Goal: Task Accomplishment & Management: Manage account settings

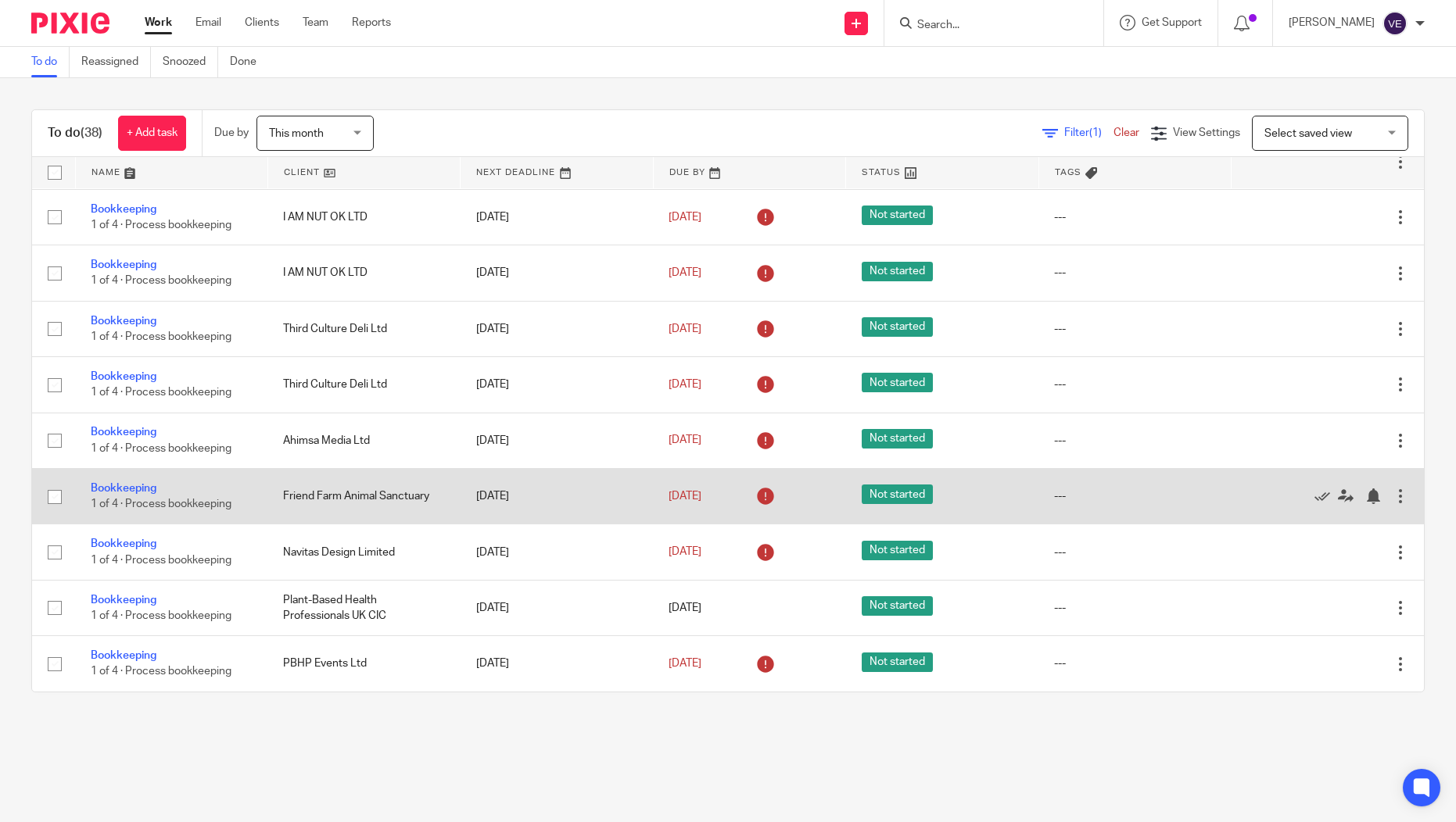
scroll to position [137, 0]
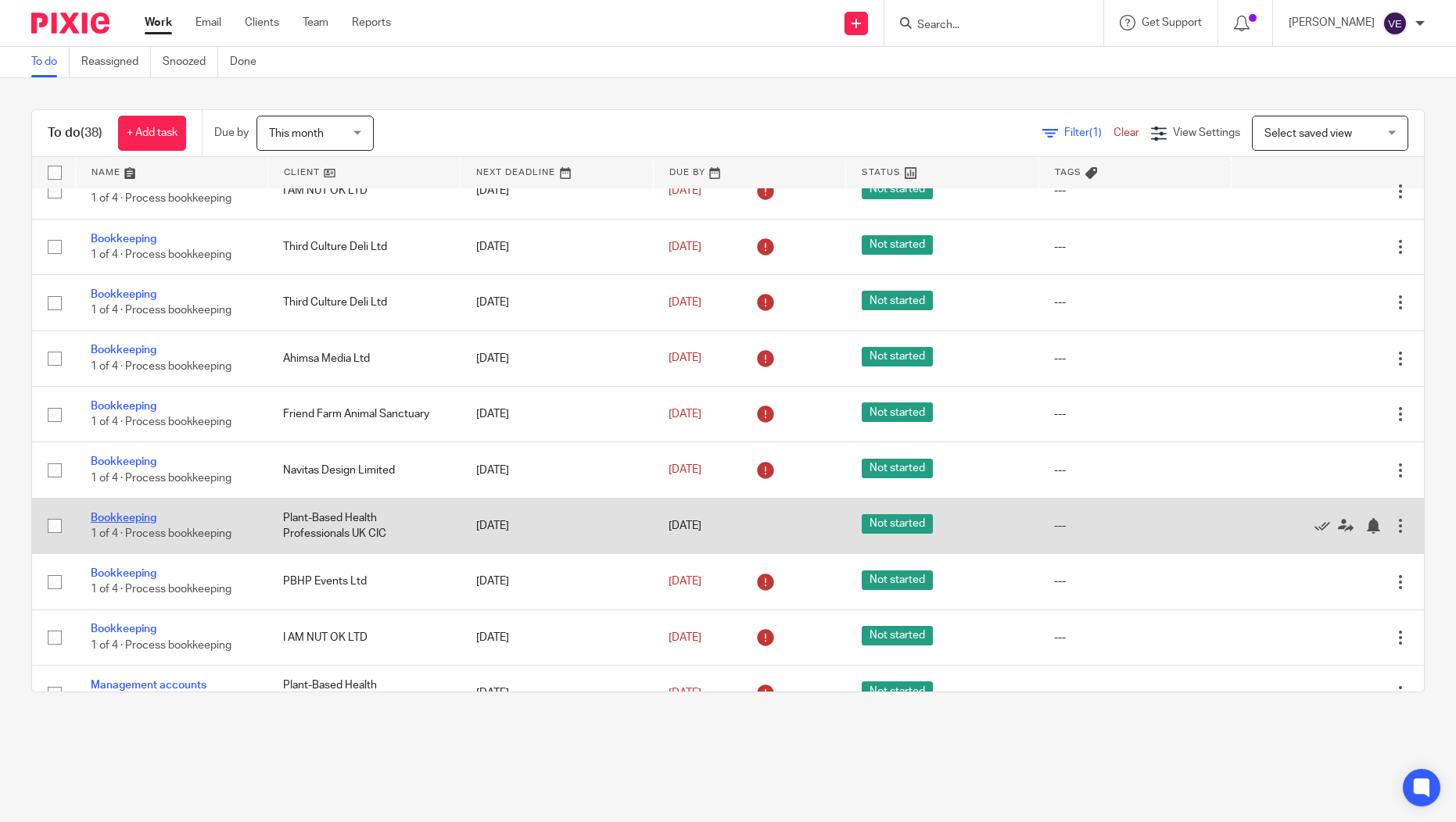
click at [130, 522] on link "Bookkeeping" at bounding box center [124, 518] width 66 height 11
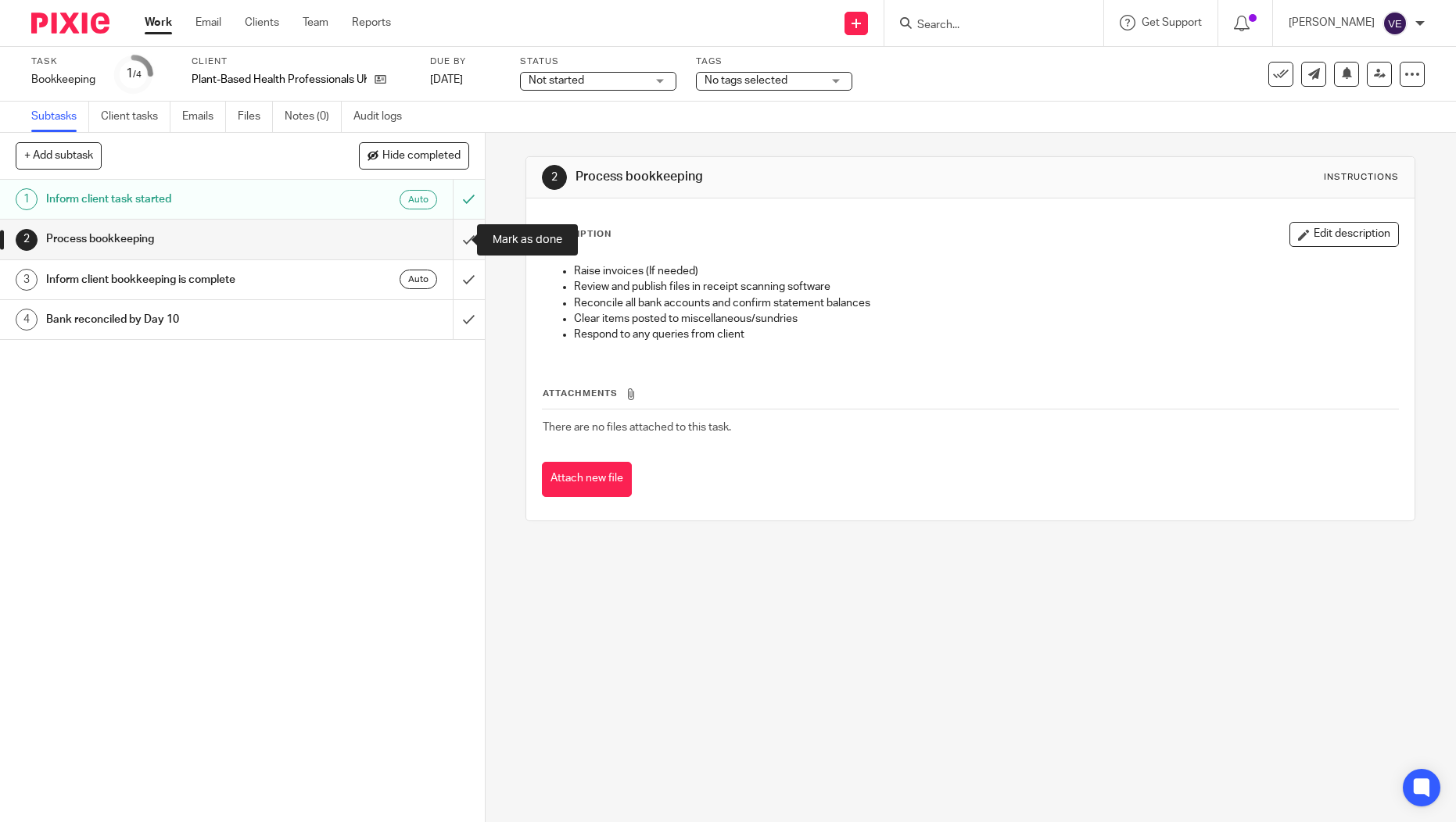
click at [453, 237] on input "submit" at bounding box center [243, 239] width 485 height 39
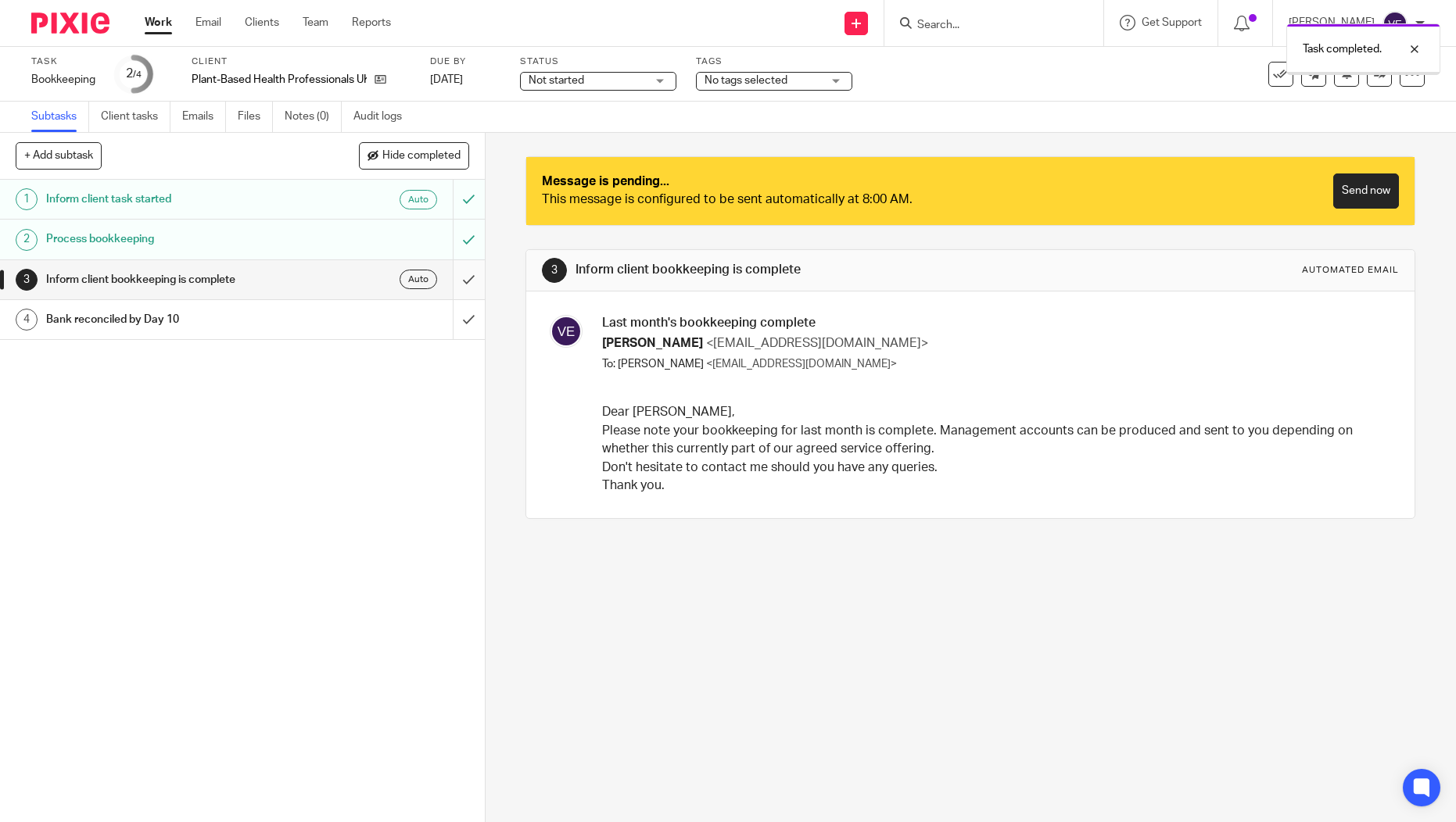
click at [450, 323] on input "submit" at bounding box center [243, 320] width 485 height 39
click at [447, 281] on input "submit" at bounding box center [243, 280] width 485 height 39
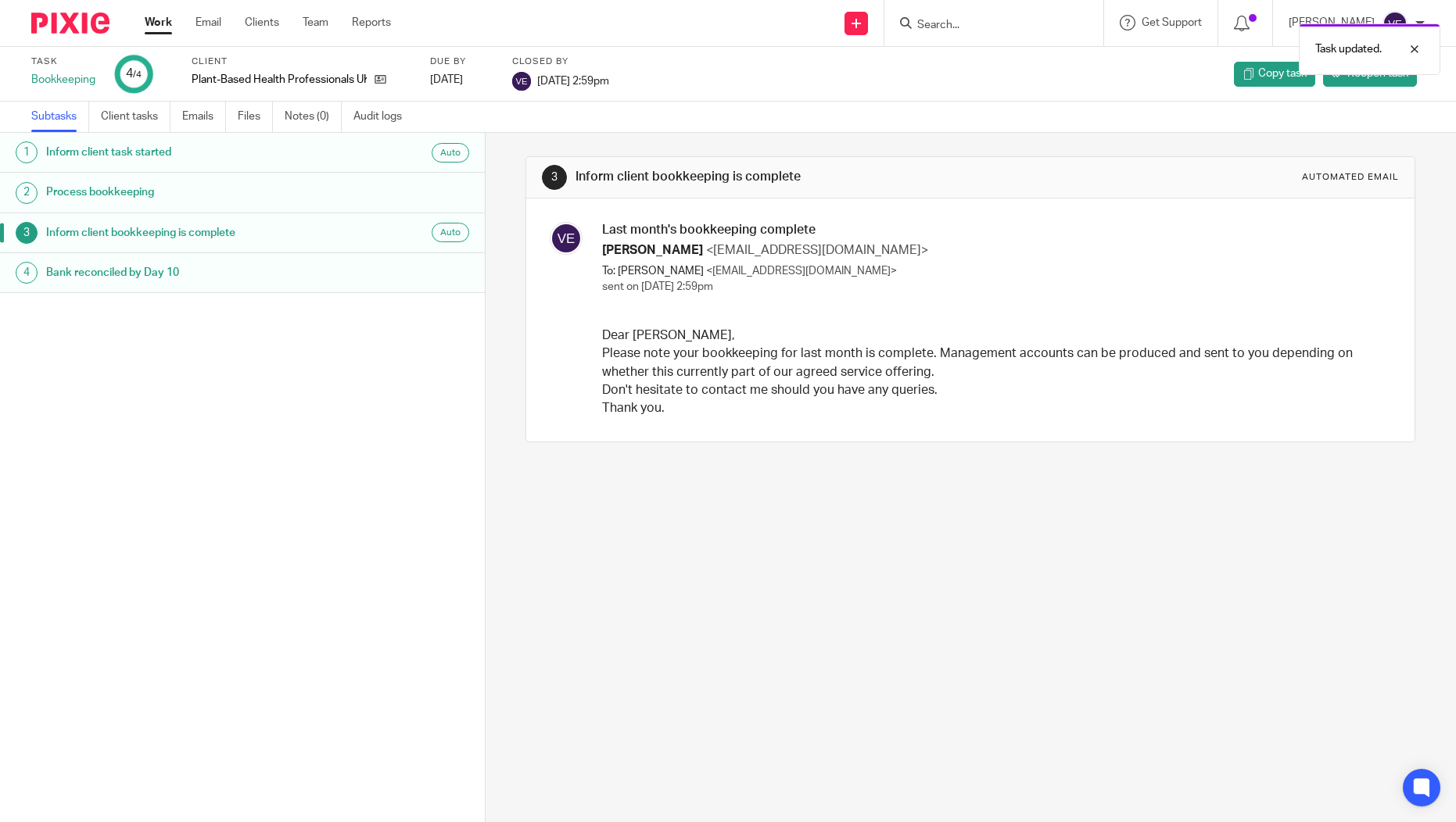
click at [160, 21] on link "Work" at bounding box center [158, 22] width 27 height 16
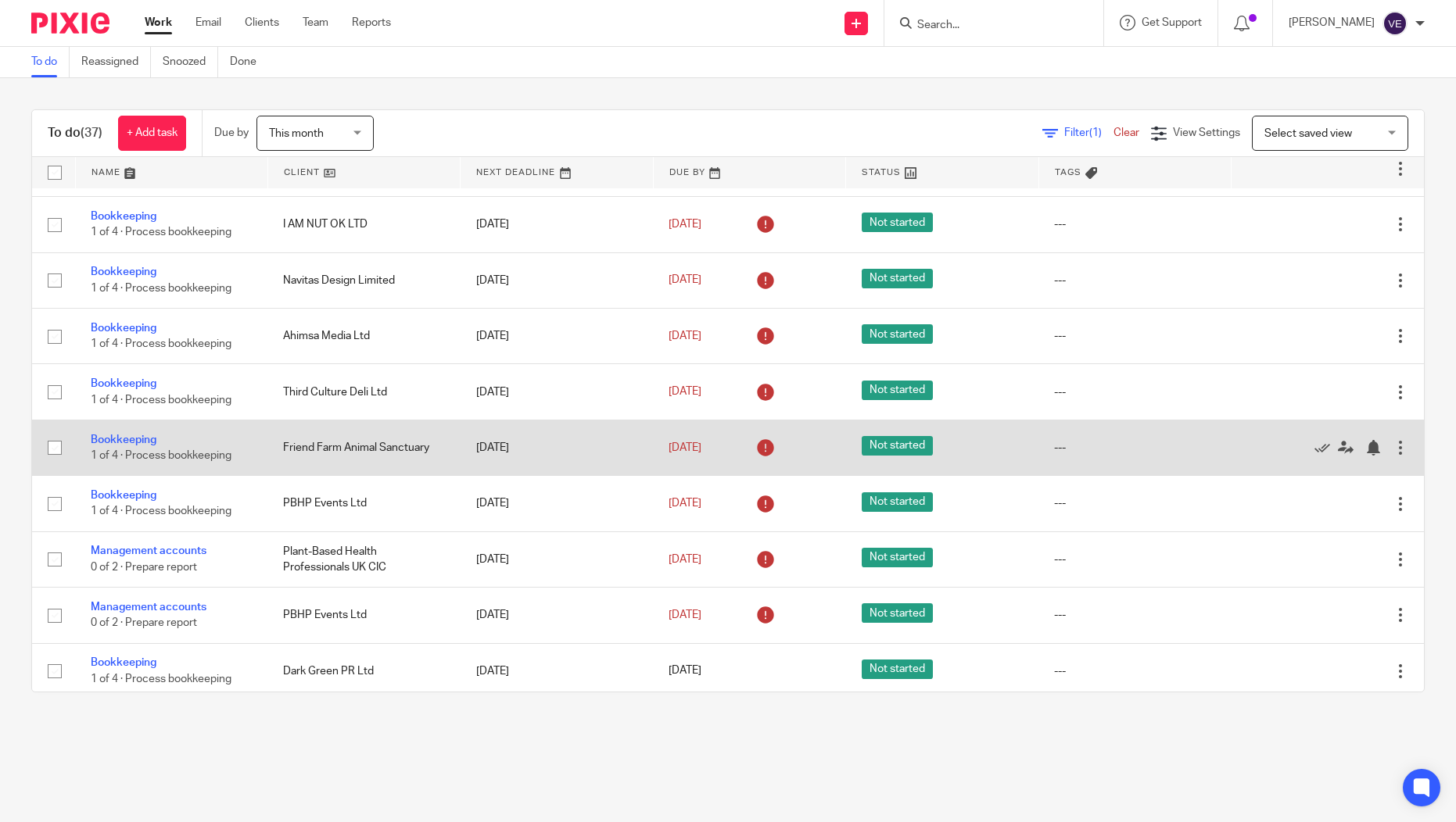
scroll to position [215, 0]
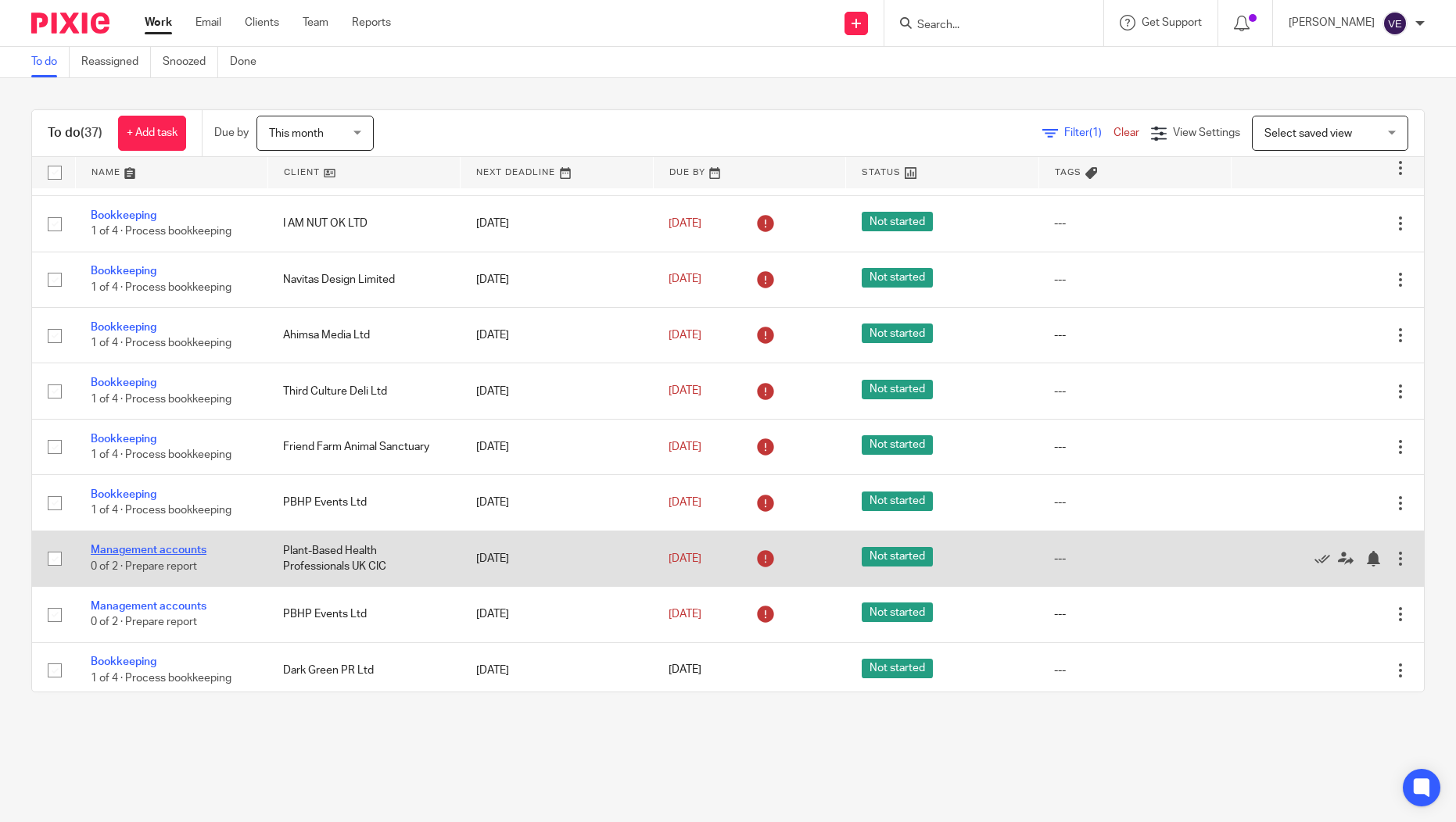
click at [162, 555] on link "Management accounts" at bounding box center [149, 551] width 116 height 11
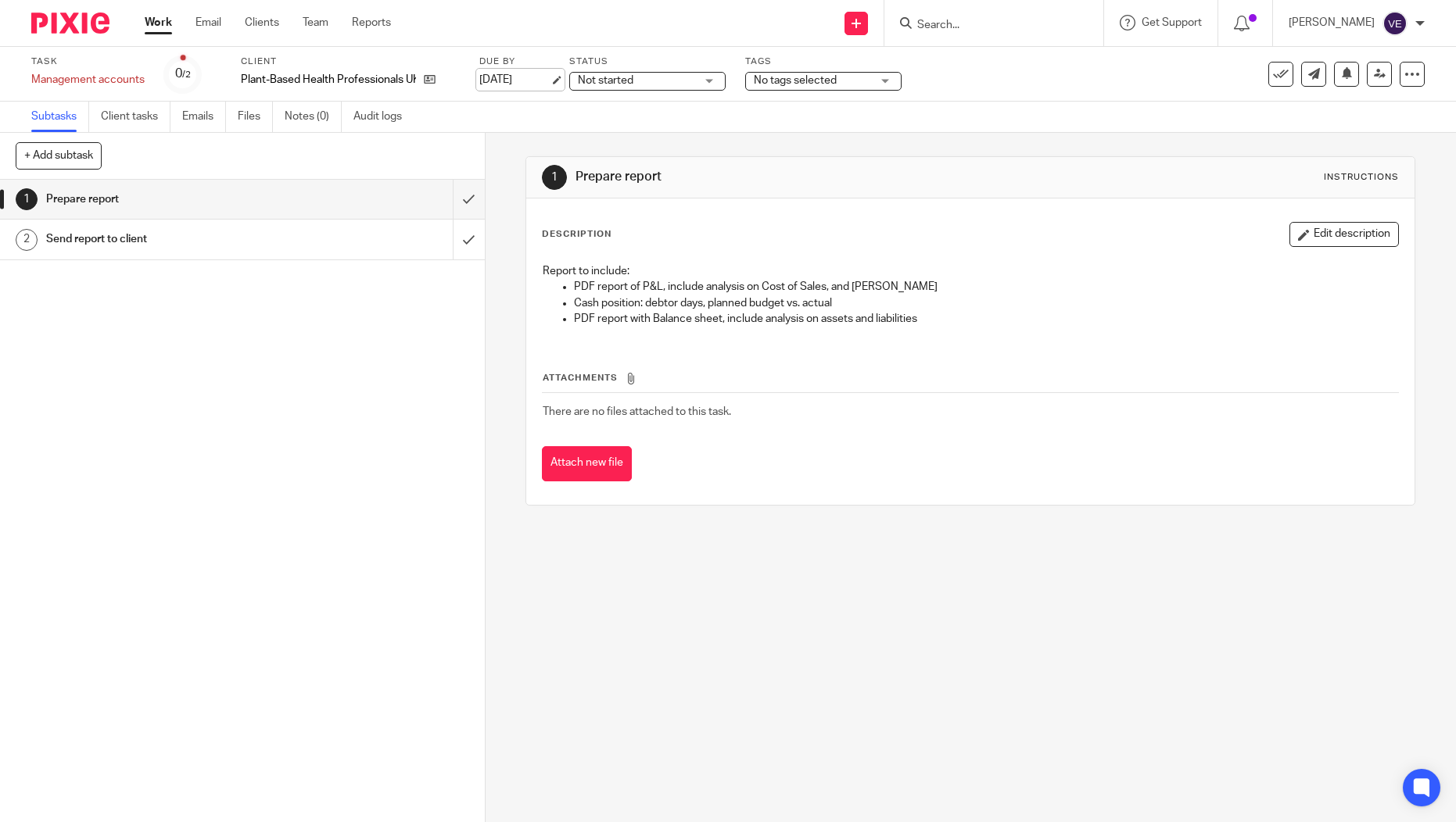
click at [492, 77] on link "[DATE]" at bounding box center [515, 80] width 71 height 17
click at [451, 195] on input "submit" at bounding box center [243, 200] width 485 height 39
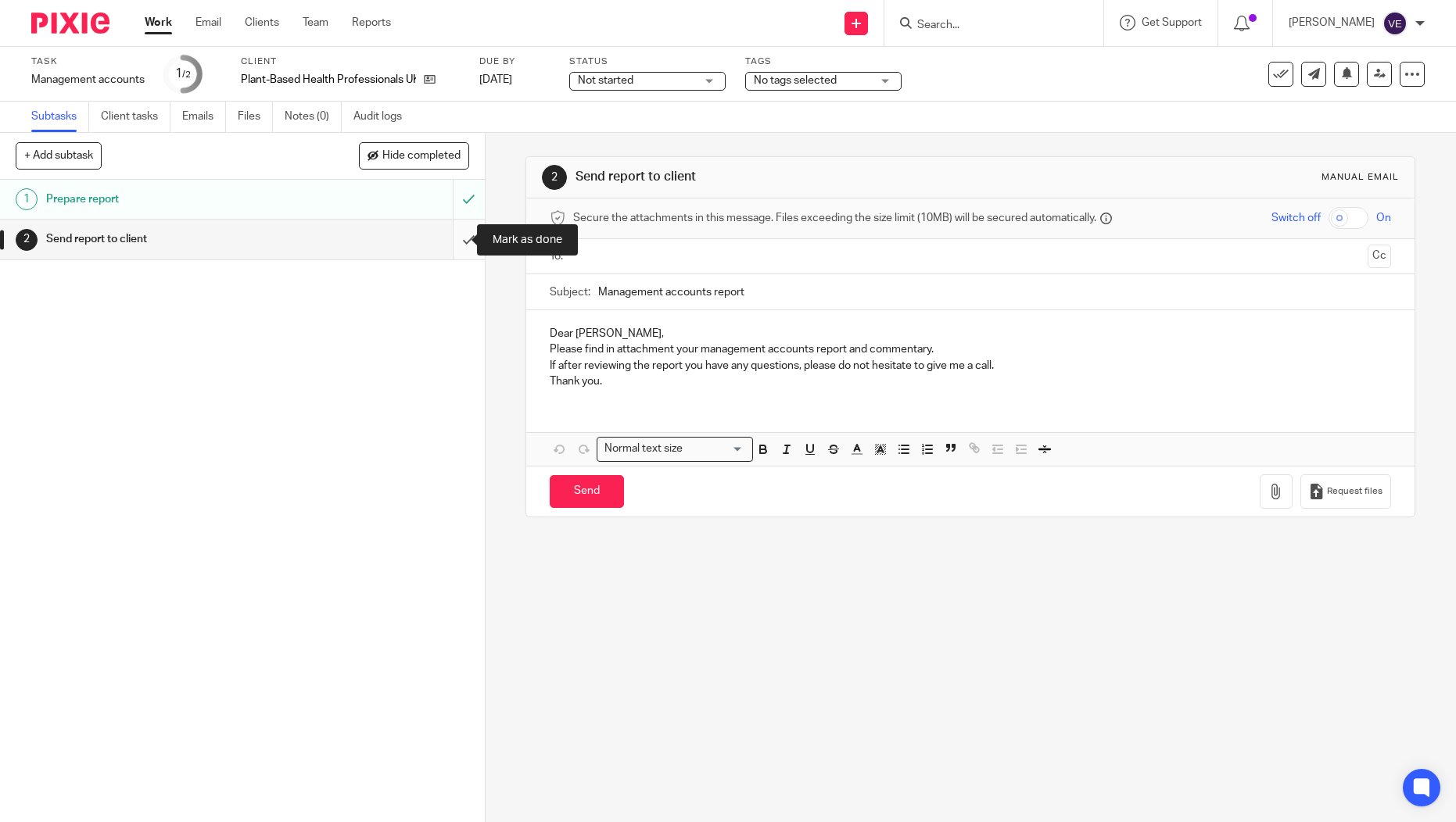
drag, startPoint x: 0, startPoint y: 0, endPoint x: 453, endPoint y: 240, distance: 512.6
click at [453, 240] on input "submit" at bounding box center [243, 239] width 485 height 39
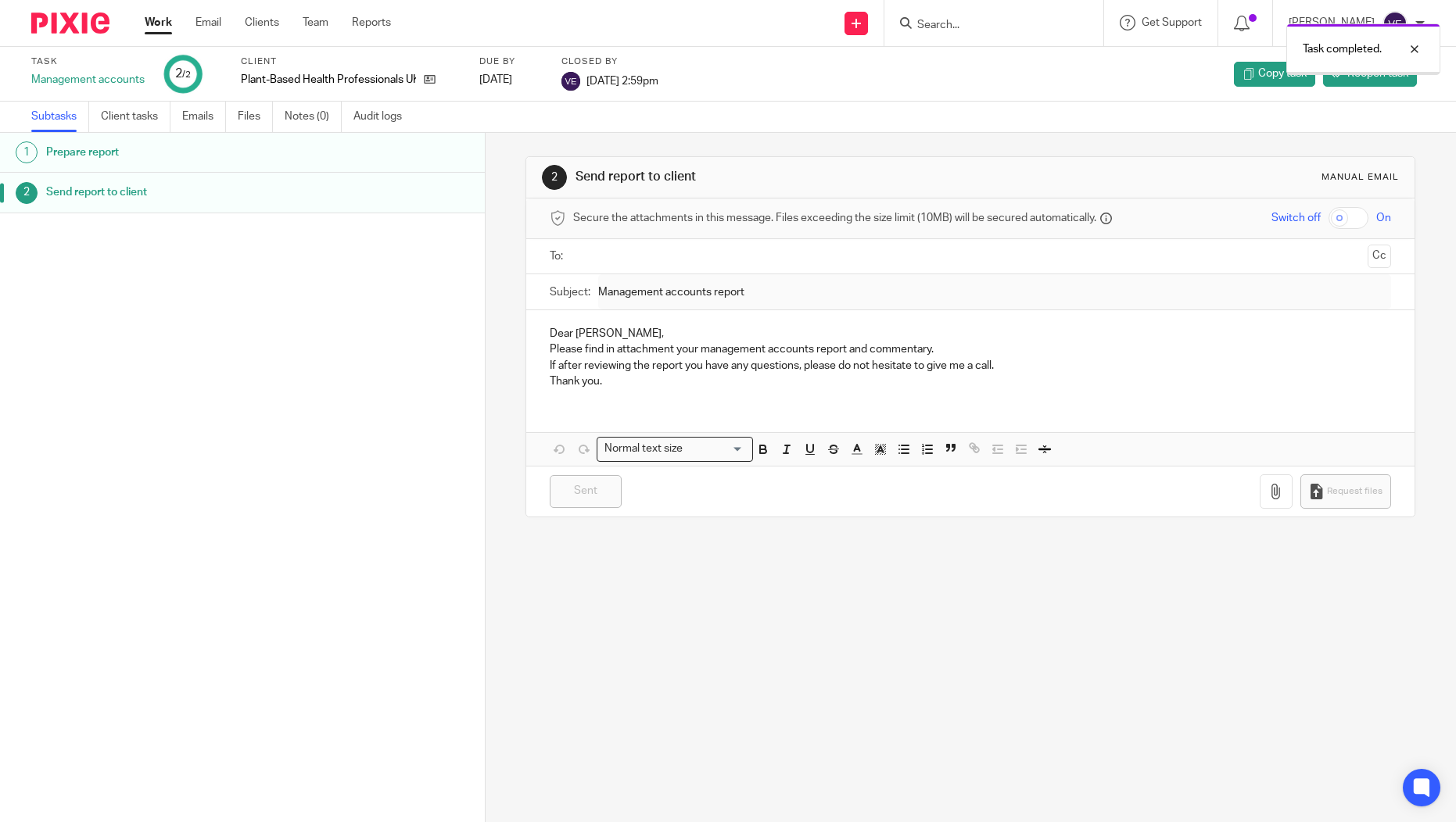
click at [158, 19] on link "Work" at bounding box center [158, 22] width 27 height 16
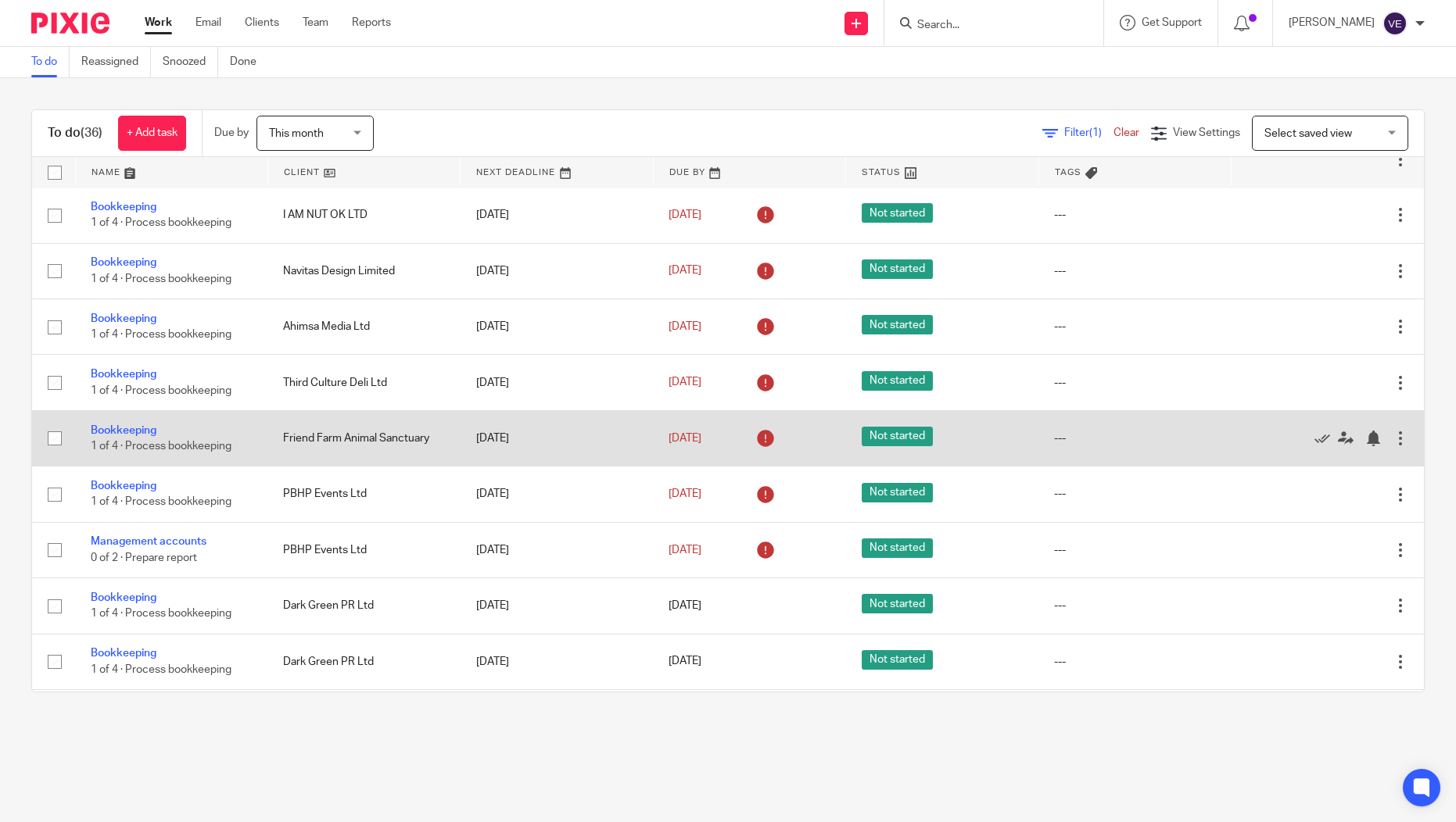
scroll to position [275, 0]
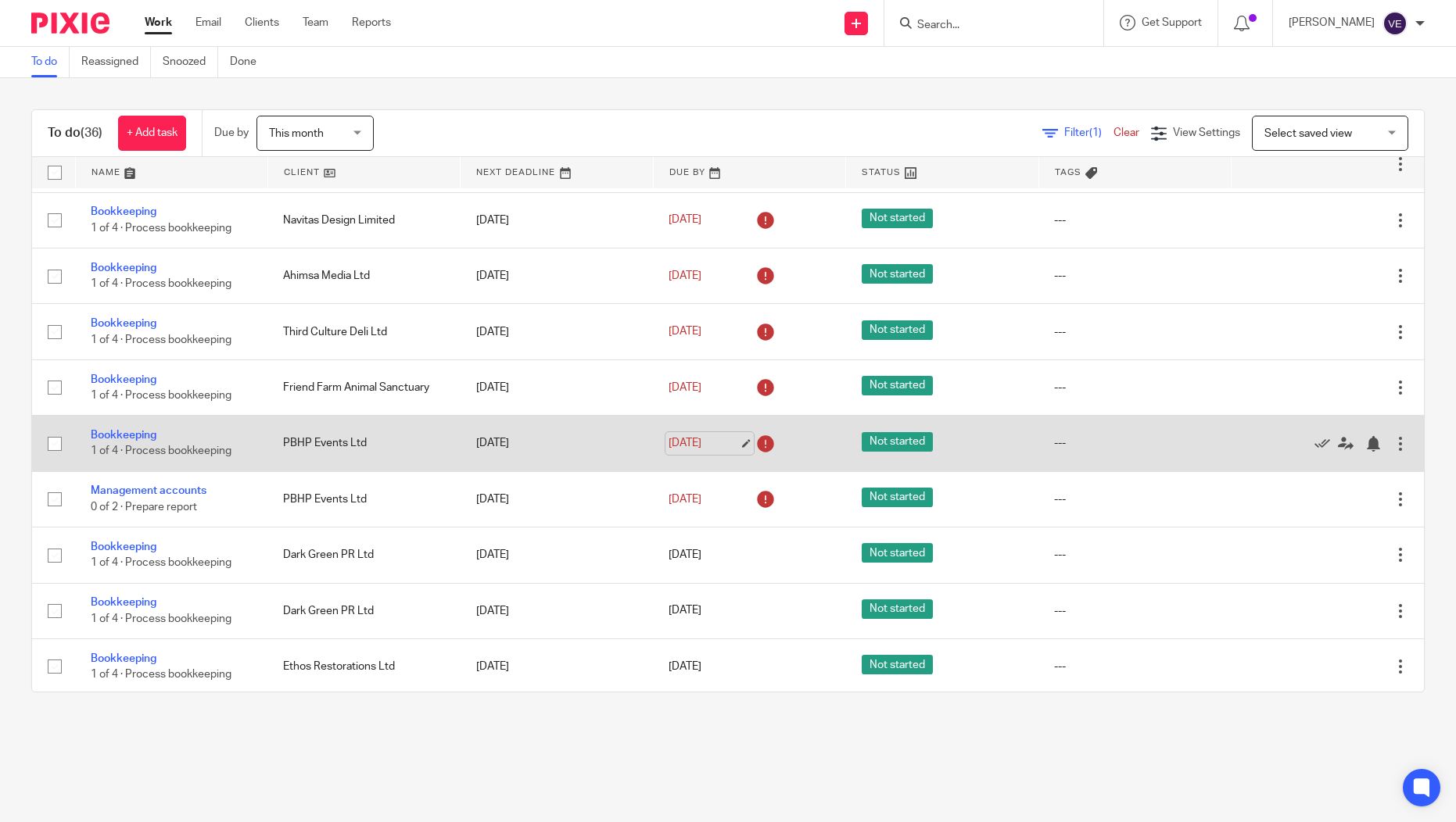
click at [694, 450] on link "14 Aug 2025" at bounding box center [704, 444] width 71 height 17
click at [122, 441] on link "Bookkeeping" at bounding box center [124, 436] width 66 height 11
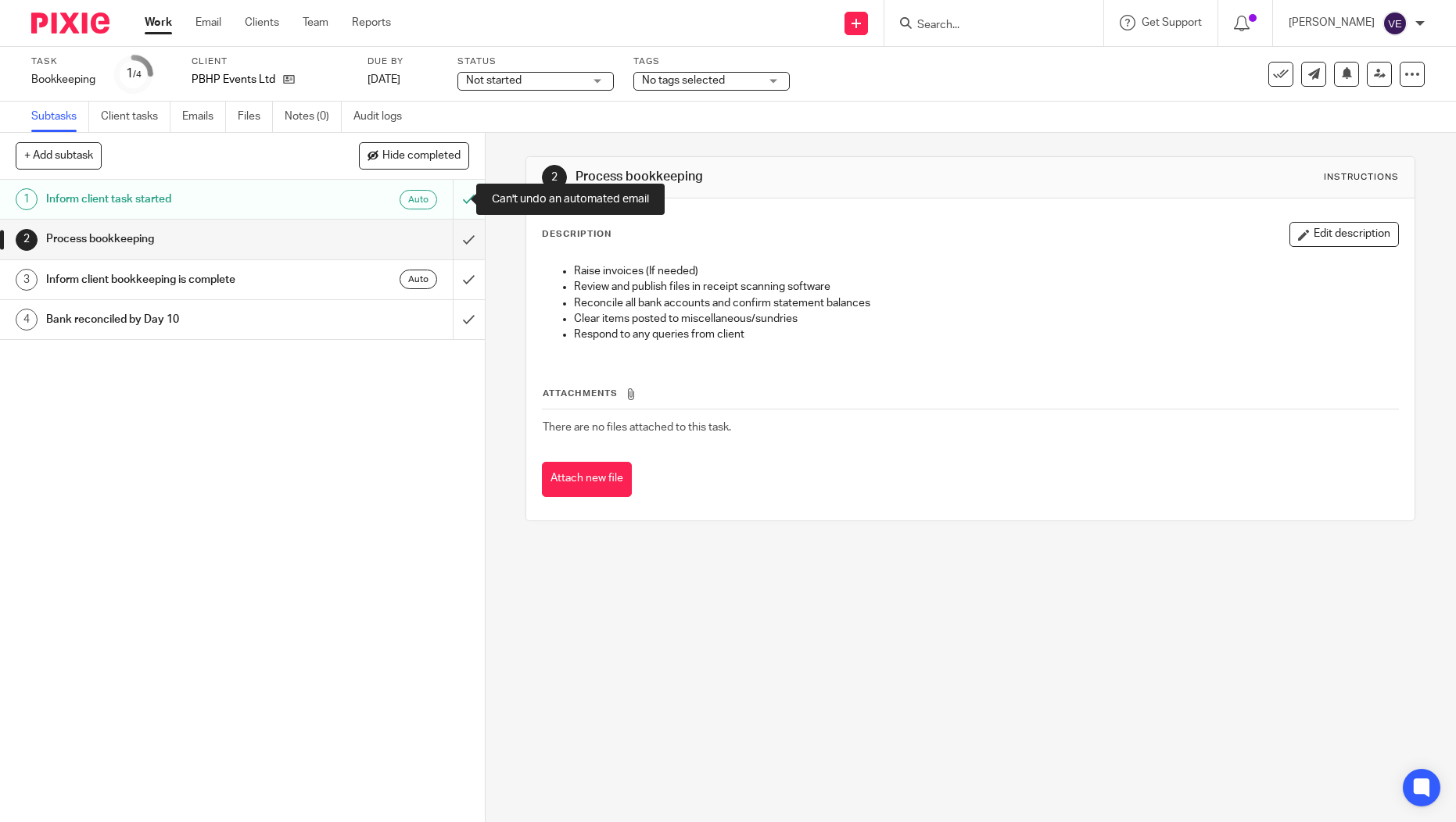
click at [453, 200] on div at bounding box center [468, 200] width 33 height 39
click at [453, 200] on div at bounding box center [468, 200] width 33 height 39
click at [447, 243] on input "submit" at bounding box center [243, 239] width 485 height 39
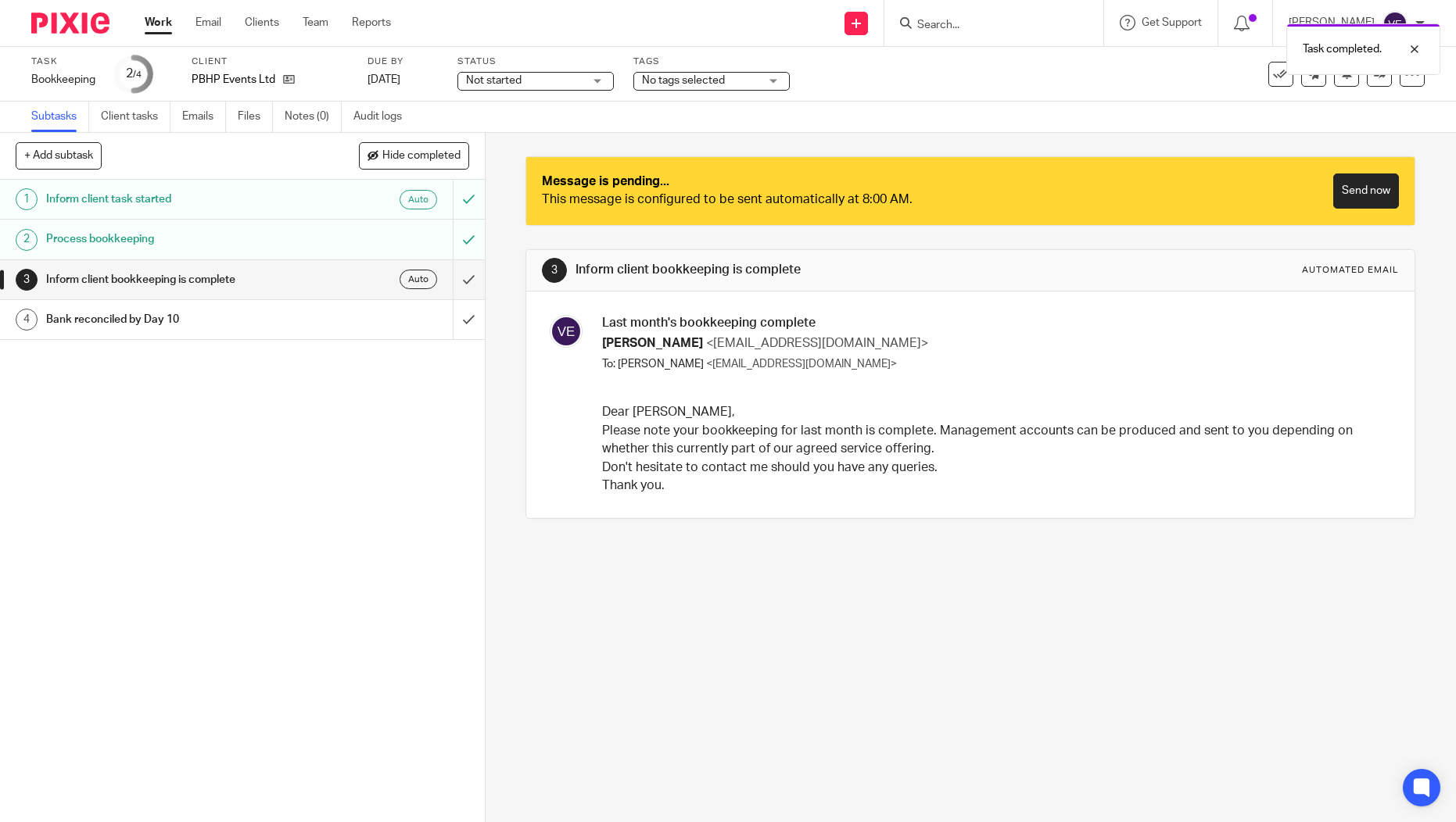
click at [450, 282] on input "submit" at bounding box center [243, 280] width 485 height 39
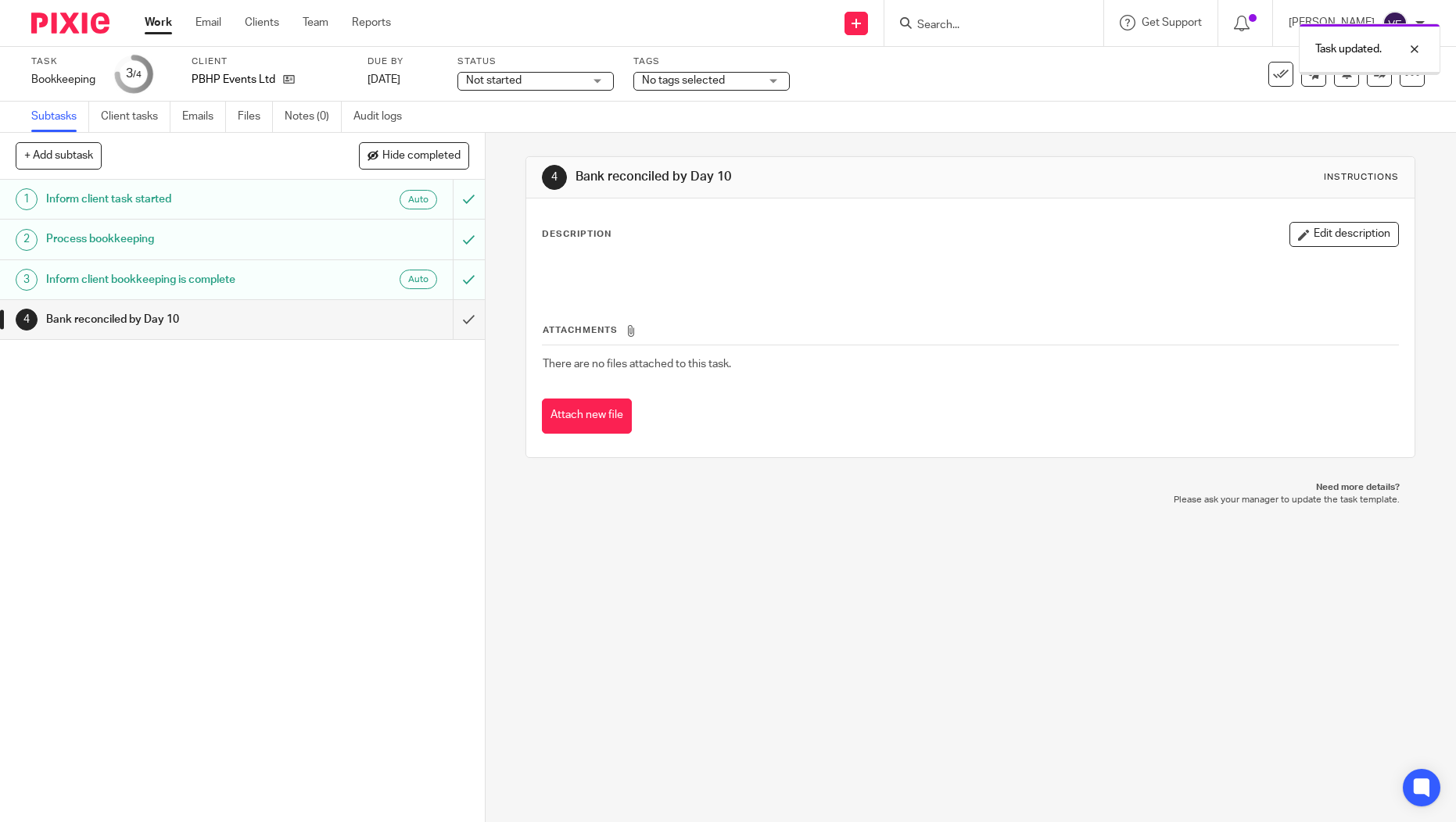
click at [453, 310] on input "submit" at bounding box center [243, 320] width 485 height 39
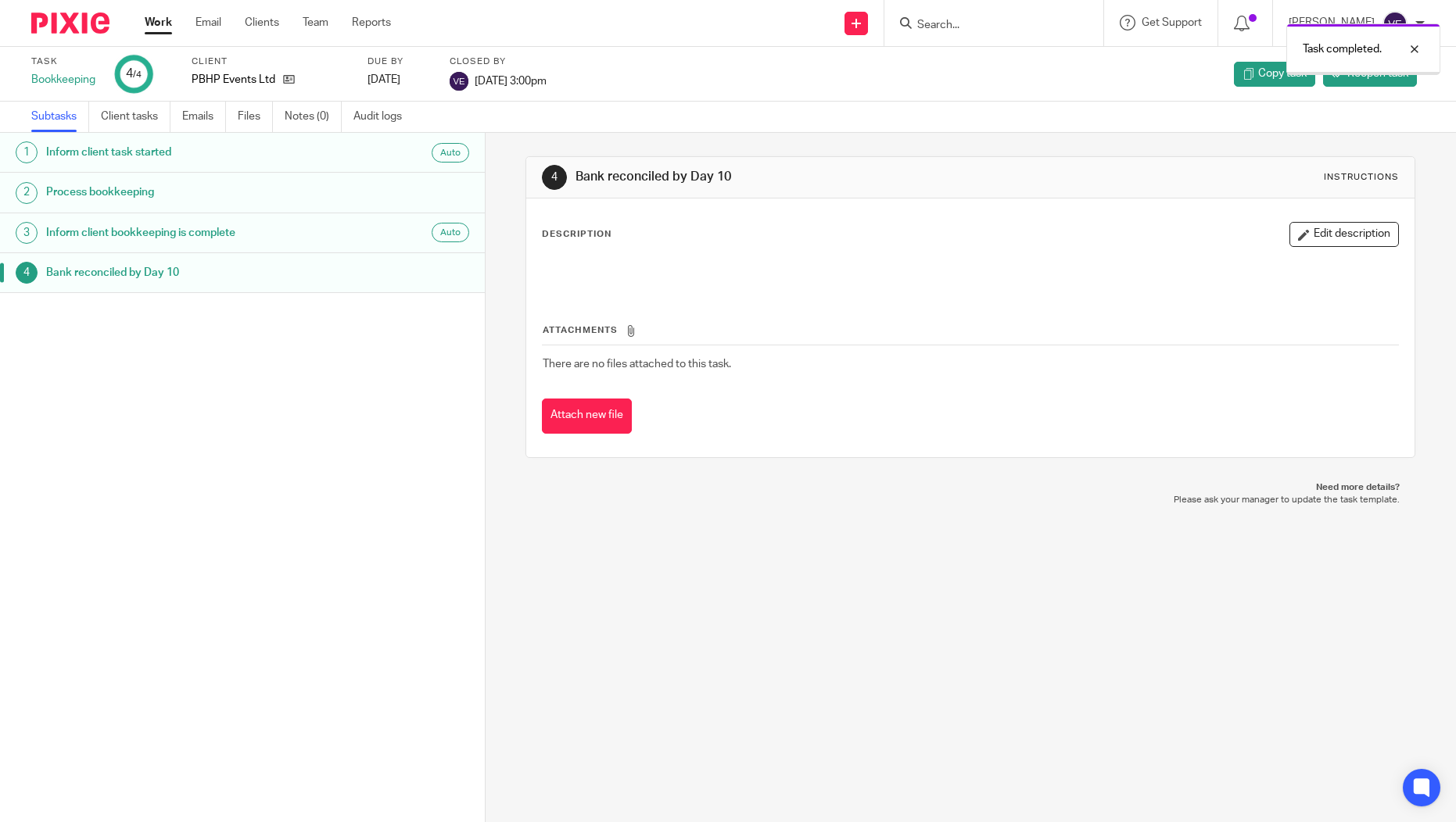
click at [152, 22] on link "Work" at bounding box center [158, 22] width 27 height 16
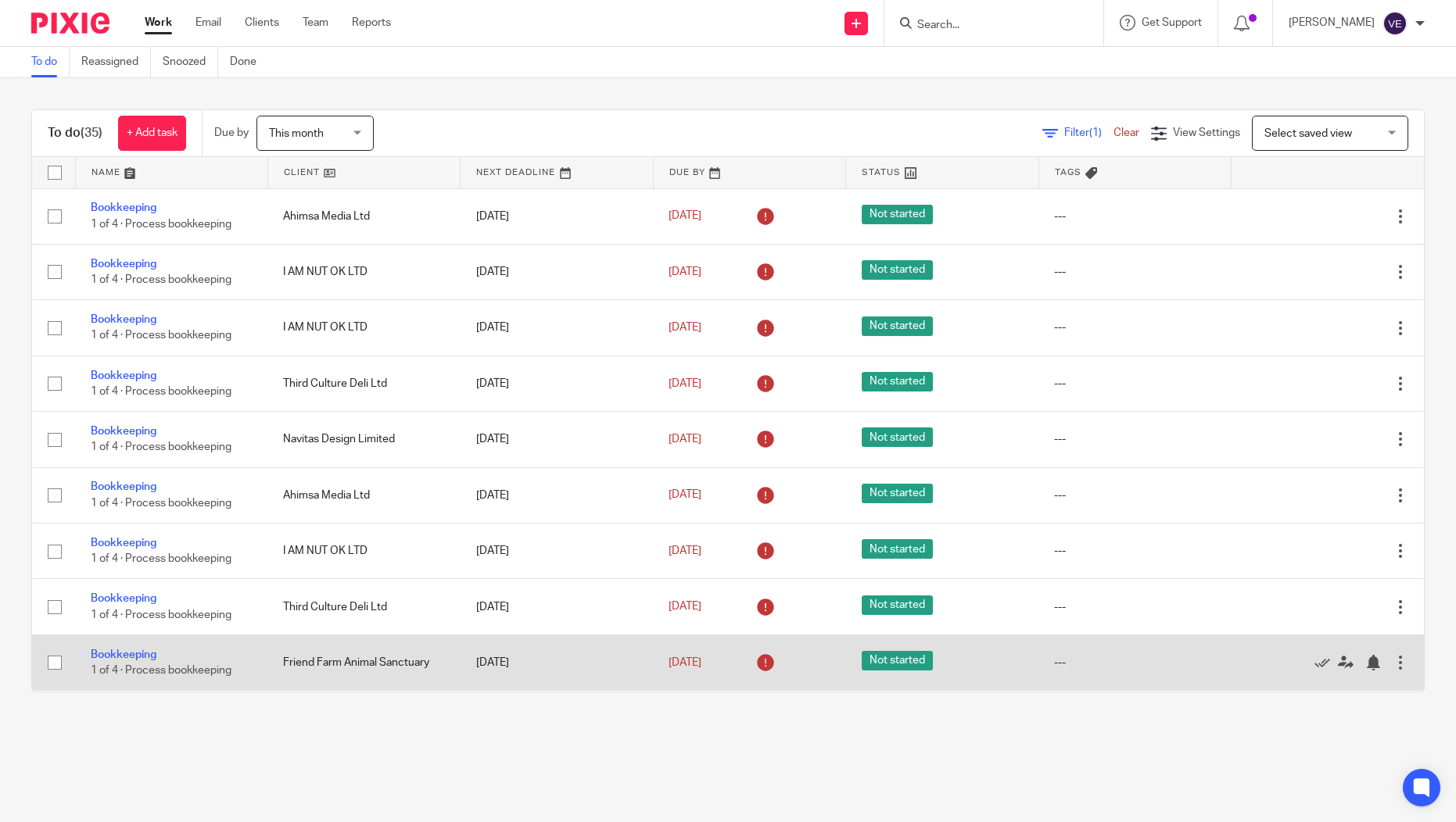
scroll to position [242, 0]
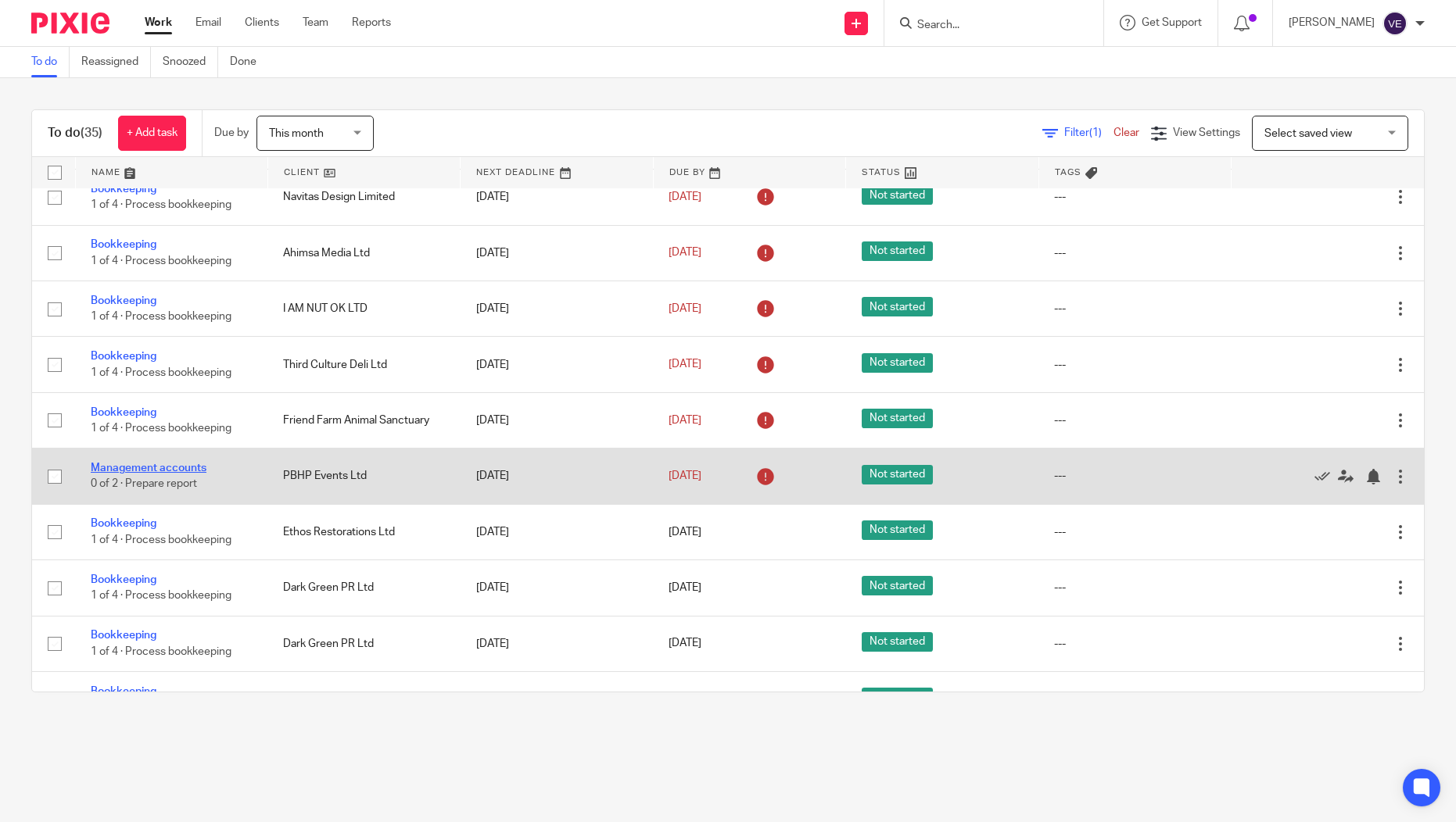
click at [171, 474] on link "Management accounts" at bounding box center [149, 468] width 116 height 11
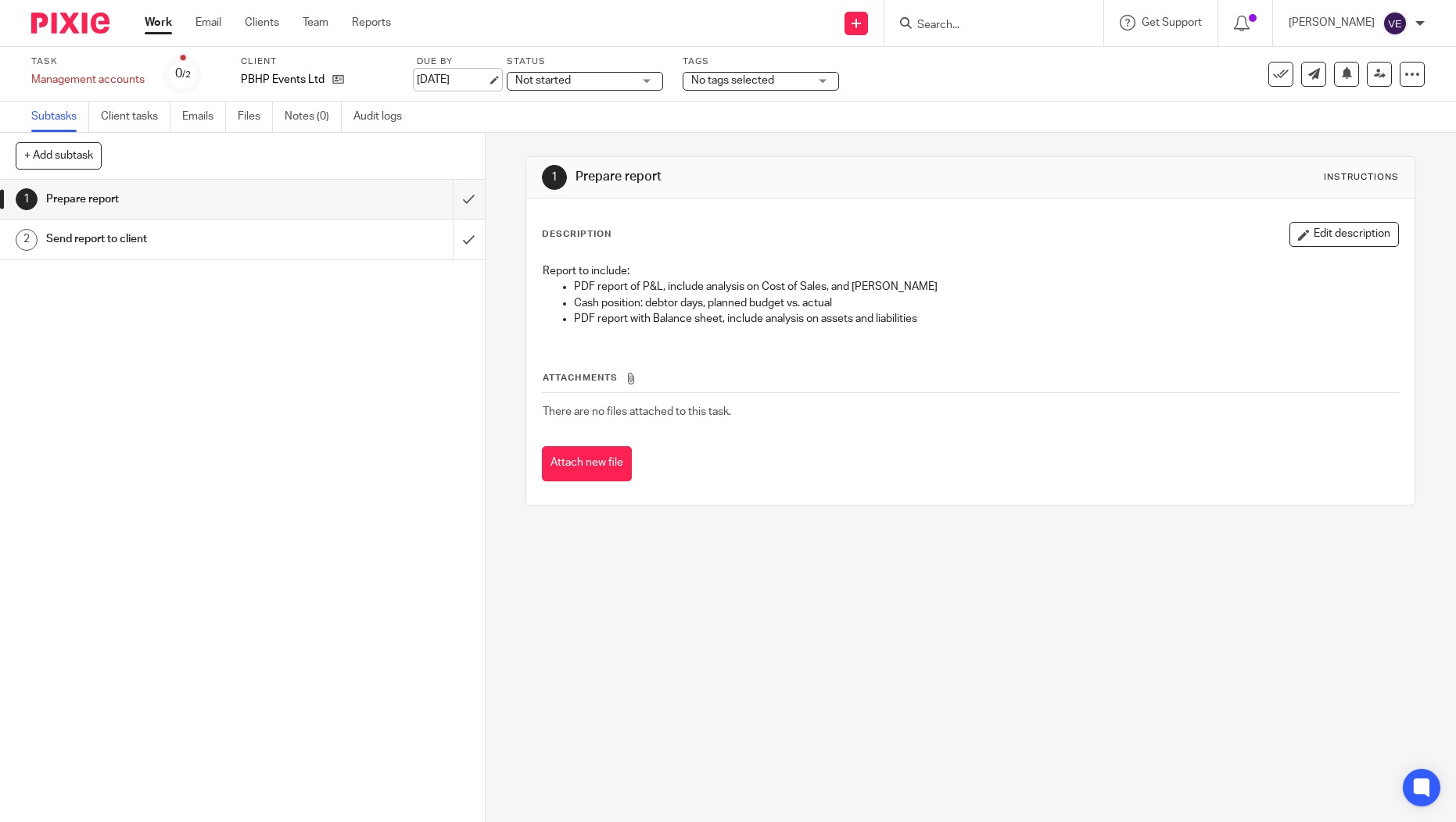
click at [466, 76] on link "20 Aug 2025" at bounding box center [453, 80] width 71 height 17
click at [457, 199] on input "submit" at bounding box center [243, 200] width 485 height 39
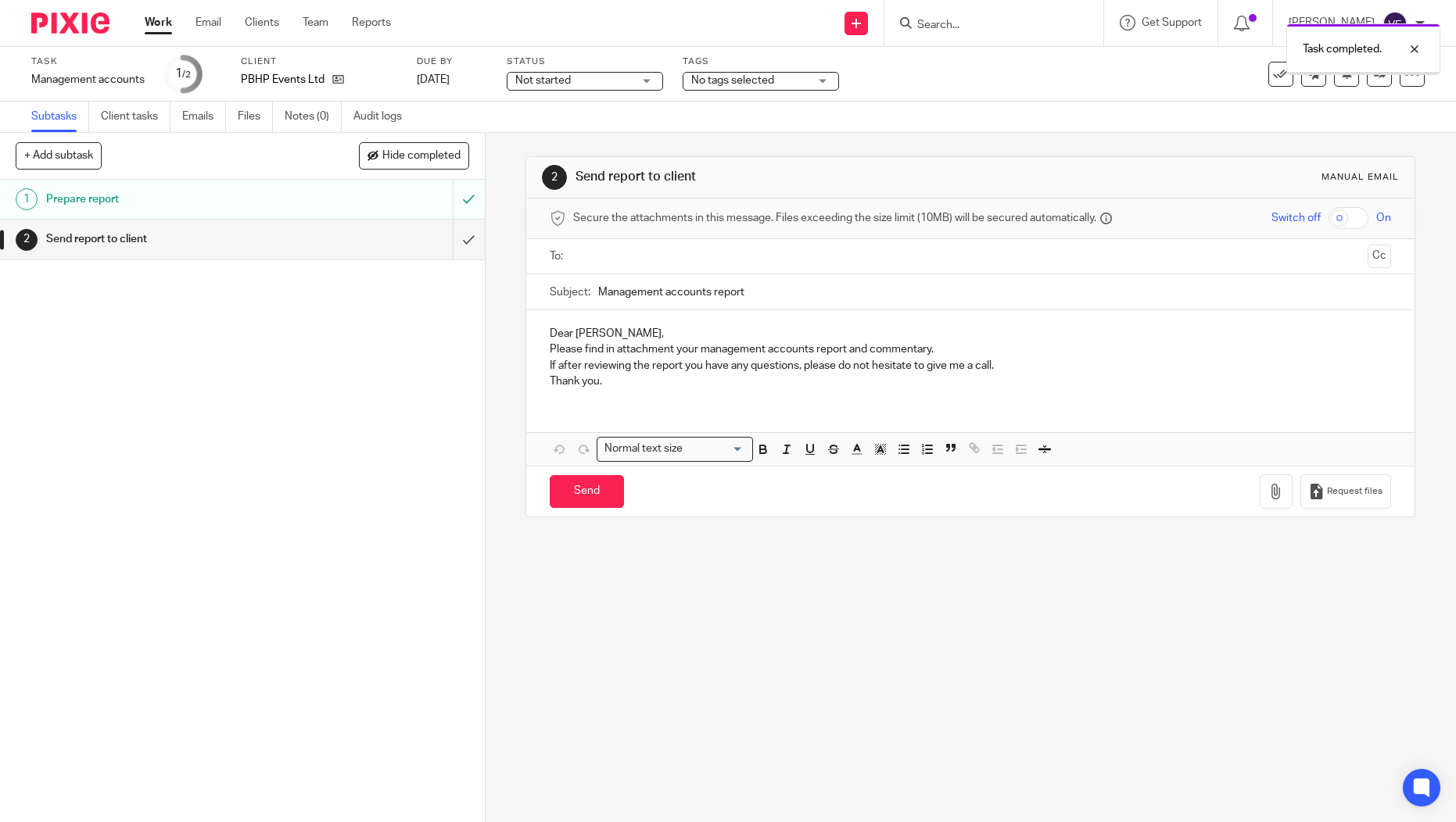
click at [452, 234] on input "submit" at bounding box center [243, 239] width 485 height 39
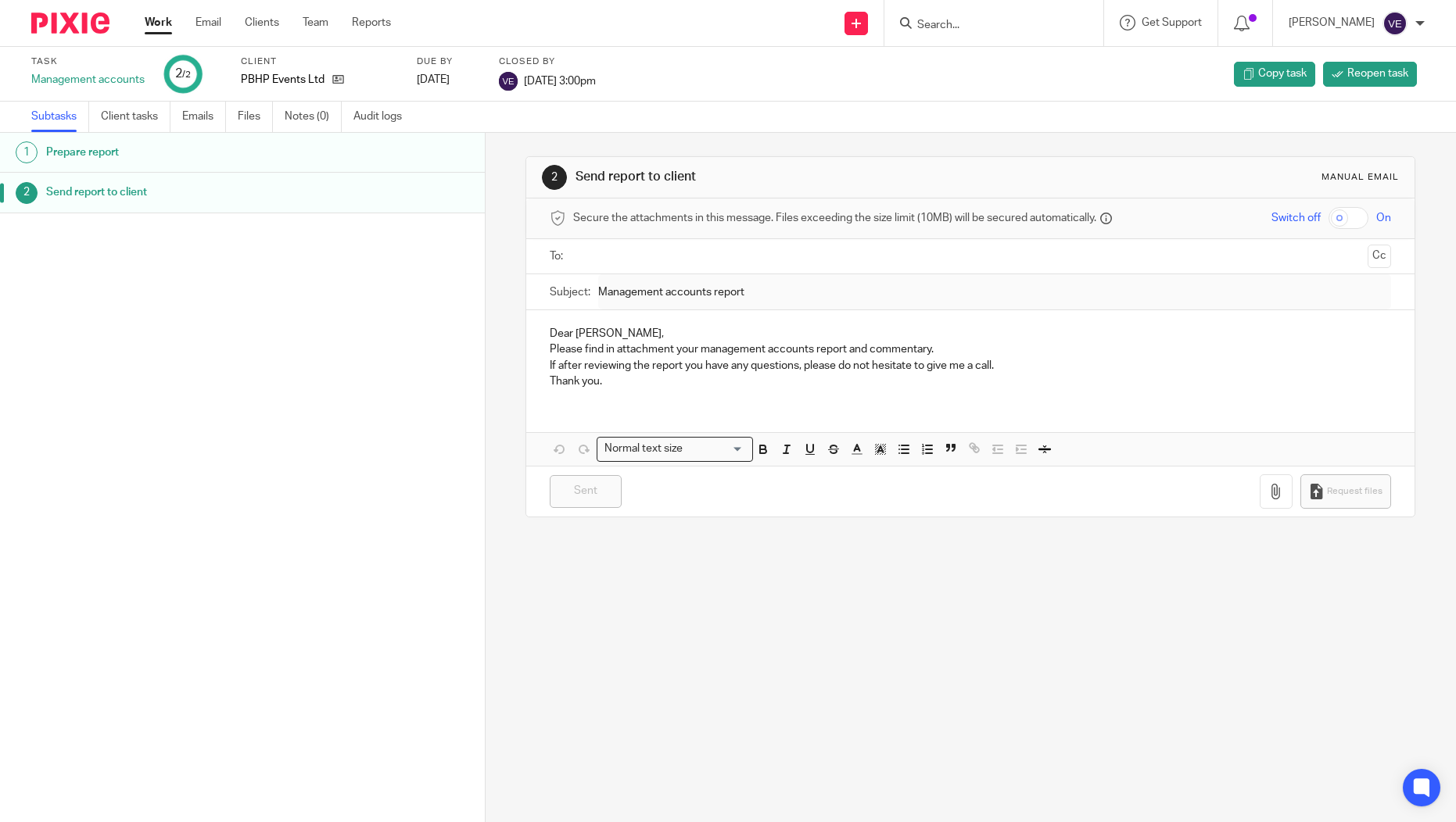
click at [152, 27] on link "Work" at bounding box center [158, 22] width 27 height 16
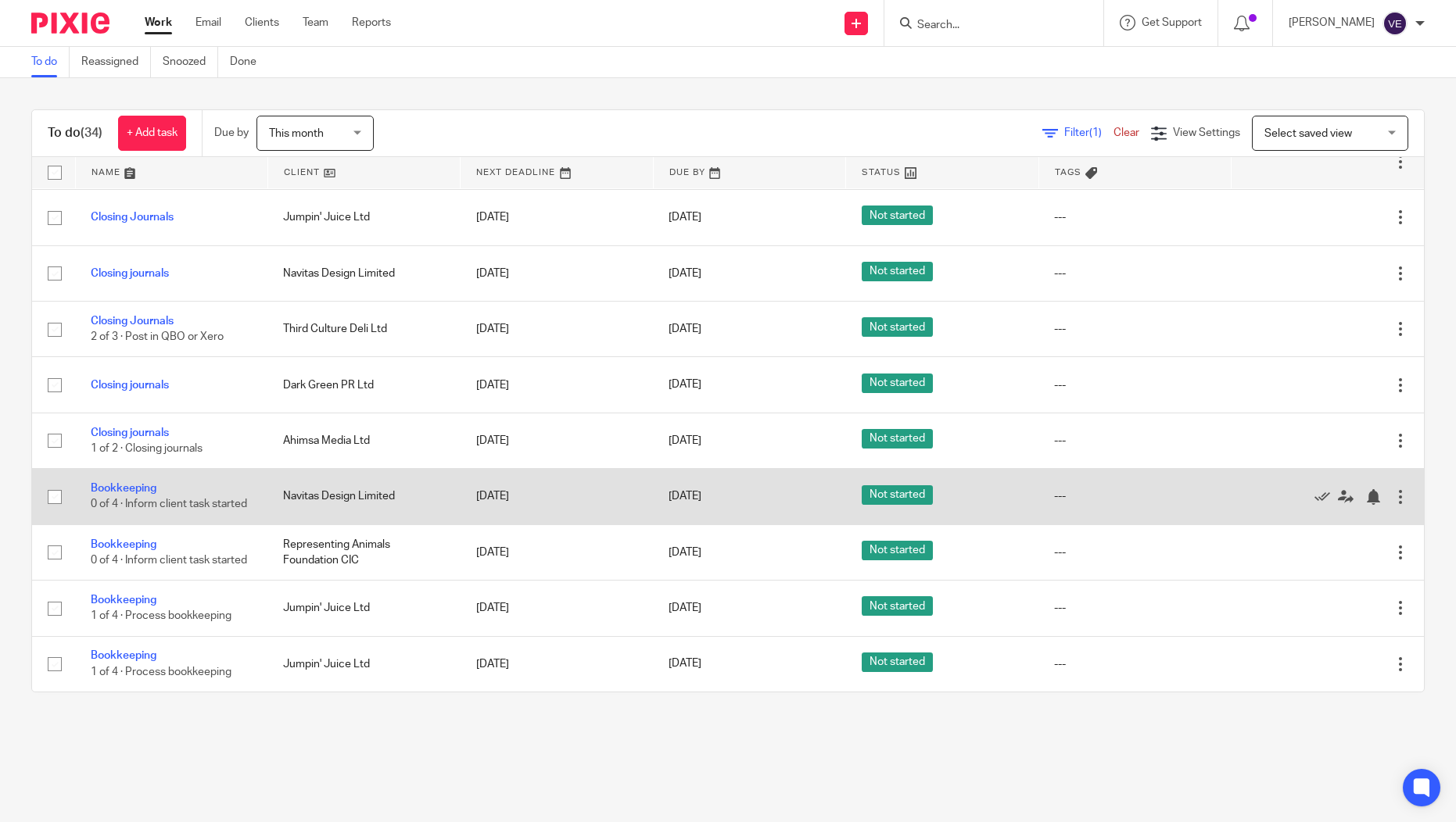
scroll to position [1592, 0]
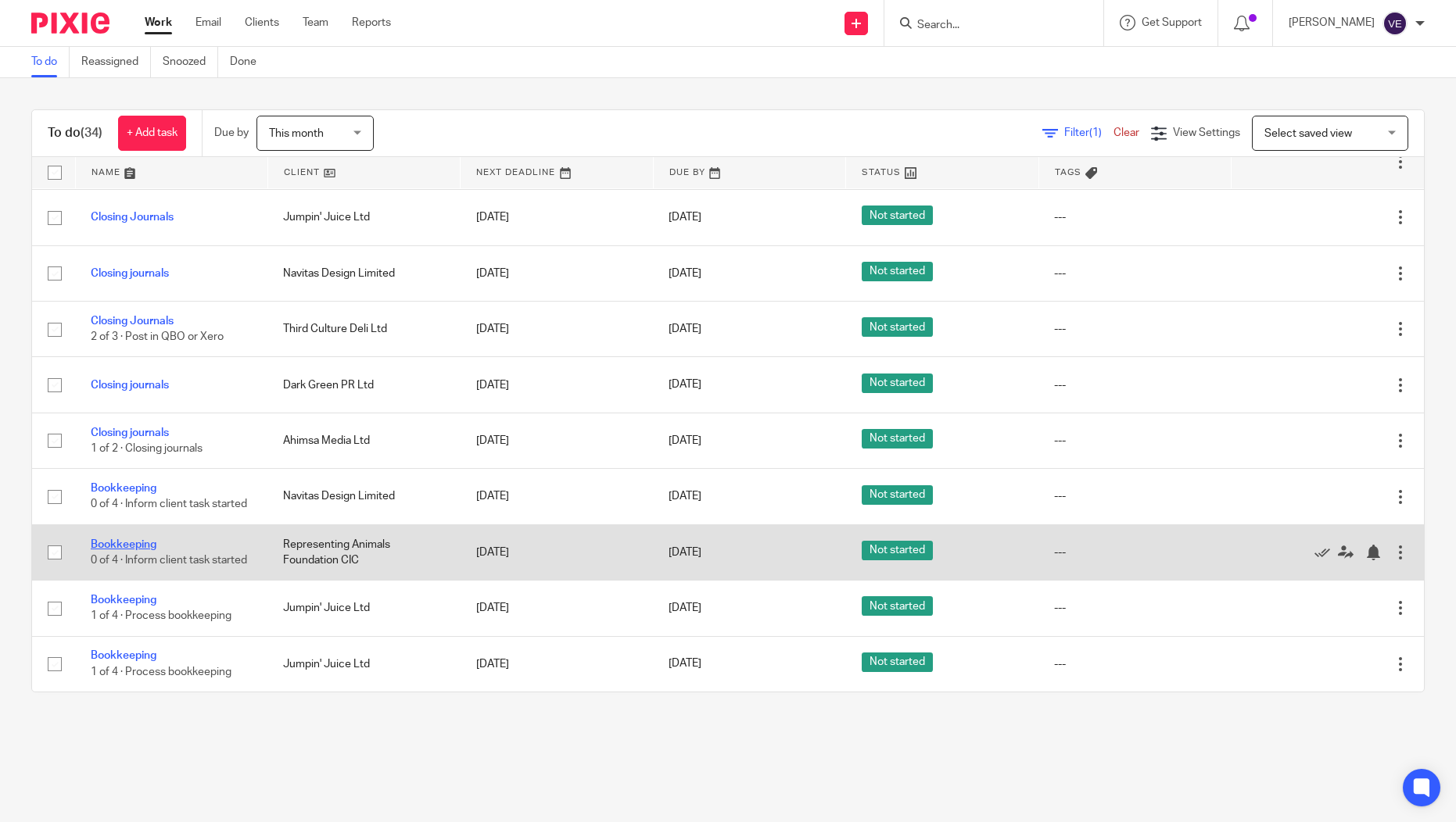
click at [137, 540] on link "Bookkeeping" at bounding box center [124, 545] width 66 height 11
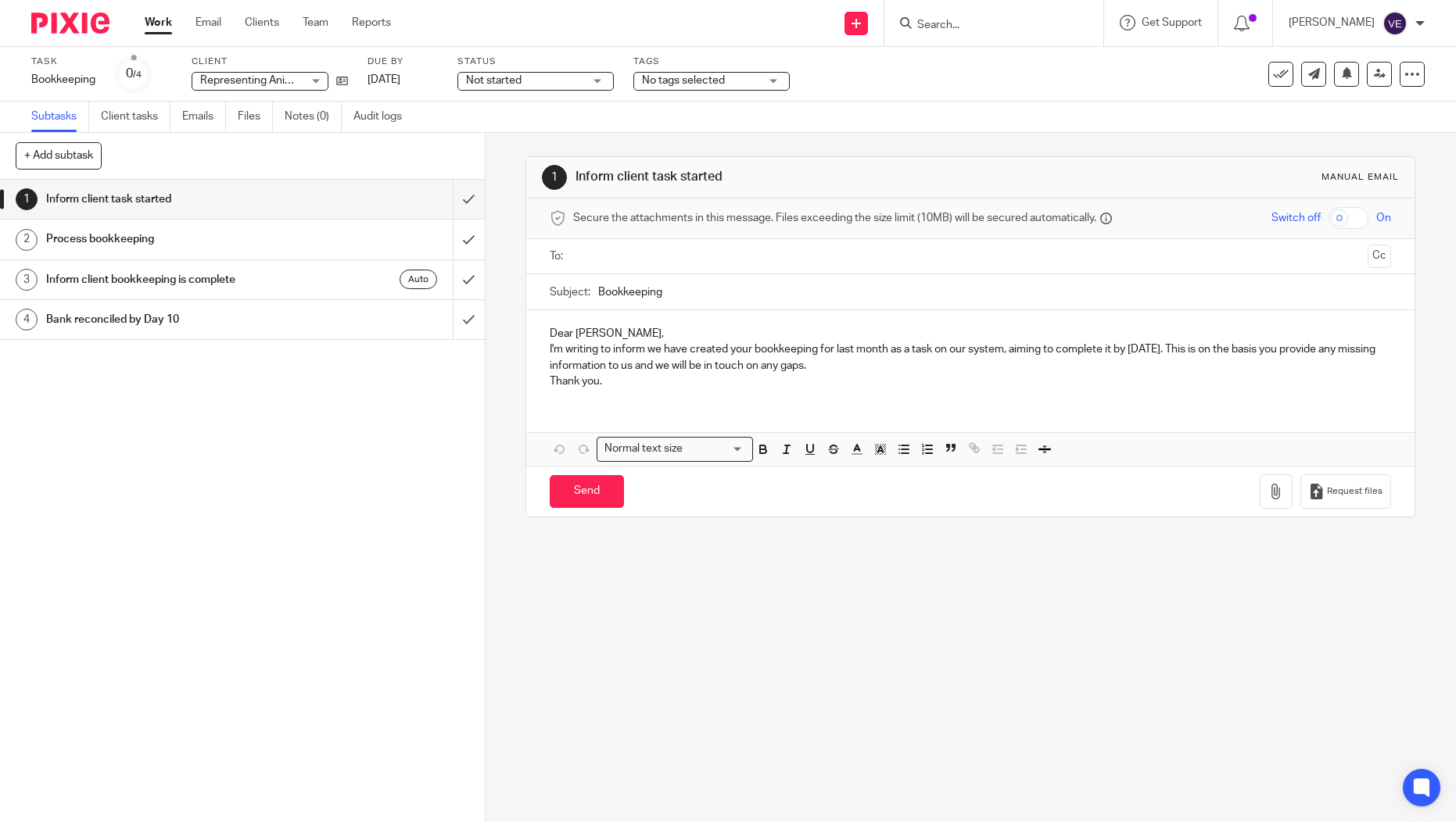
click at [161, 21] on link "Work" at bounding box center [158, 22] width 27 height 16
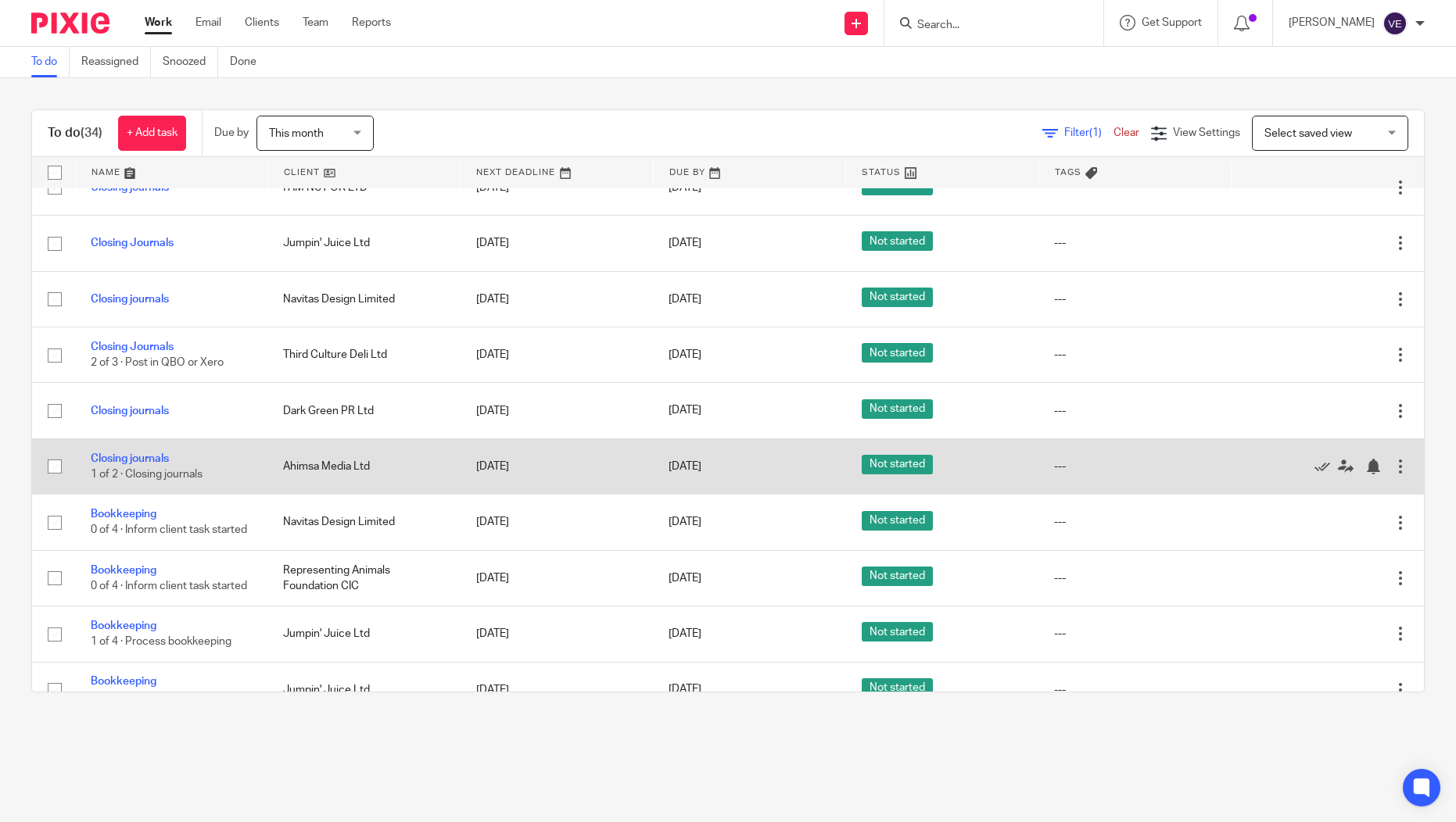
scroll to position [1592, 0]
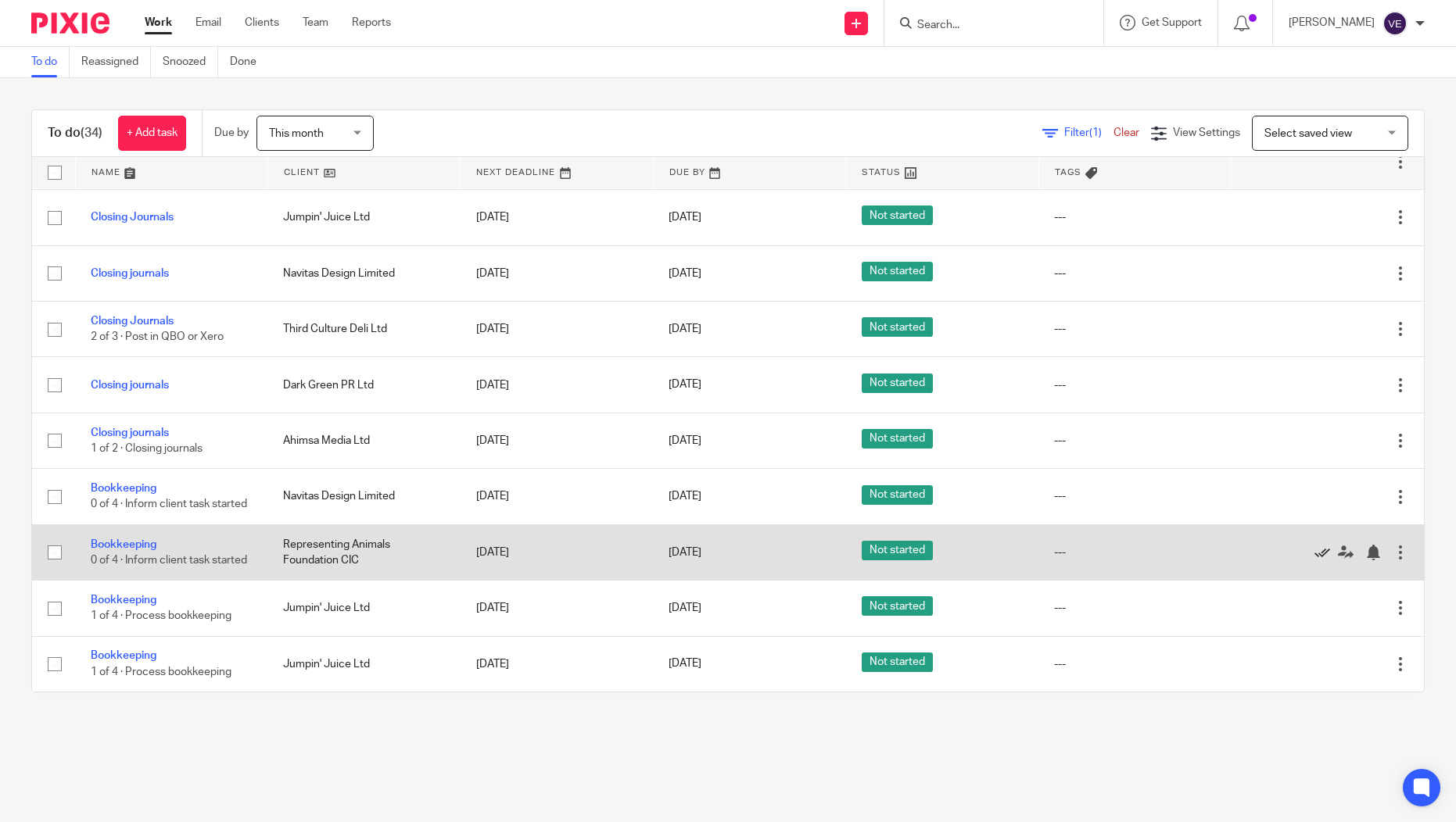
click at [1315, 547] on icon at bounding box center [1322, 553] width 16 height 16
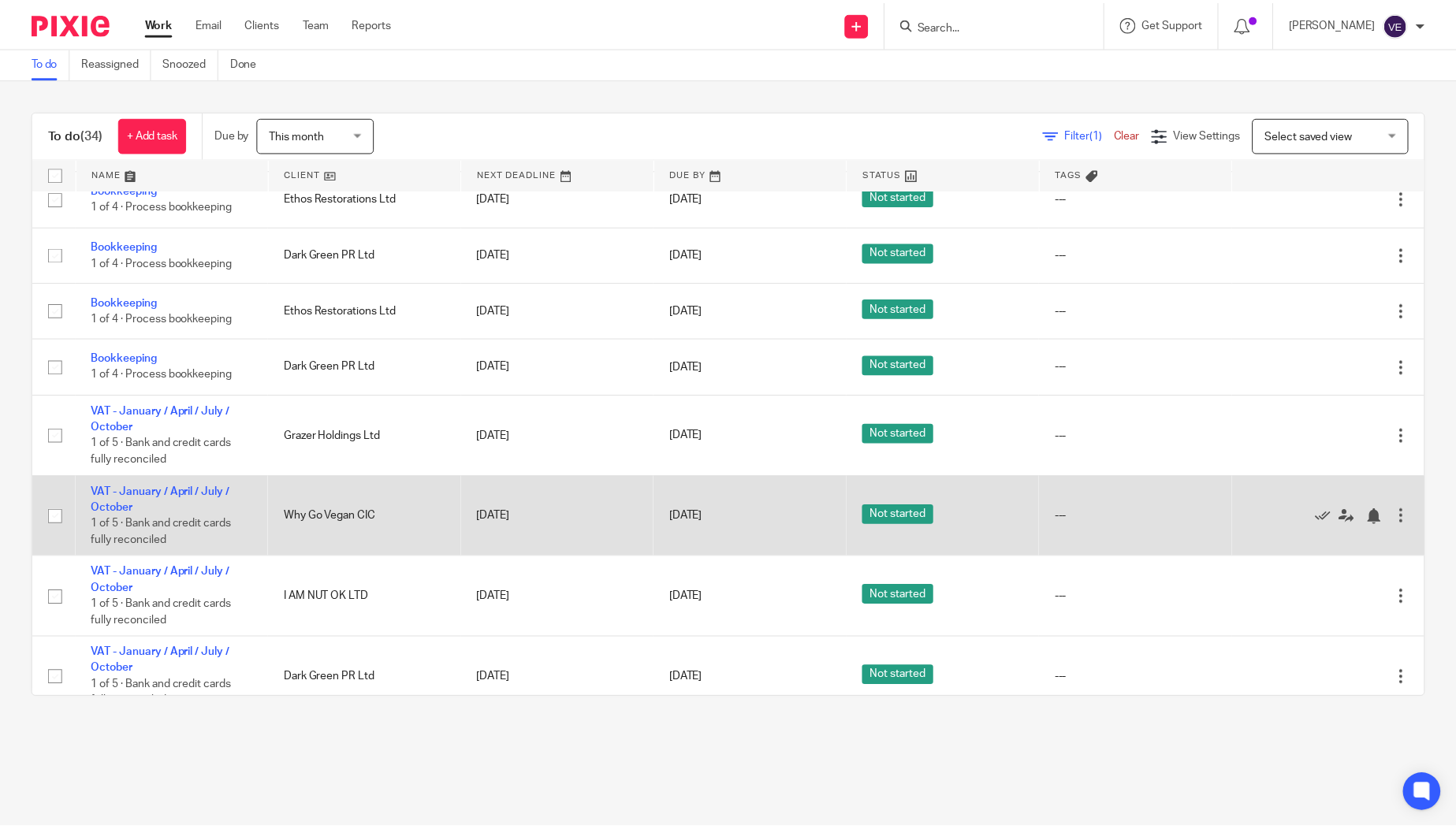
scroll to position [0, 0]
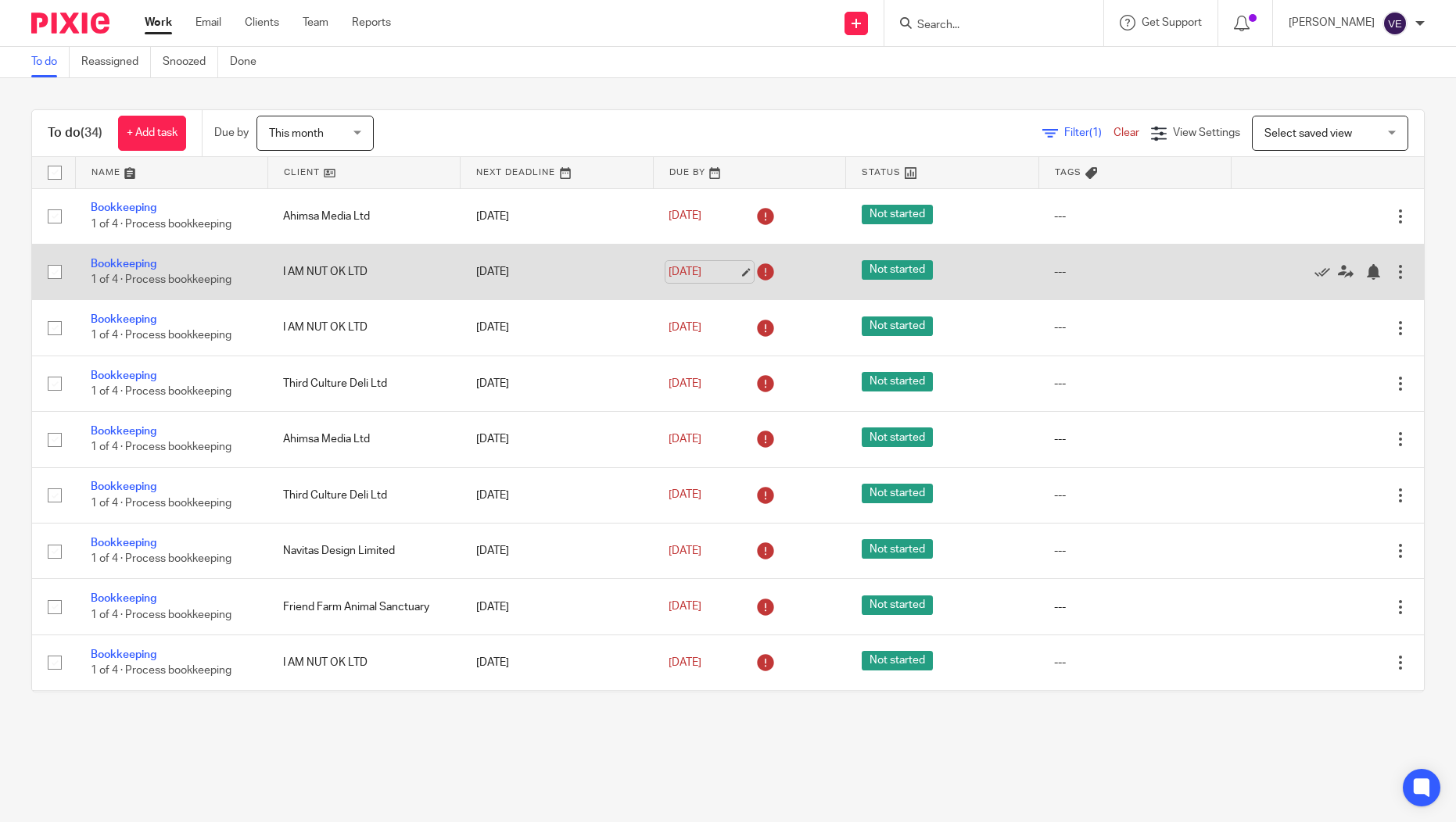
click at [679, 271] on link "[DATE]" at bounding box center [704, 272] width 71 height 17
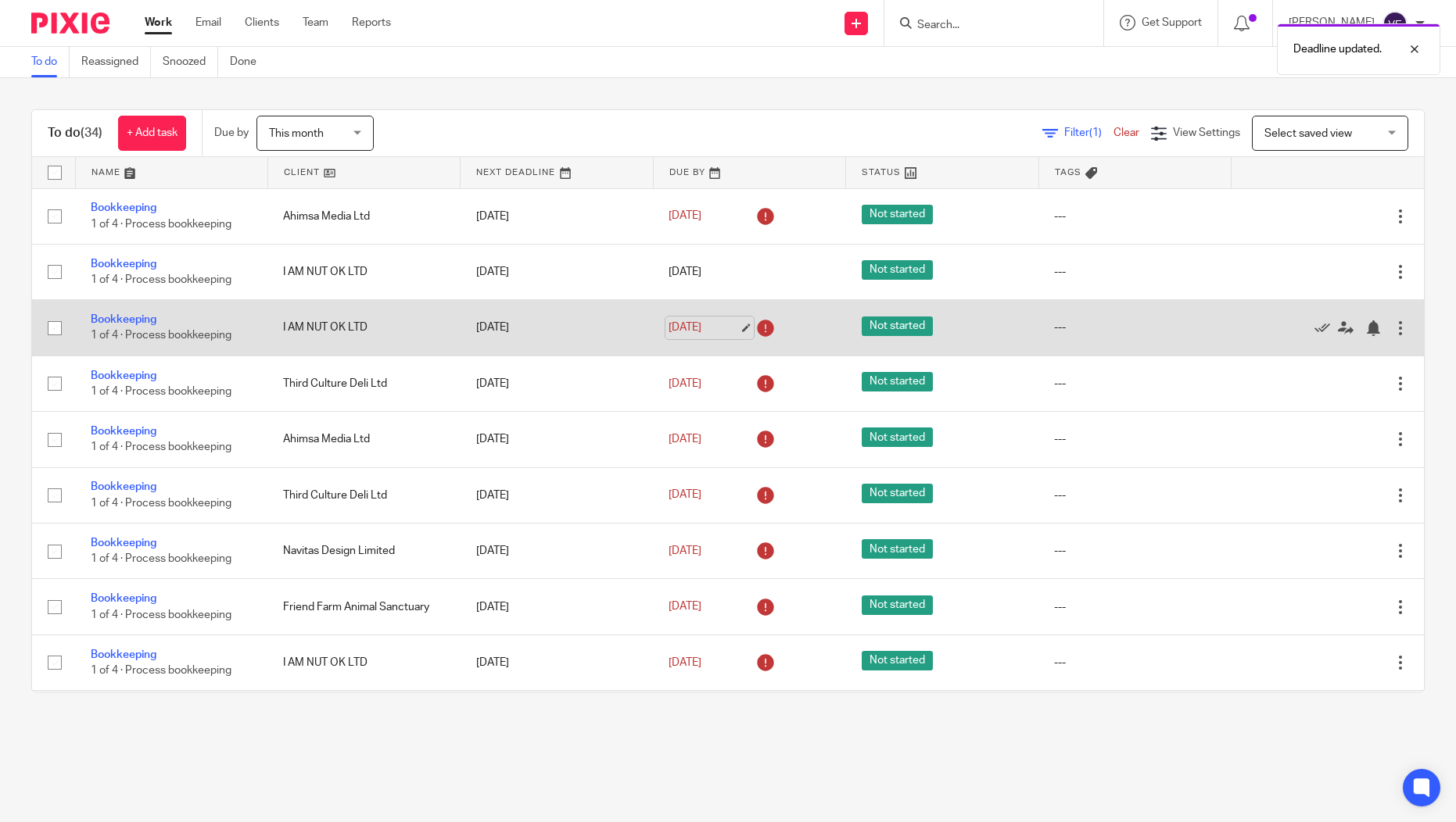
click at [688, 334] on link "[DATE]" at bounding box center [704, 328] width 71 height 17
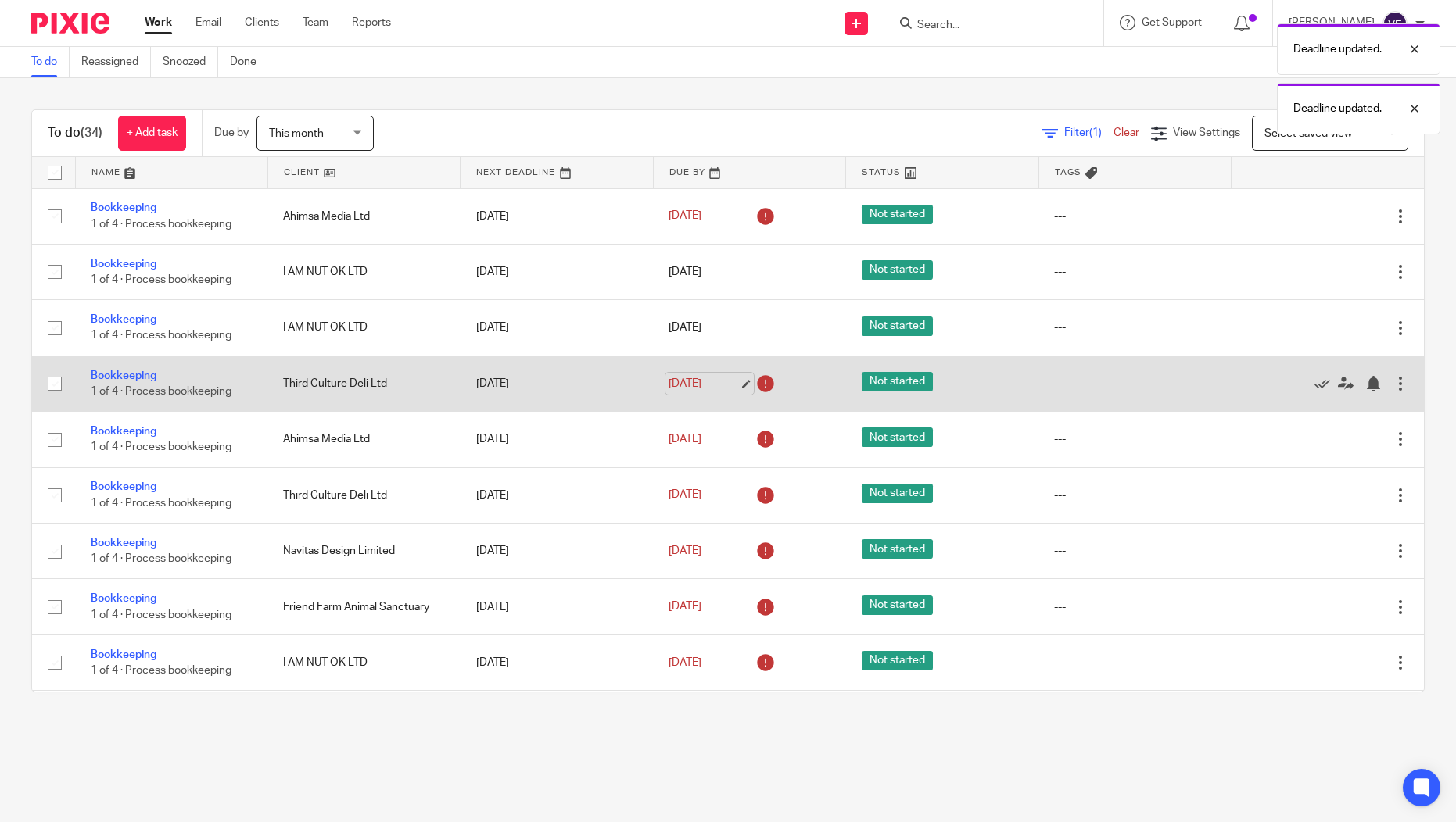
click at [689, 386] on link "[DATE]" at bounding box center [704, 385] width 71 height 17
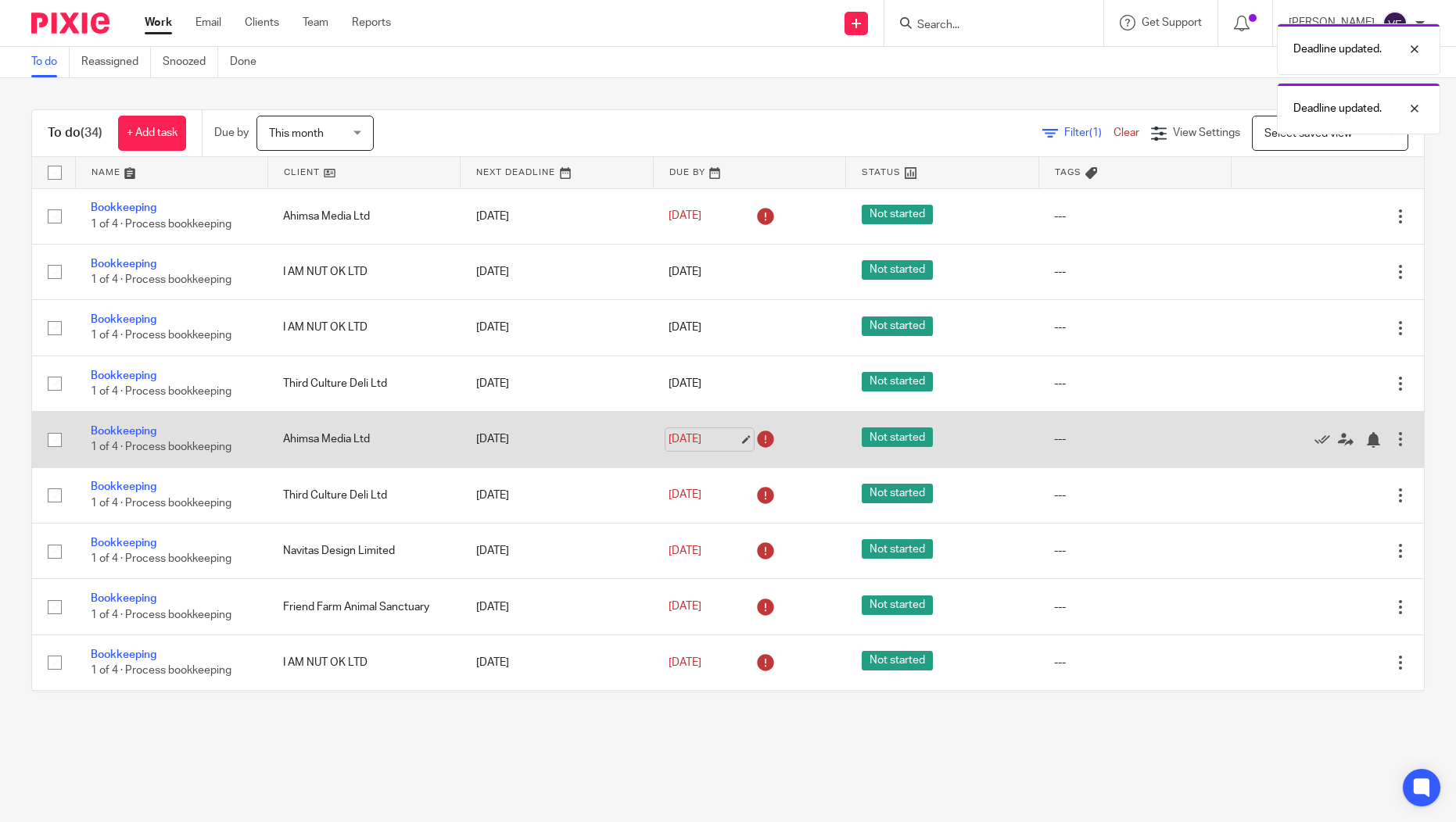
click at [669, 448] on link "[DATE]" at bounding box center [704, 440] width 71 height 17
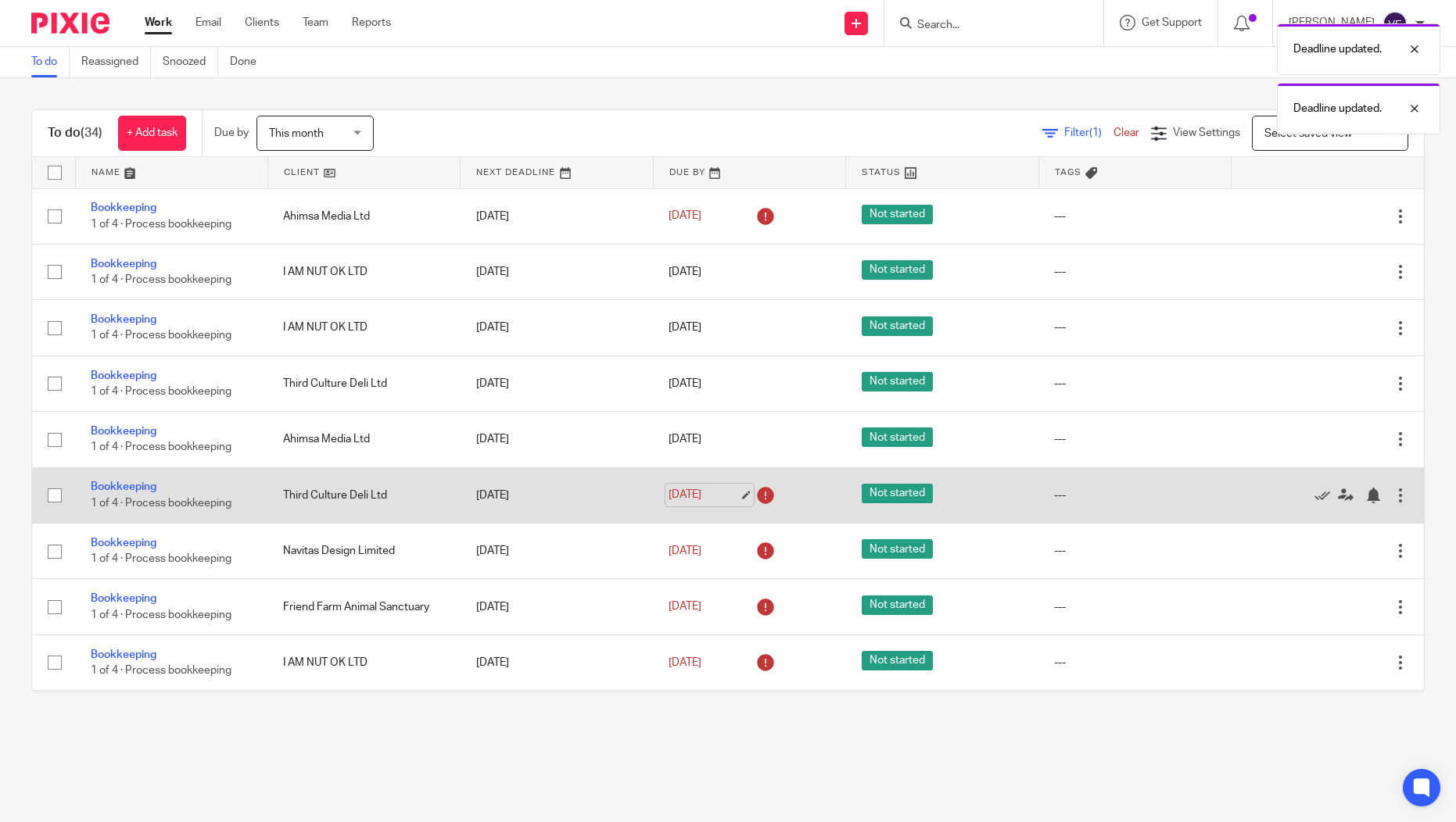
click at [676, 496] on link "[DATE]" at bounding box center [704, 495] width 71 height 17
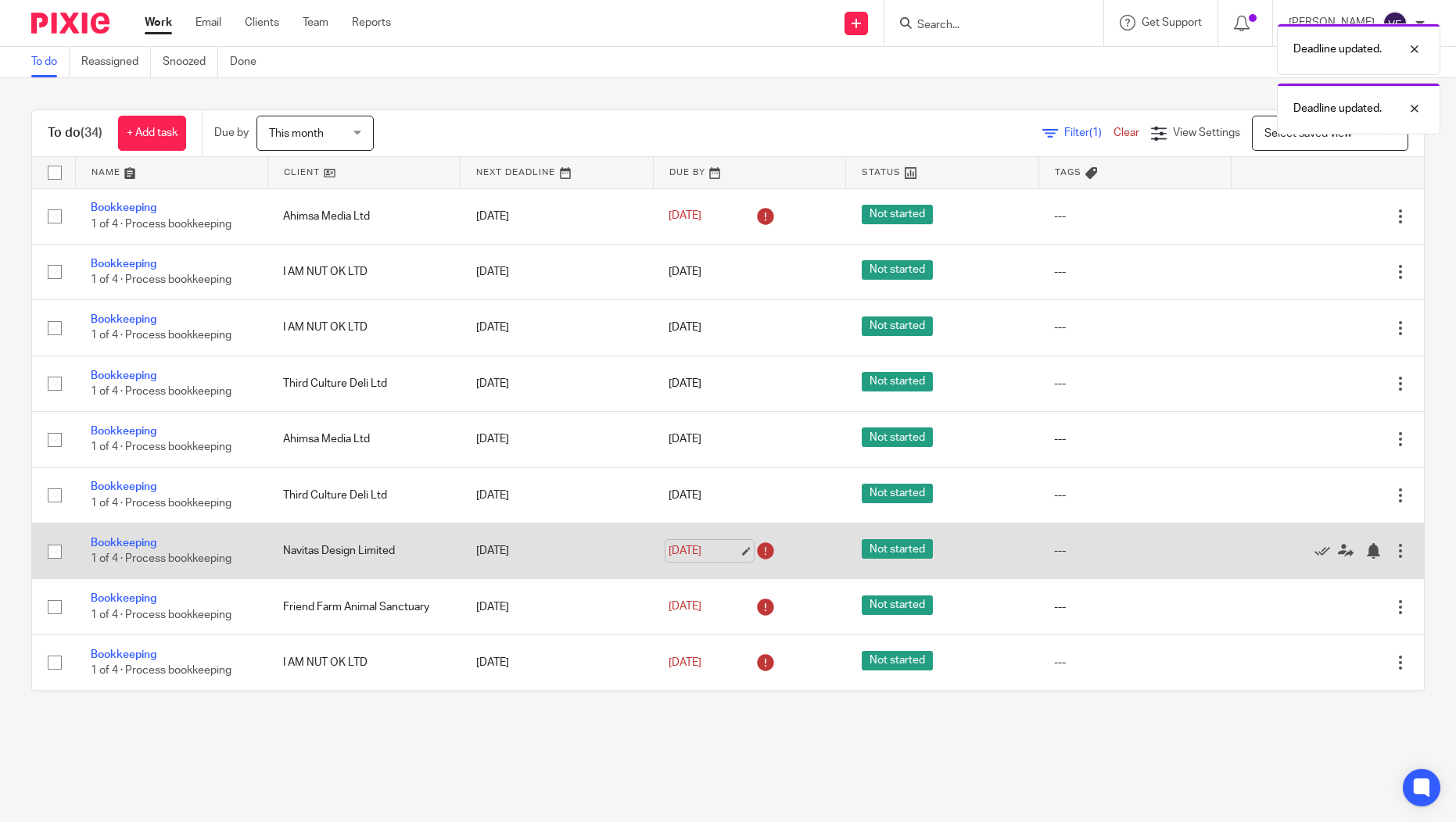
click at [669, 557] on link "[DATE]" at bounding box center [704, 552] width 71 height 17
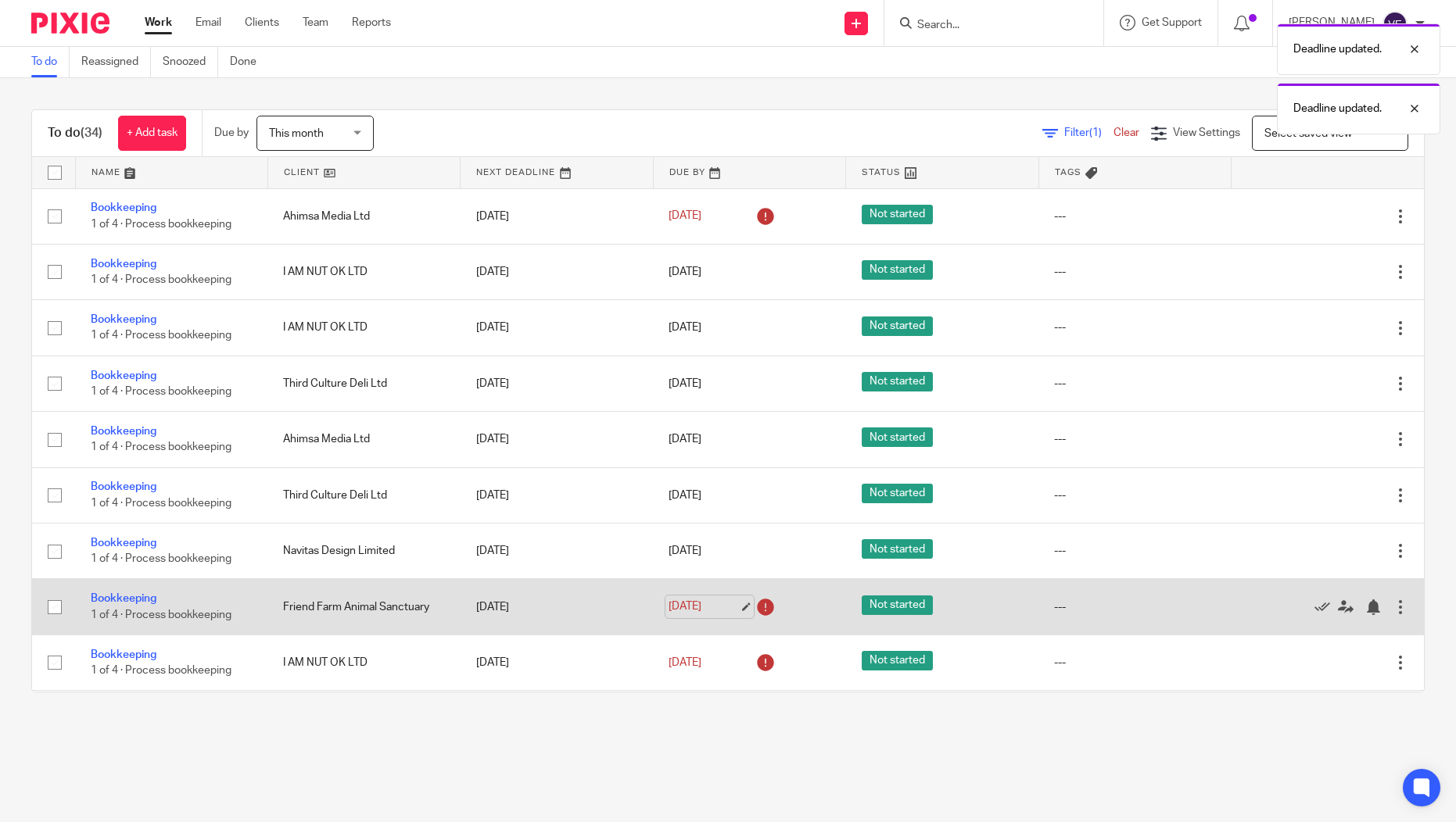
click at [669, 609] on link "[DATE]" at bounding box center [704, 607] width 71 height 17
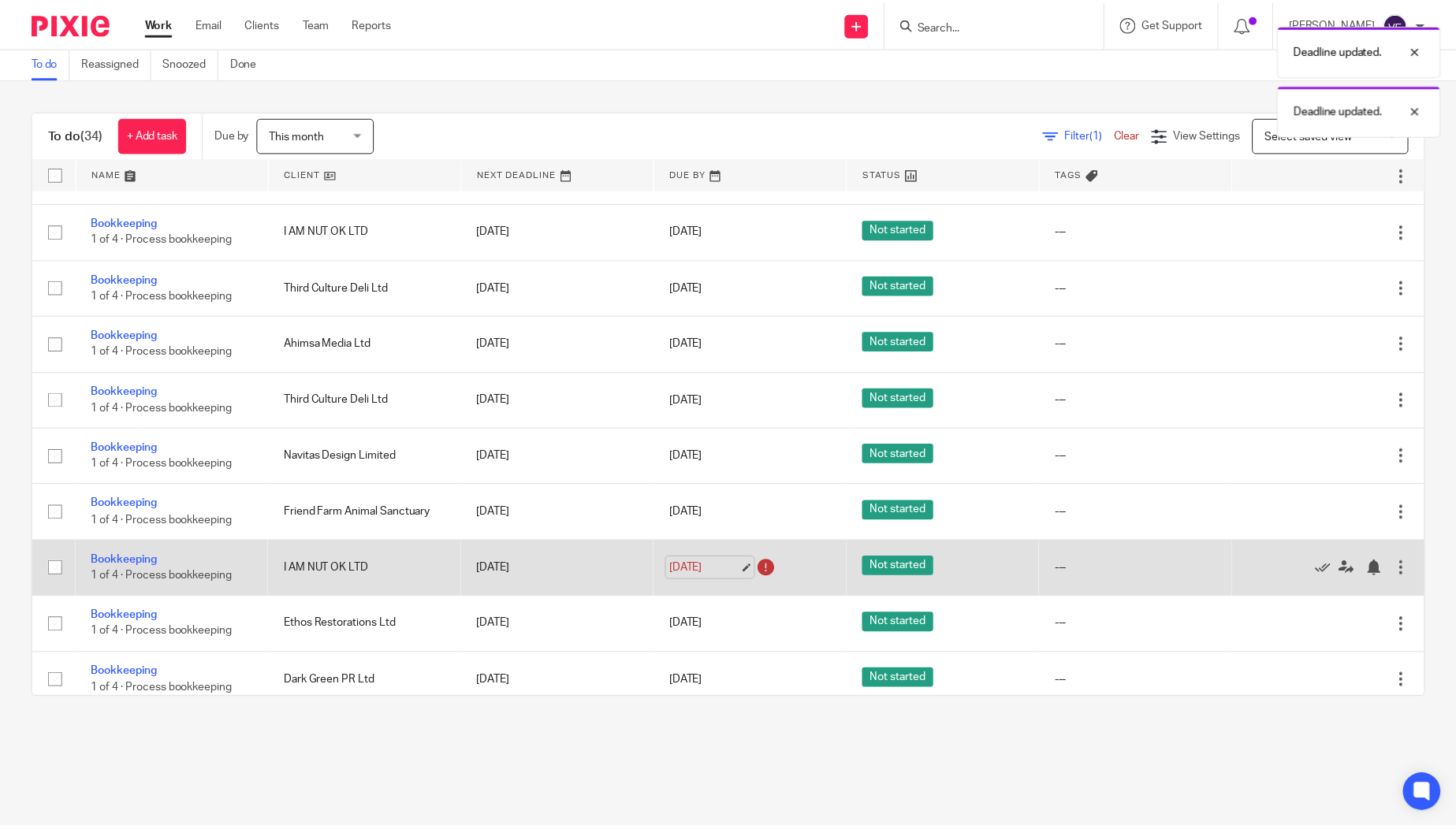
scroll to position [103, 0]
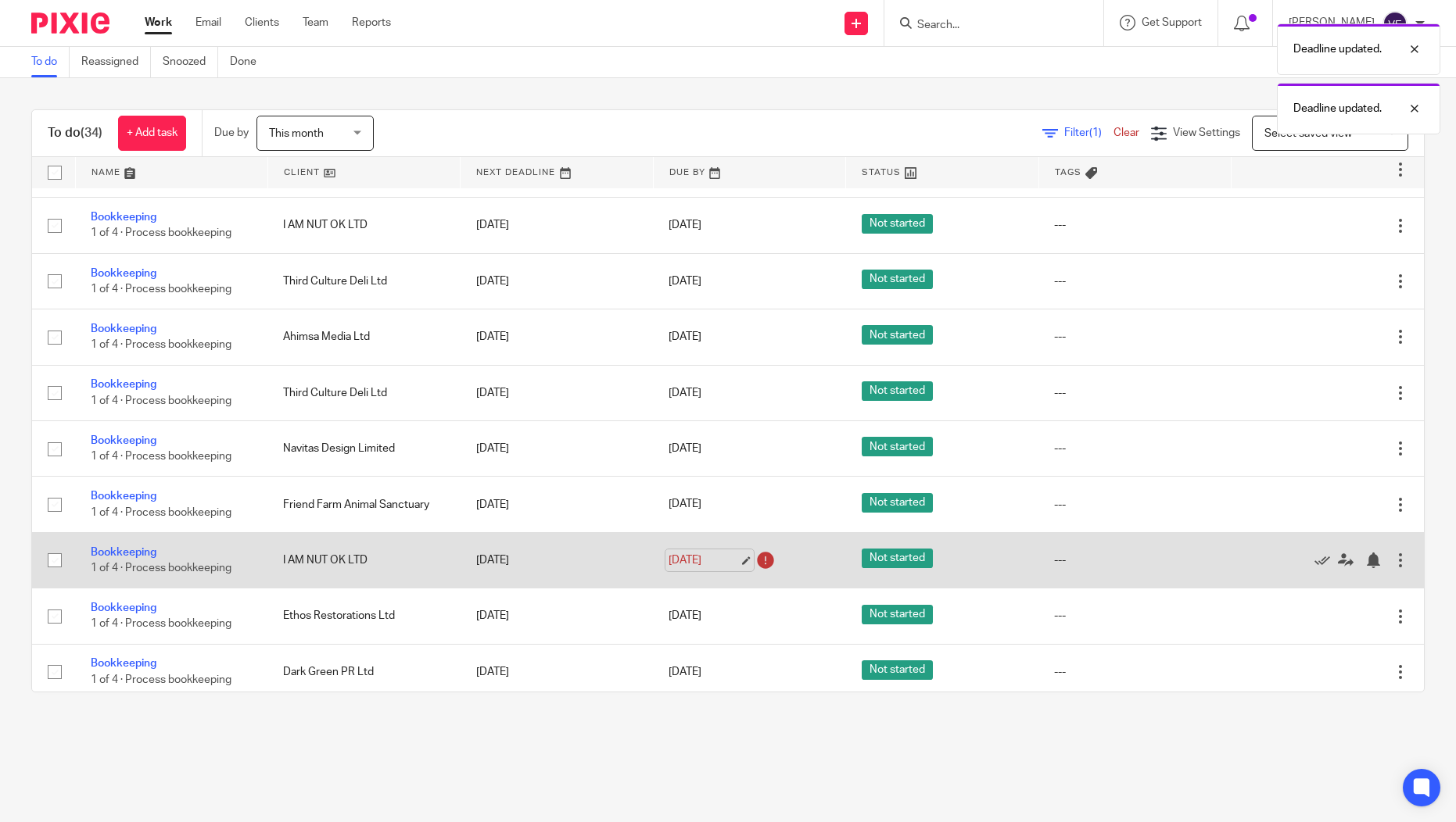
click at [681, 564] on link "[DATE]" at bounding box center [704, 561] width 71 height 17
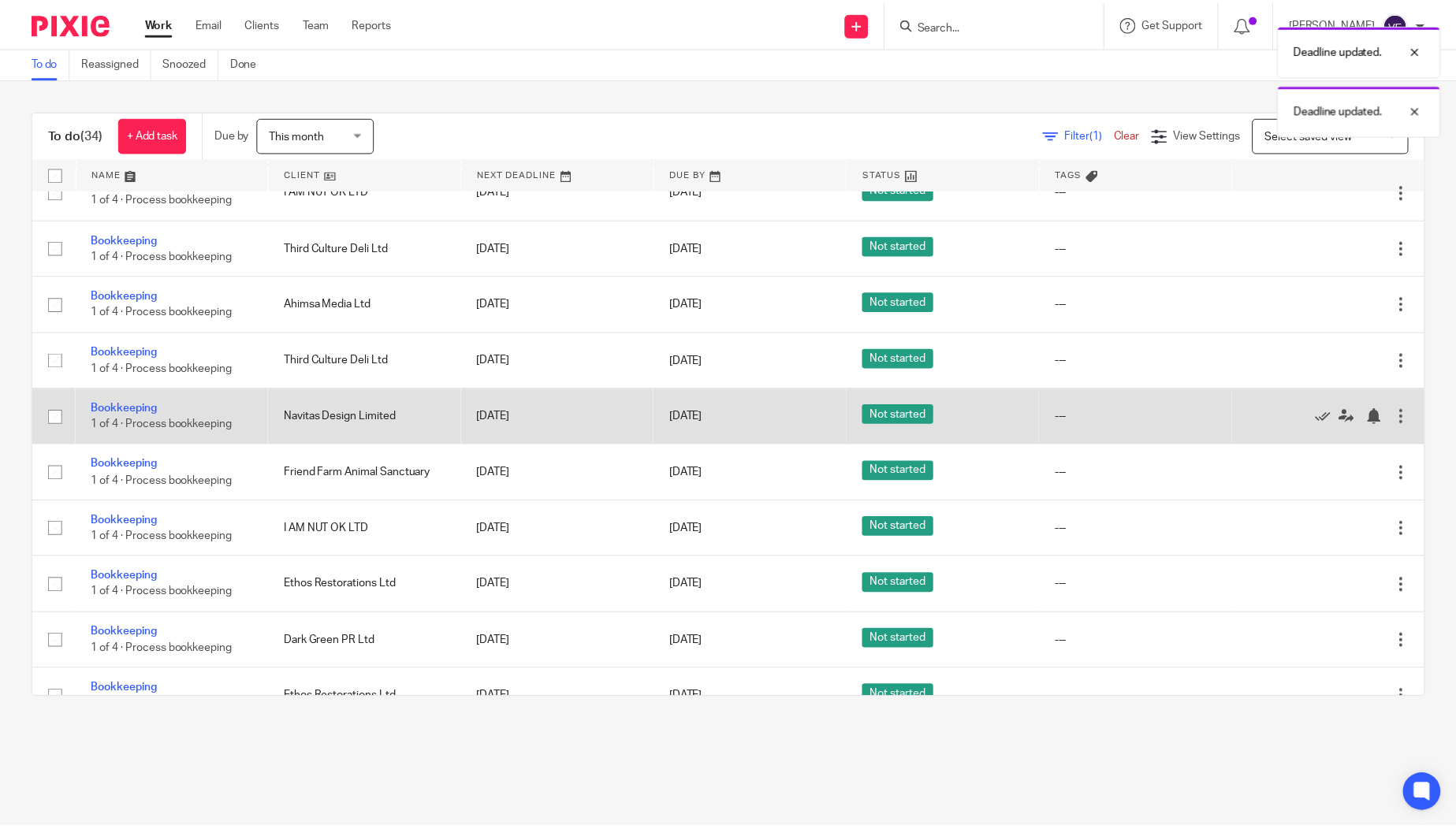
scroll to position [364, 0]
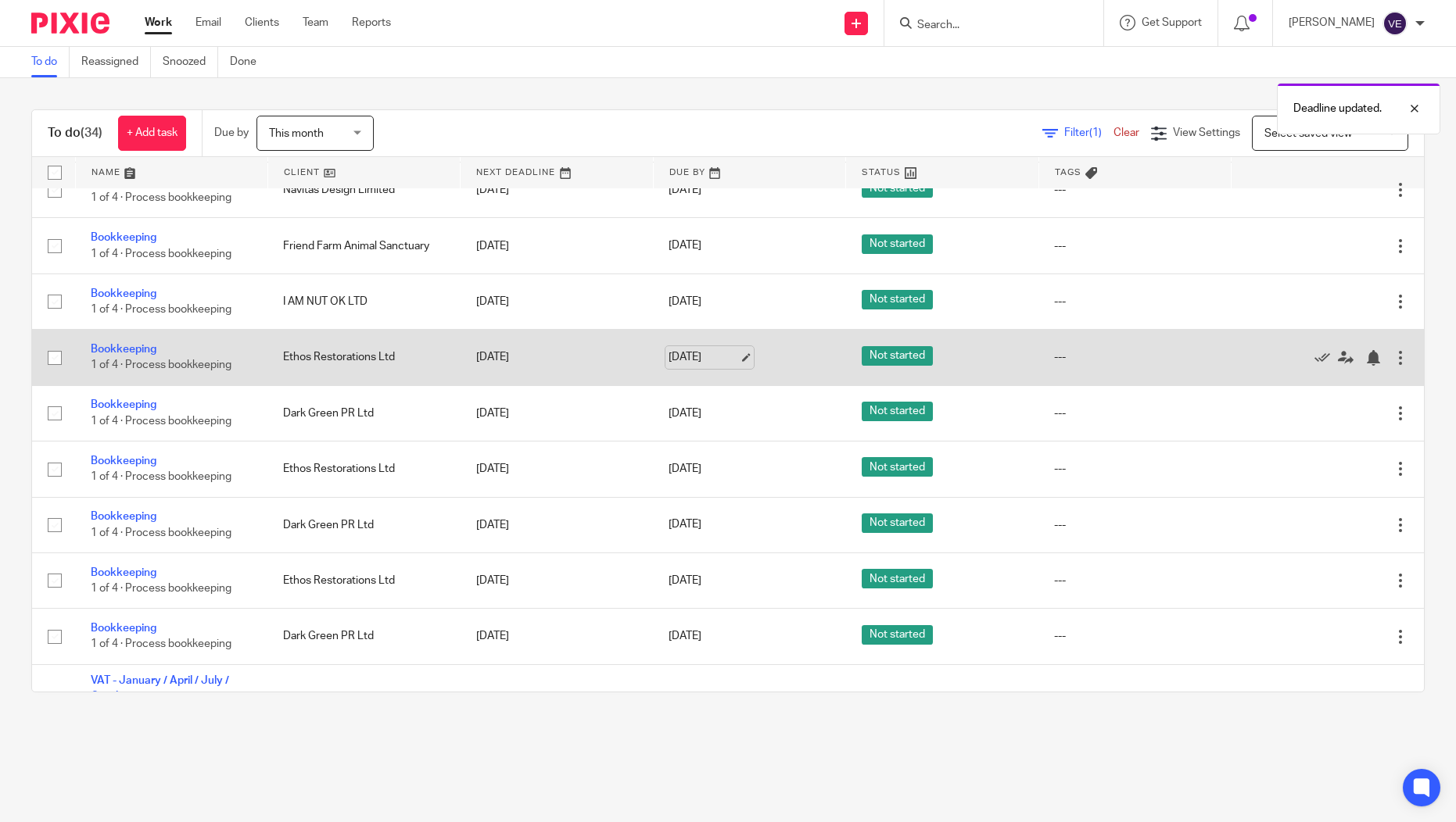
click at [669, 366] on link "[DATE]" at bounding box center [704, 358] width 71 height 17
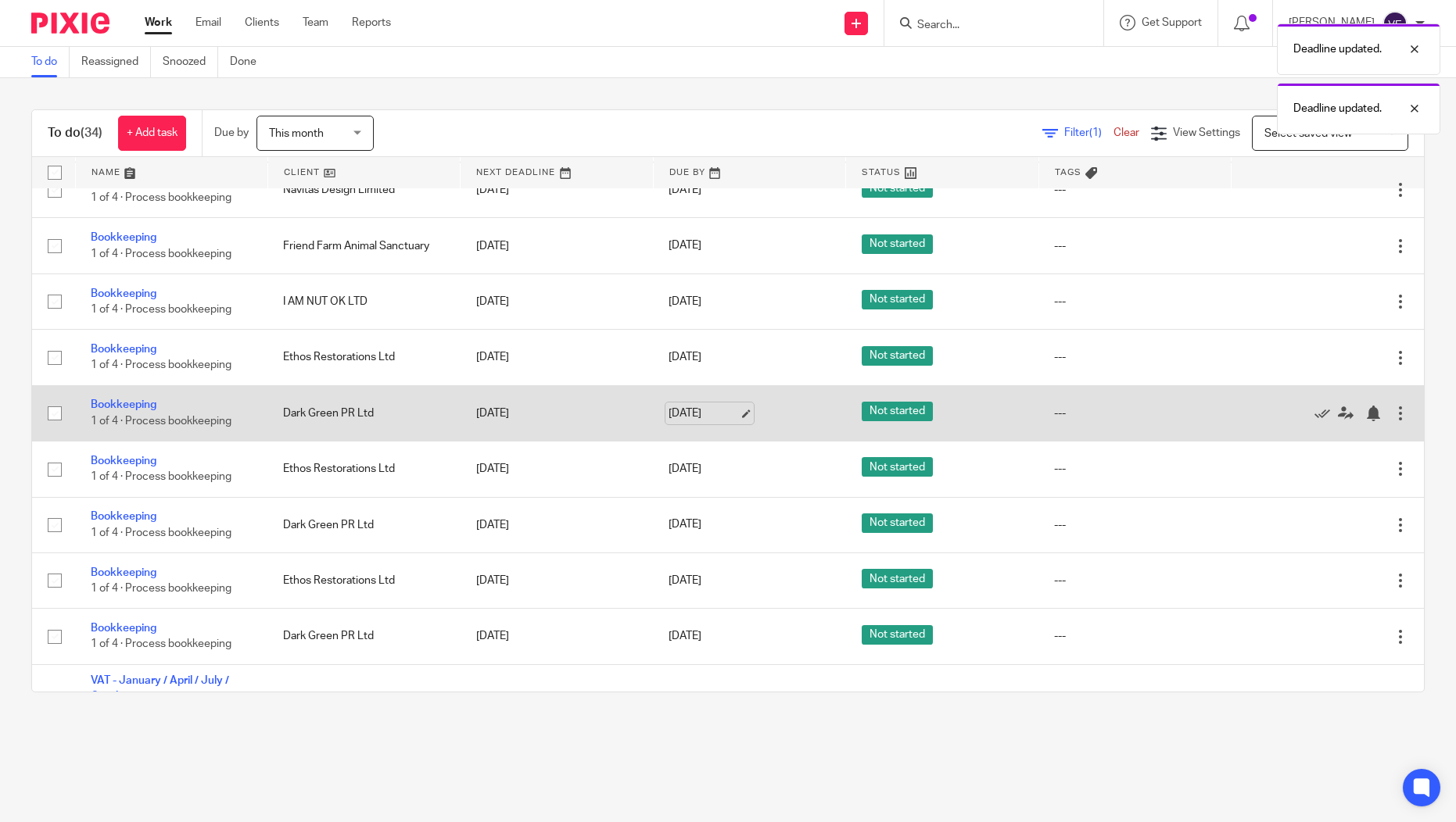
click at [702, 422] on link "[DATE]" at bounding box center [704, 414] width 71 height 17
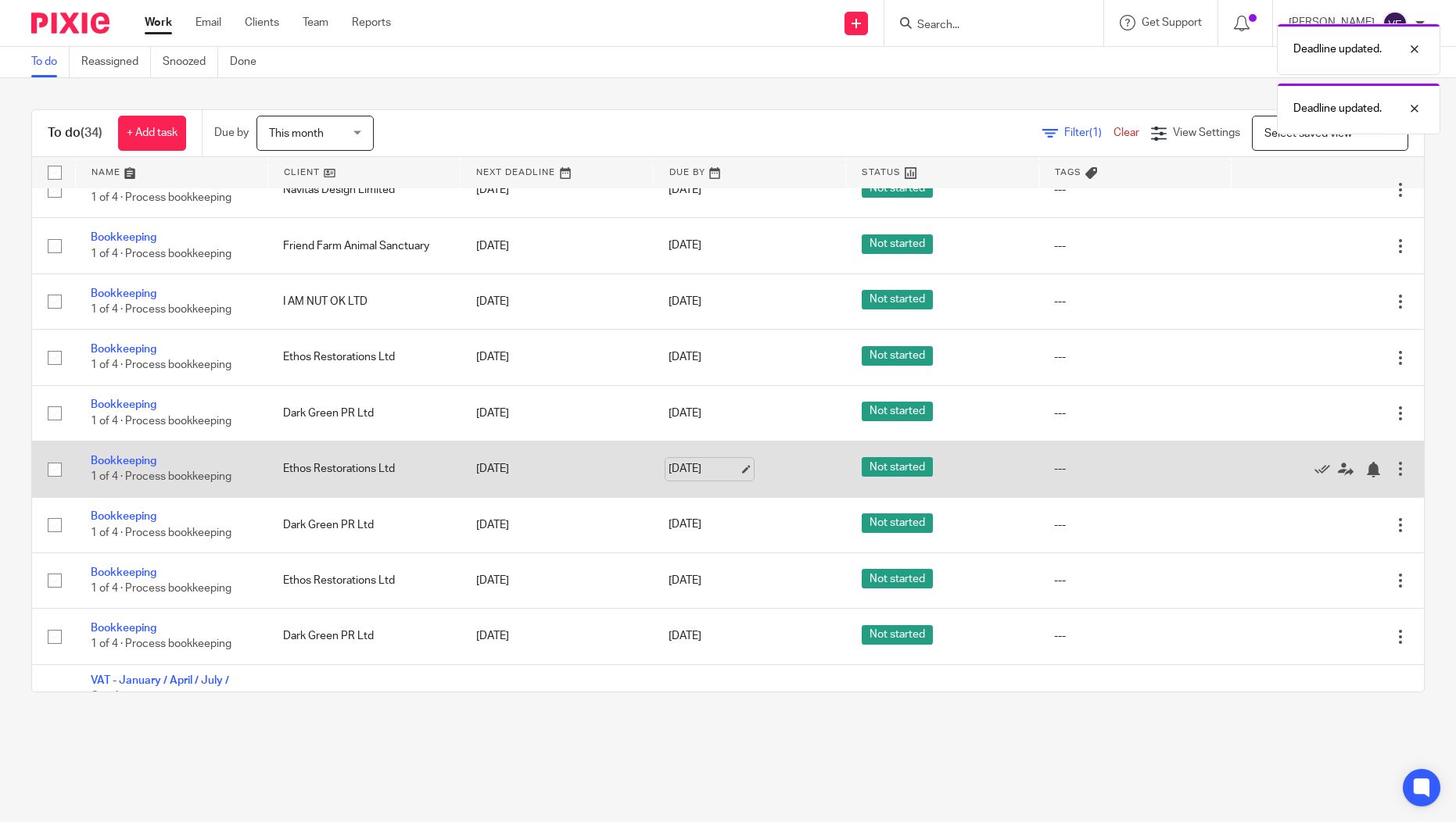
click at [669, 477] on link "[DATE]" at bounding box center [704, 470] width 71 height 17
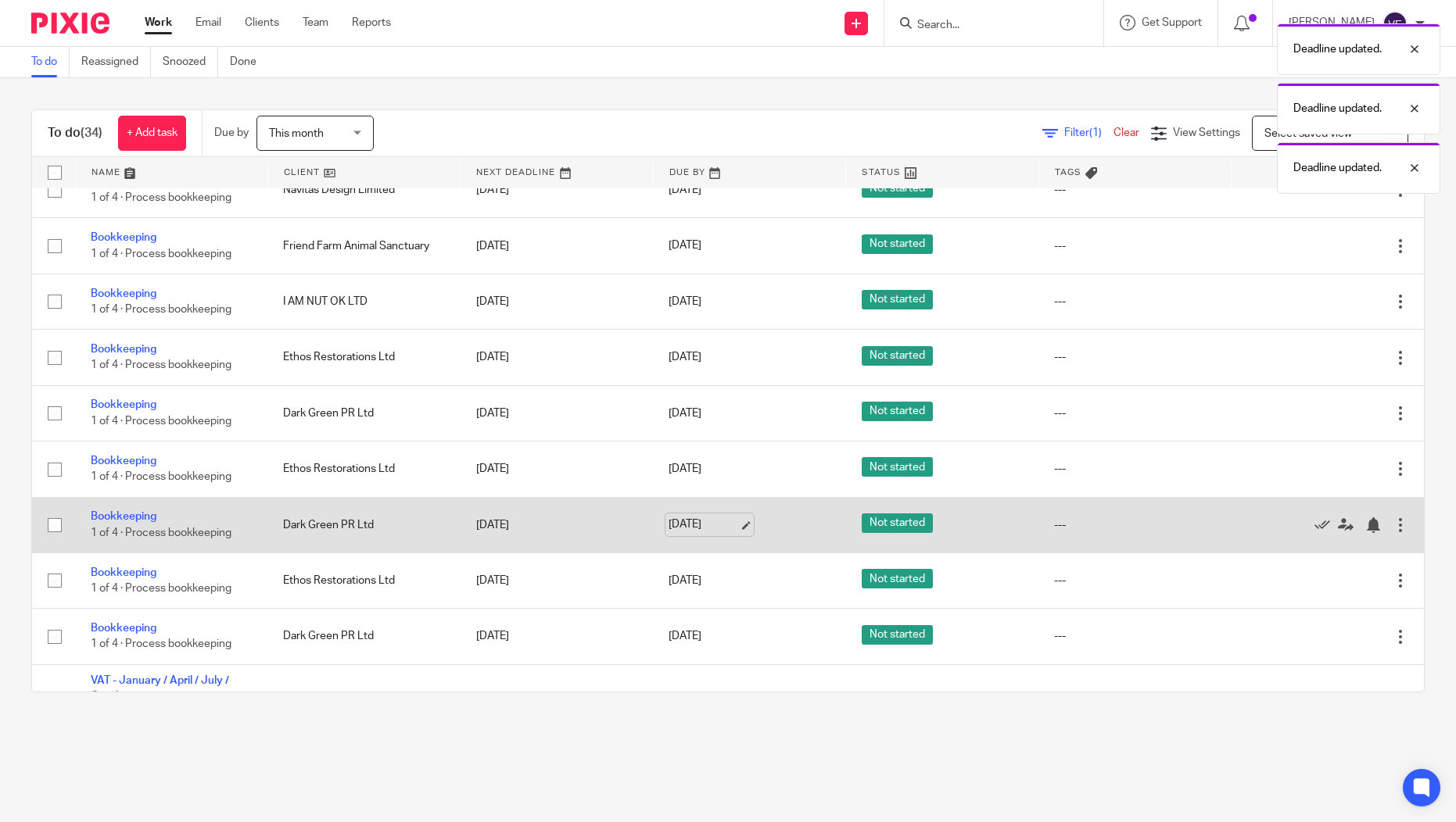
click at [669, 533] on link "[DATE]" at bounding box center [704, 525] width 71 height 17
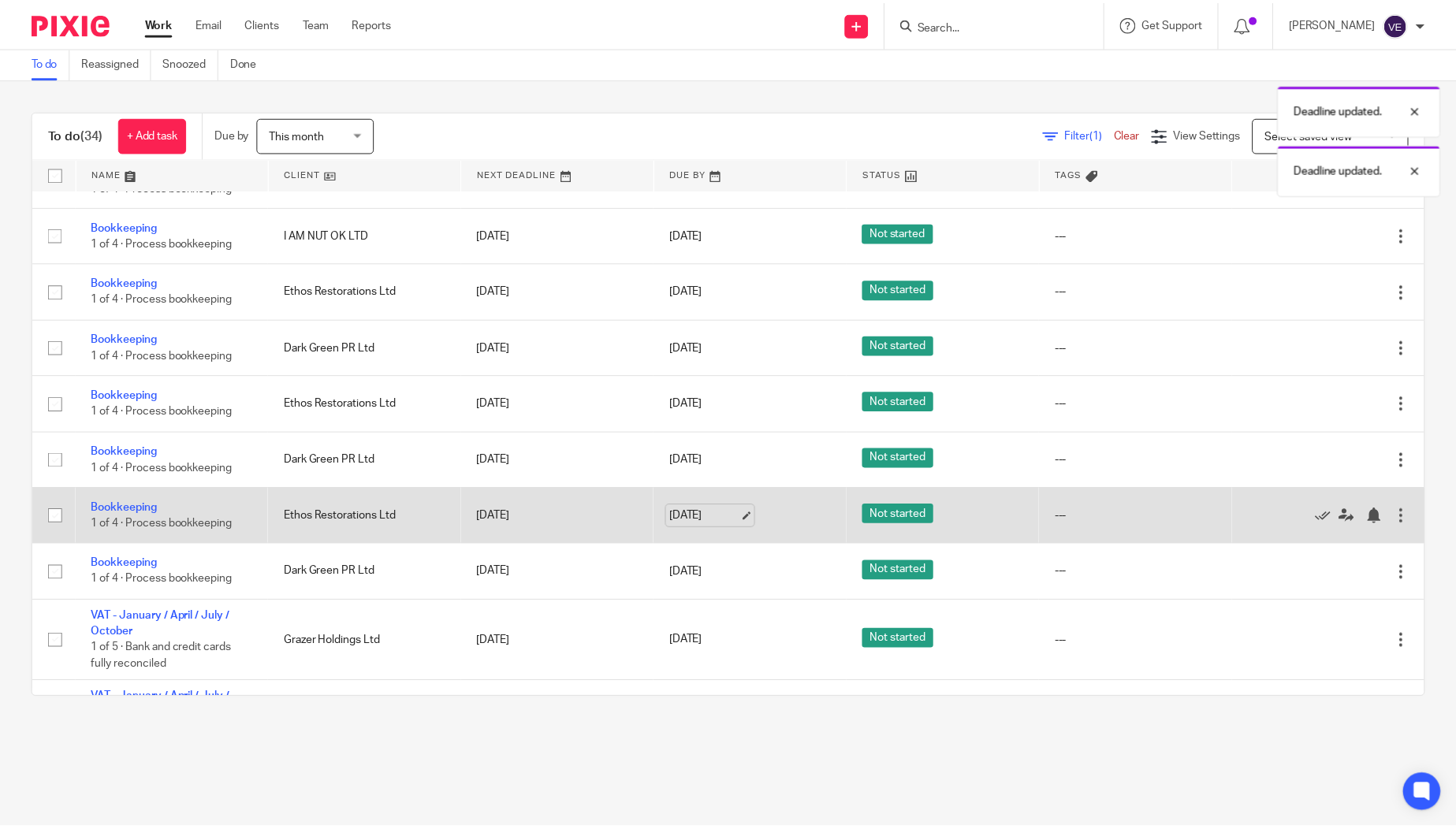
scroll to position [440, 0]
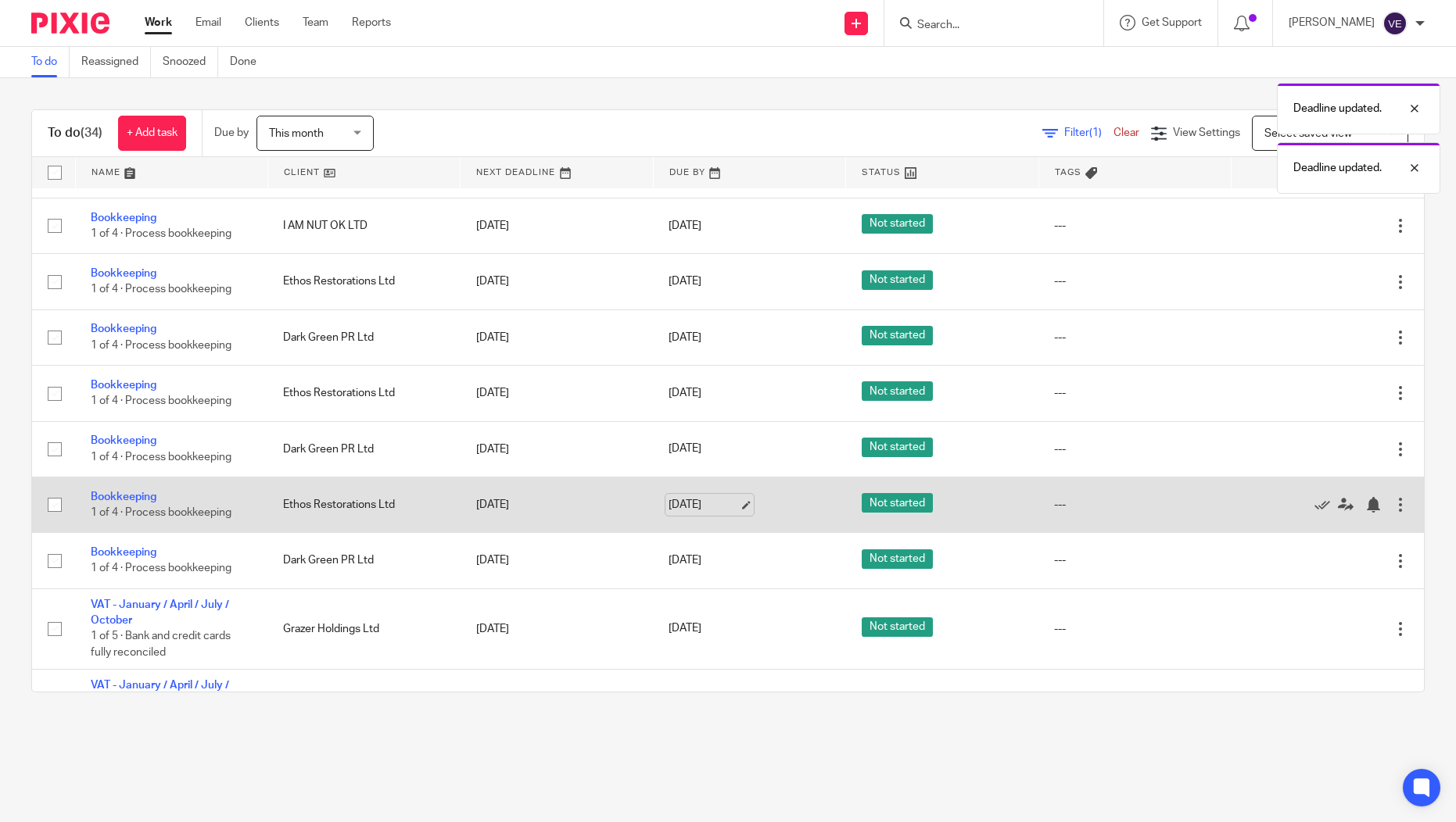
click at [679, 514] on link "[DATE]" at bounding box center [704, 505] width 71 height 17
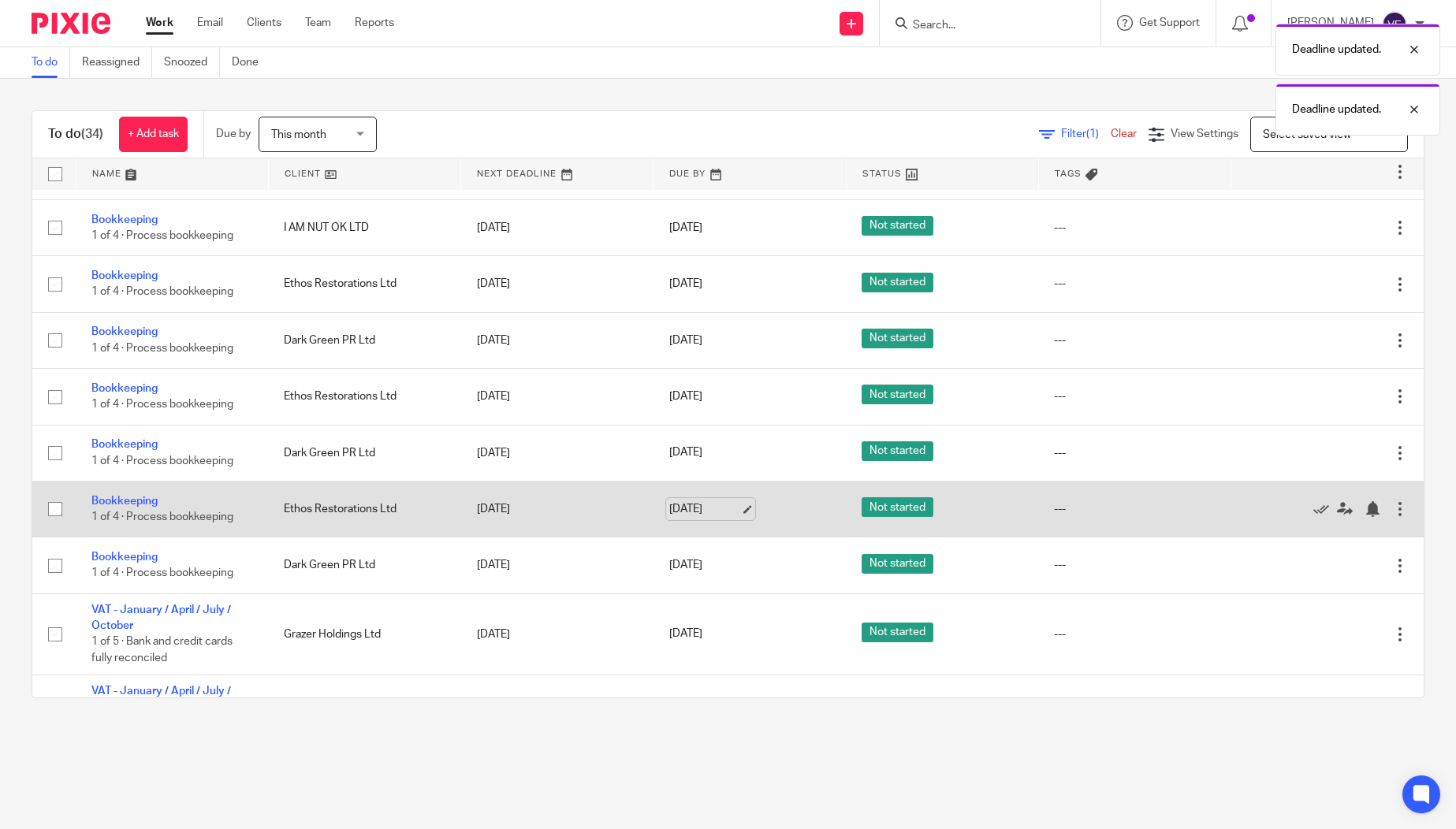
scroll to position [0, 0]
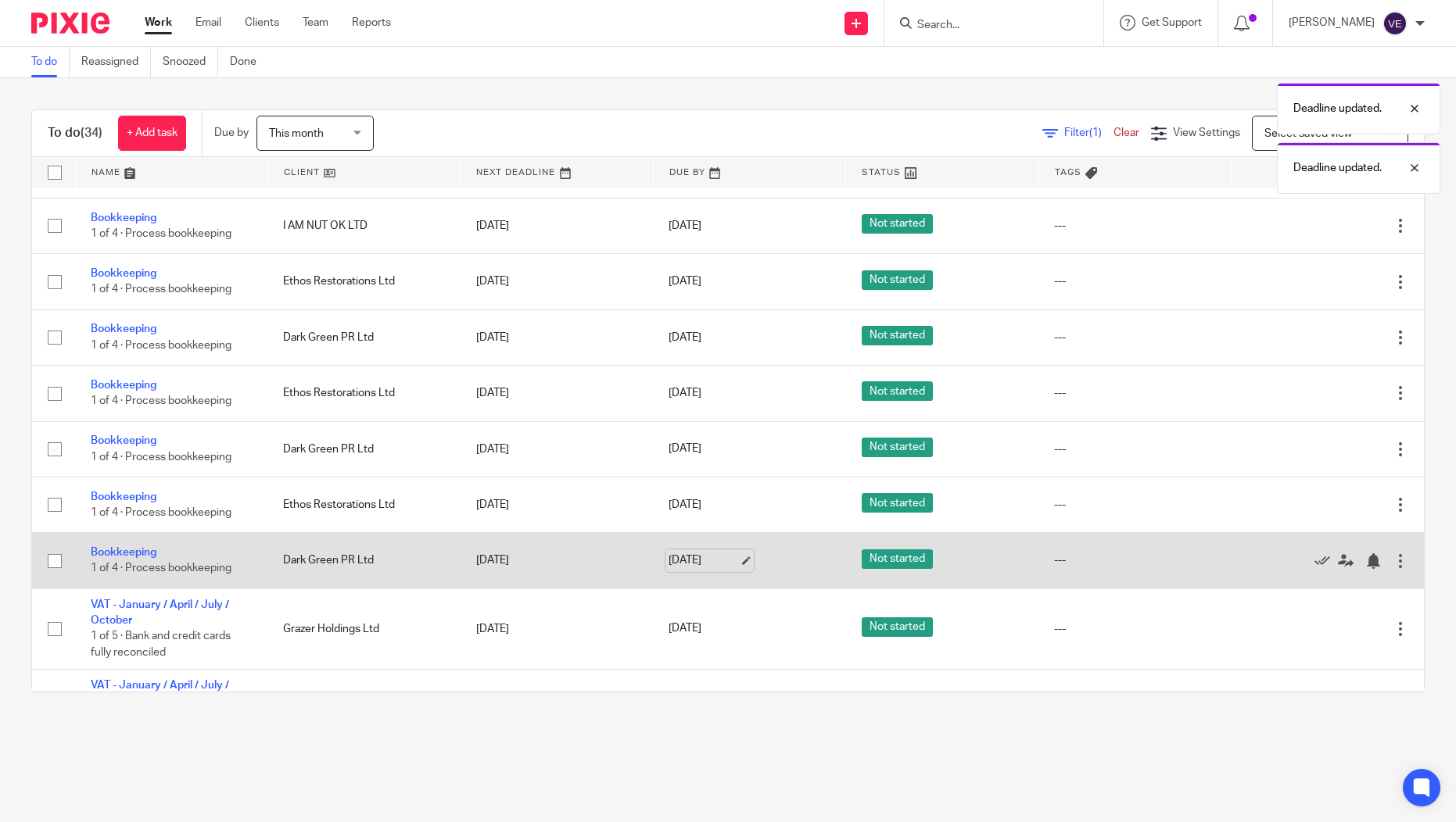
drag, startPoint x: 669, startPoint y: 570, endPoint x: 678, endPoint y: 575, distance: 10.3
click at [669, 569] on link "[DATE]" at bounding box center [704, 561] width 71 height 17
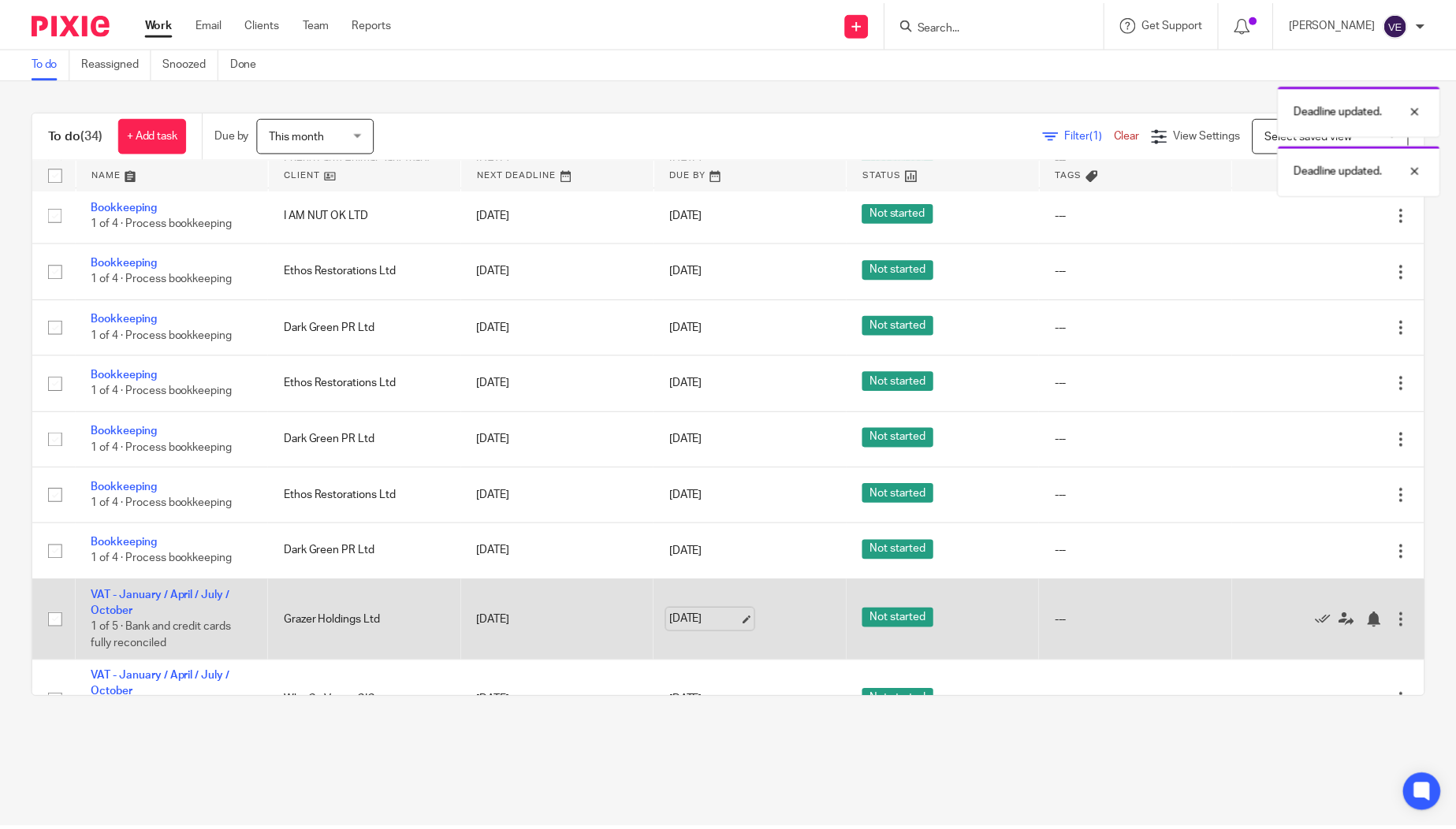
scroll to position [548, 0]
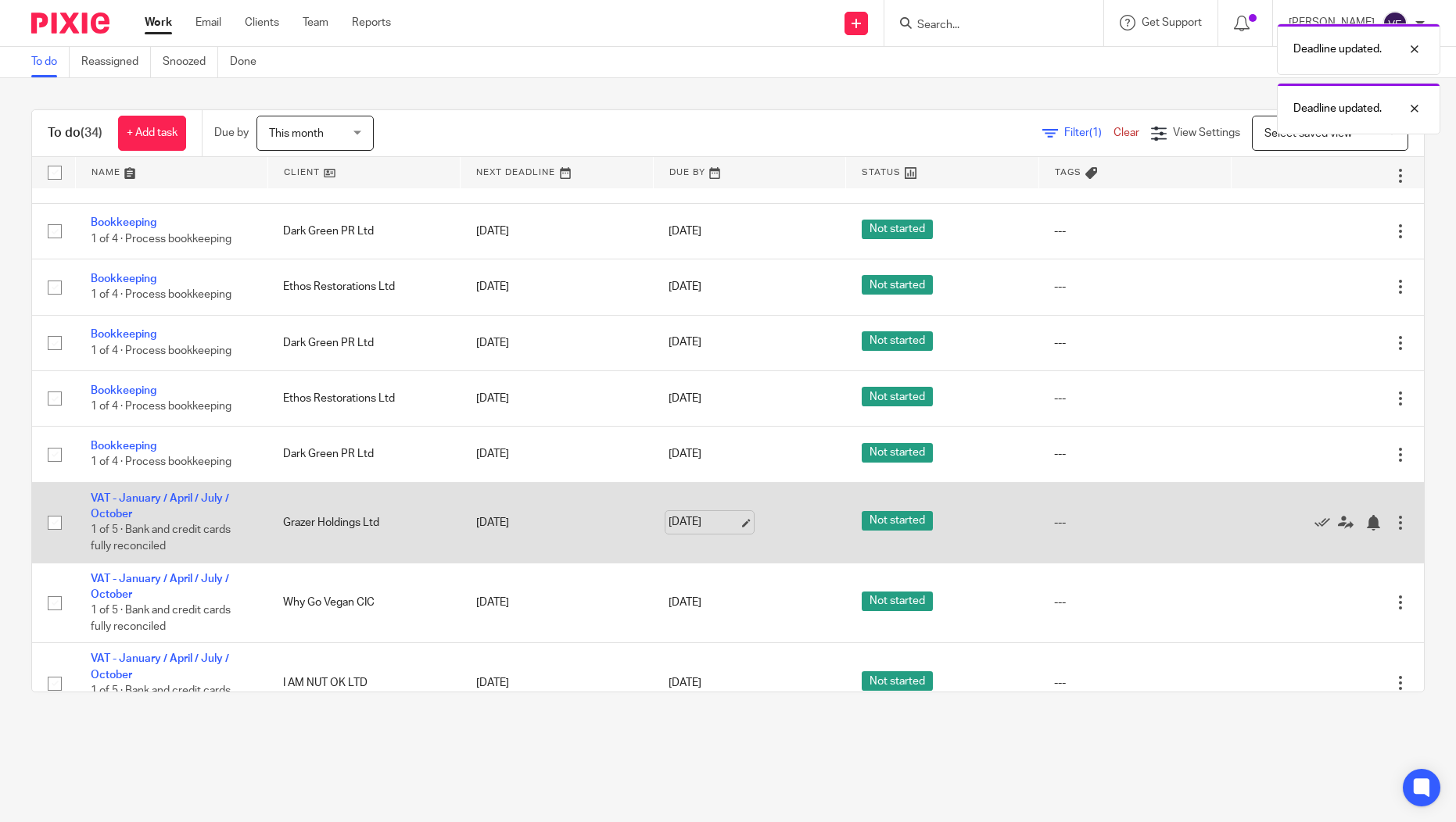
click at [689, 530] on link "[DATE]" at bounding box center [704, 523] width 71 height 17
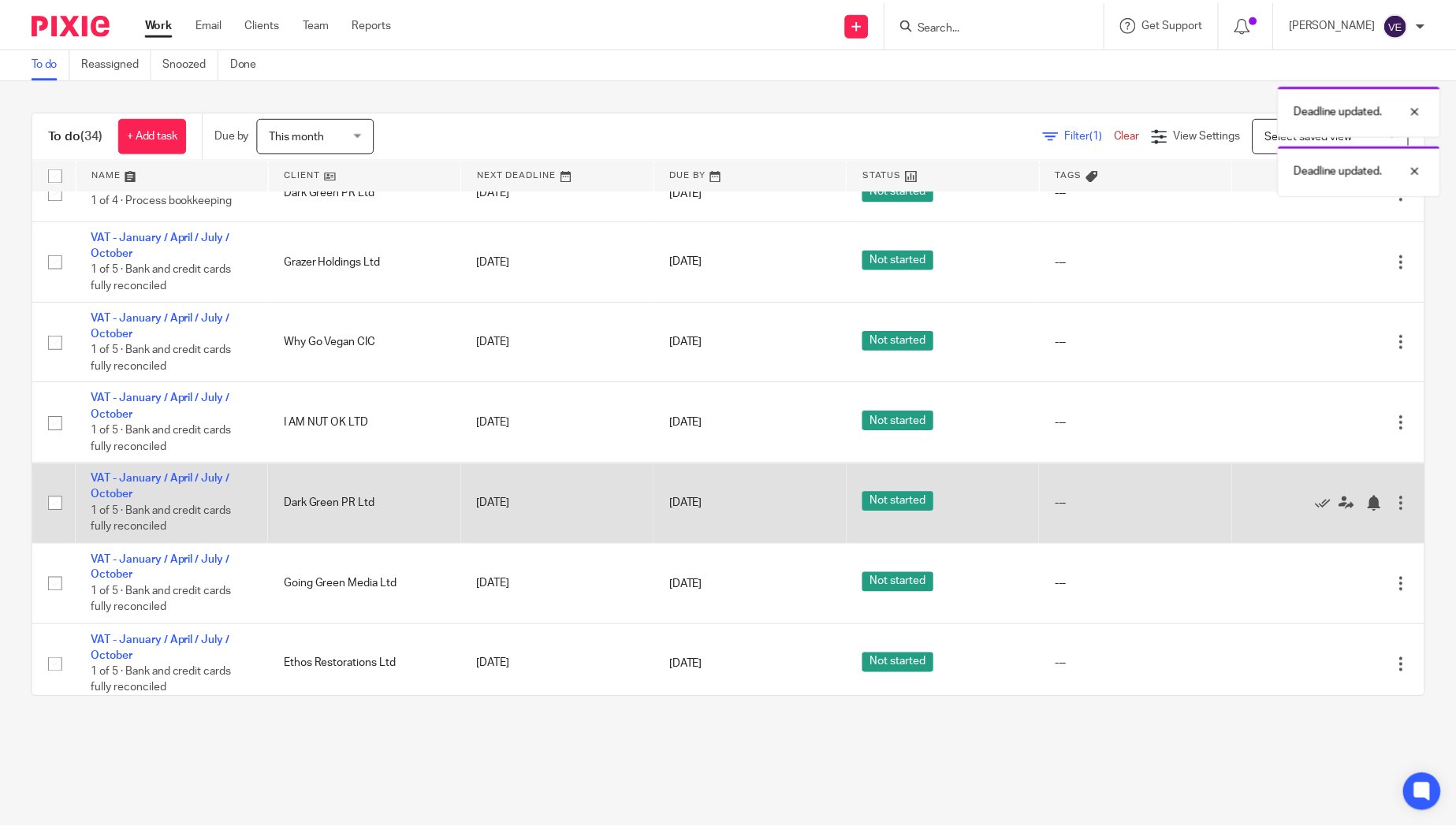
scroll to position [817, 0]
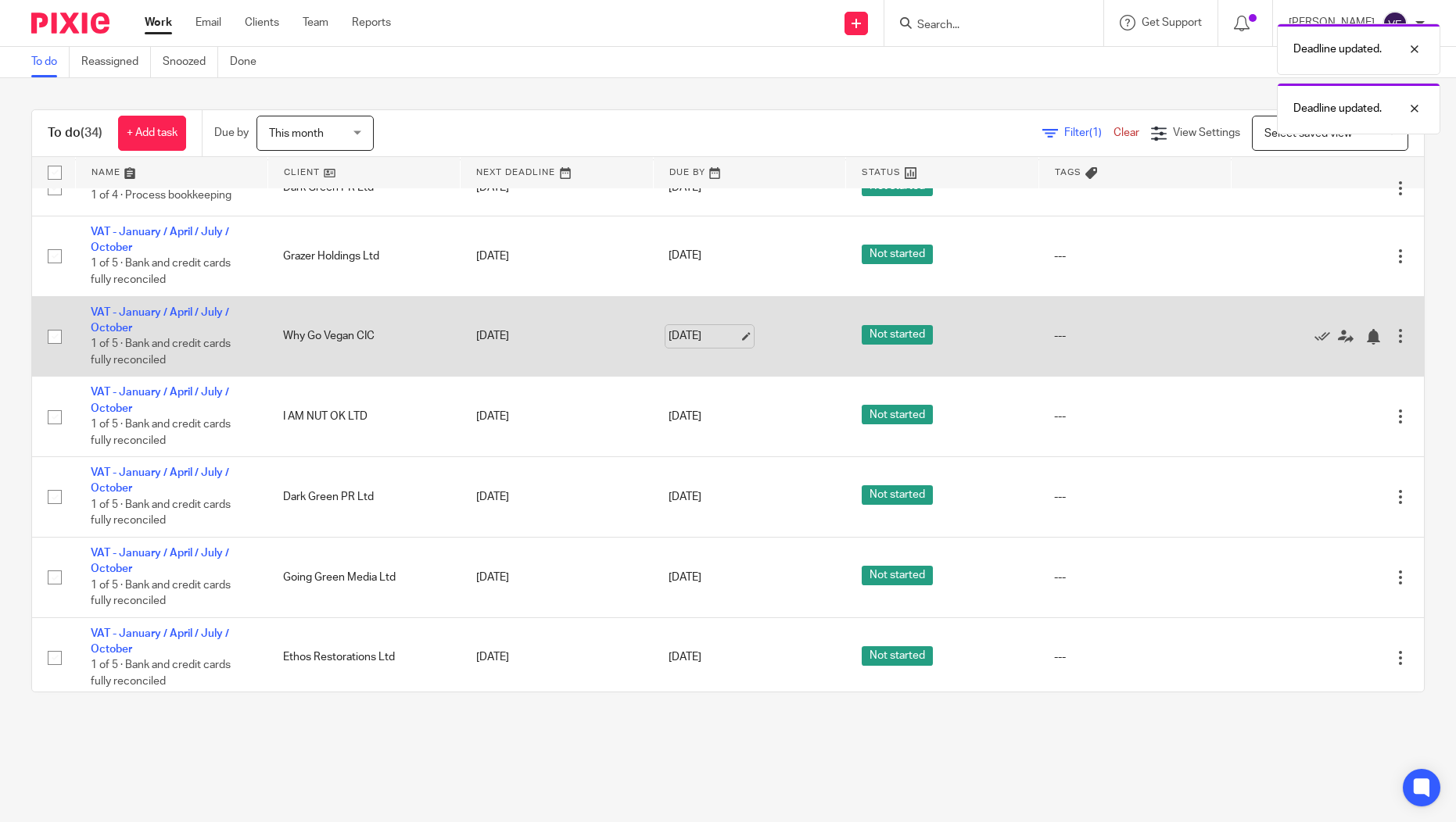
click at [684, 345] on link "[DATE]" at bounding box center [704, 336] width 71 height 17
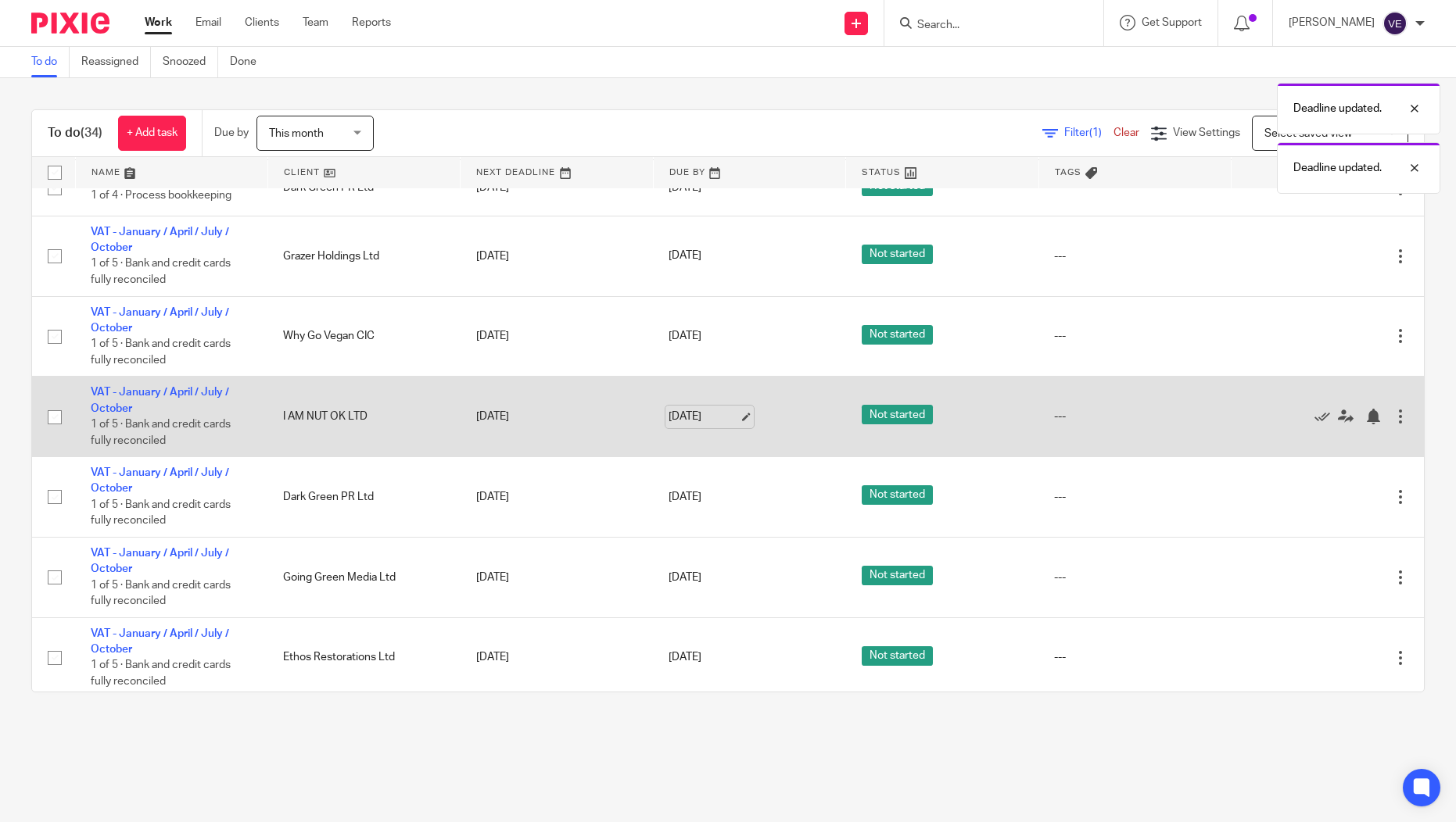
click at [676, 425] on link "[DATE]" at bounding box center [704, 417] width 71 height 17
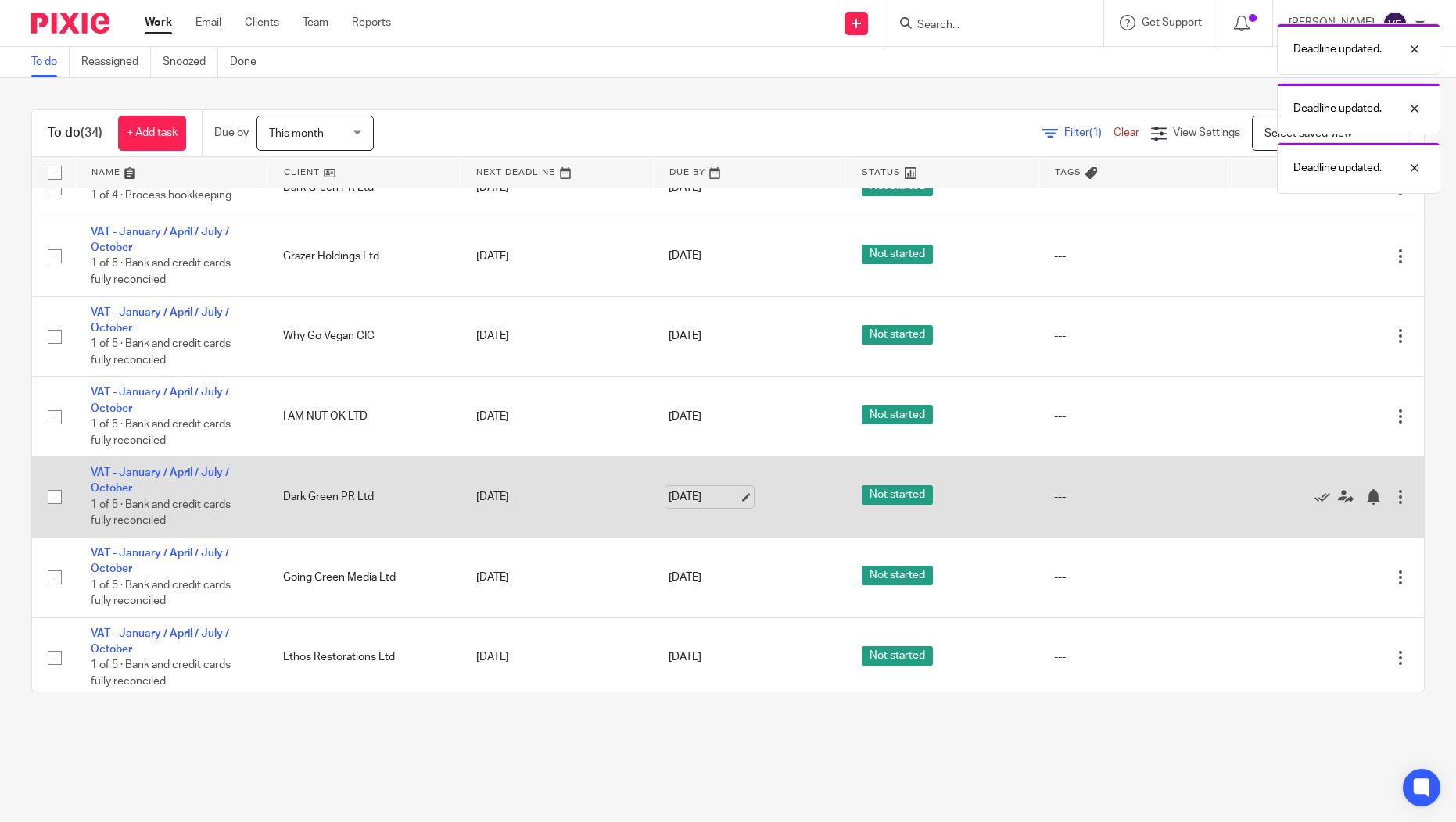
click at [669, 506] on link "[DATE]" at bounding box center [704, 498] width 71 height 17
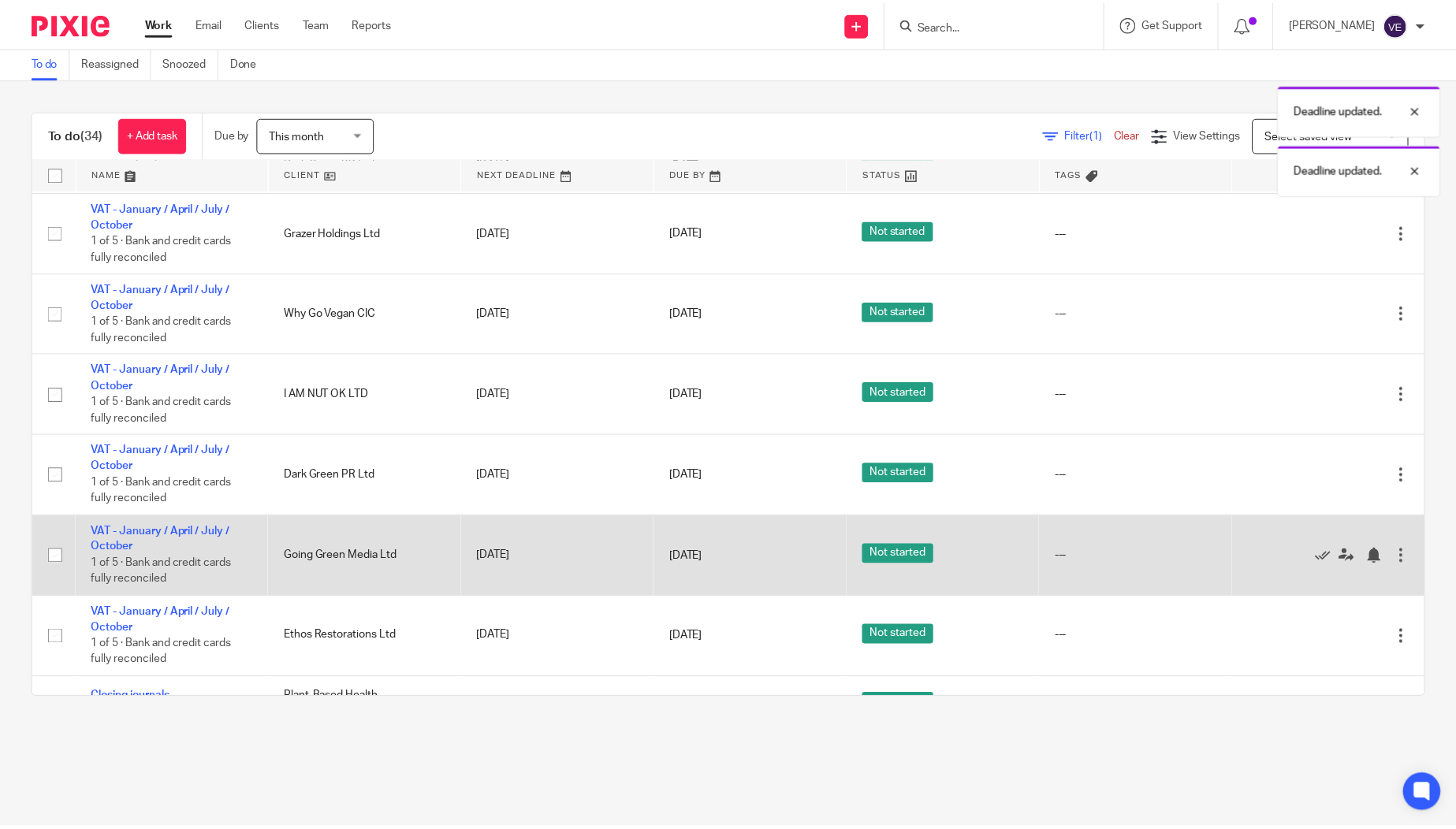
scroll to position [868, 0]
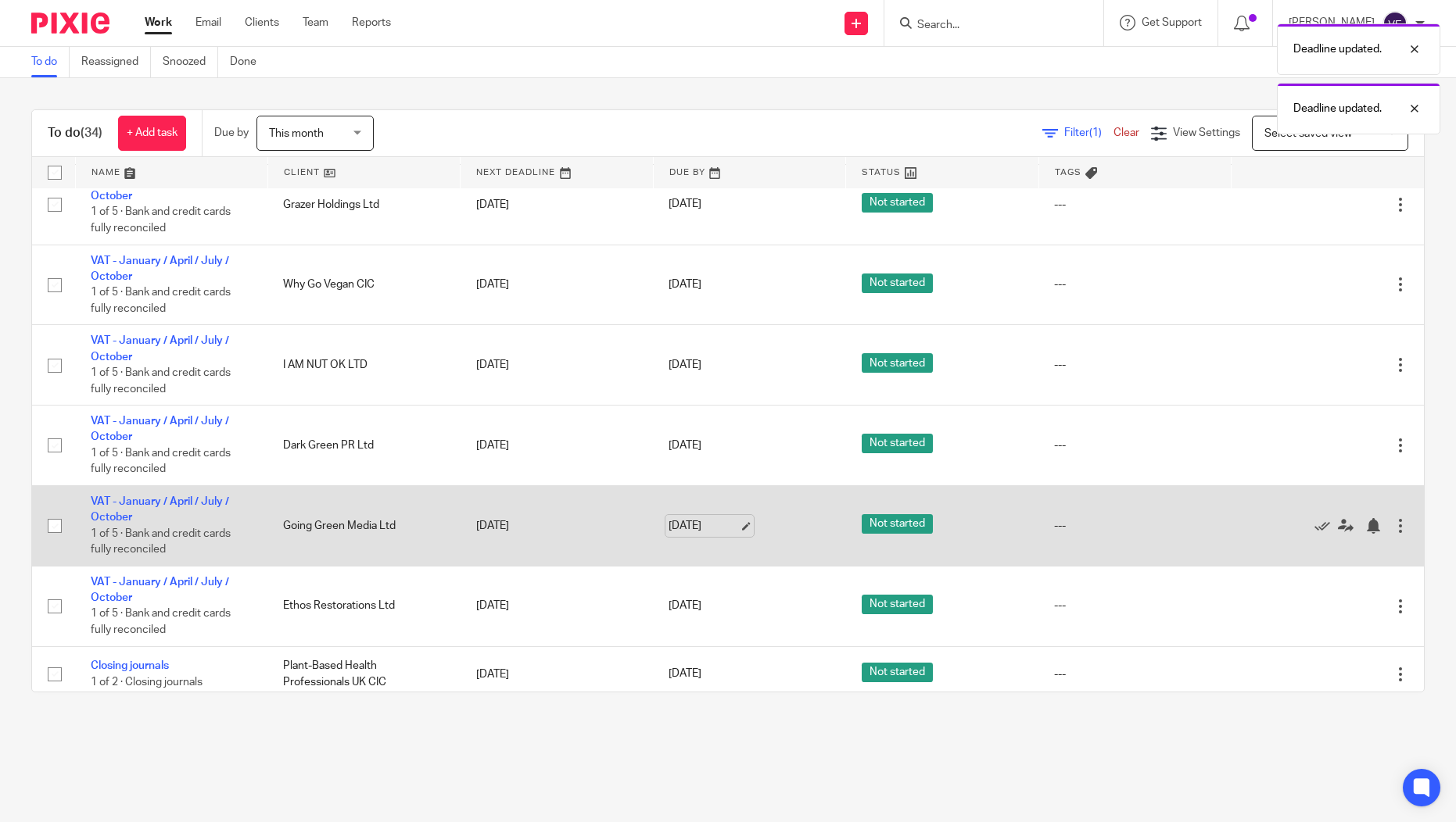
click at [696, 535] on link "[DATE]" at bounding box center [704, 527] width 71 height 17
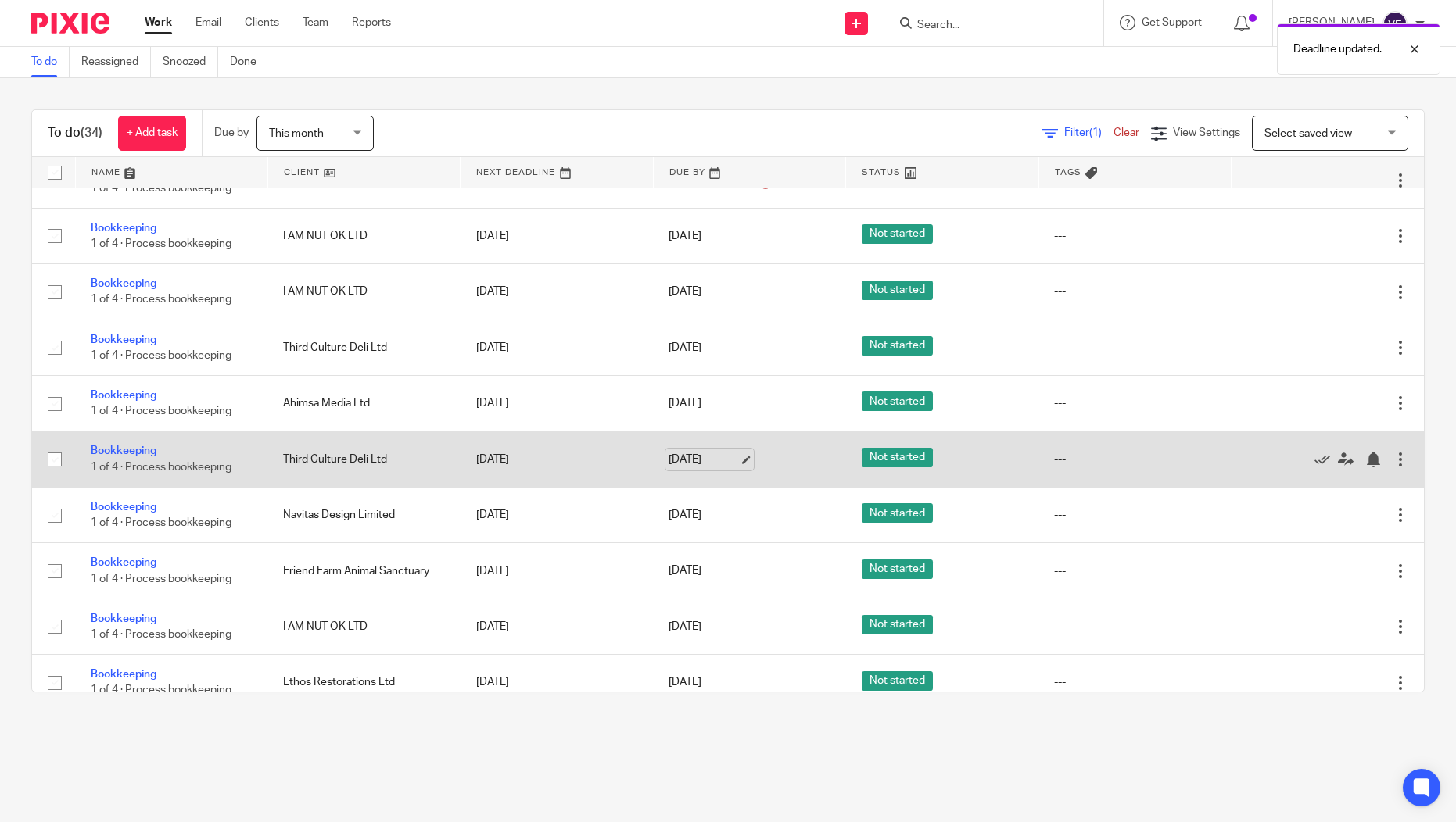
scroll to position [0, 0]
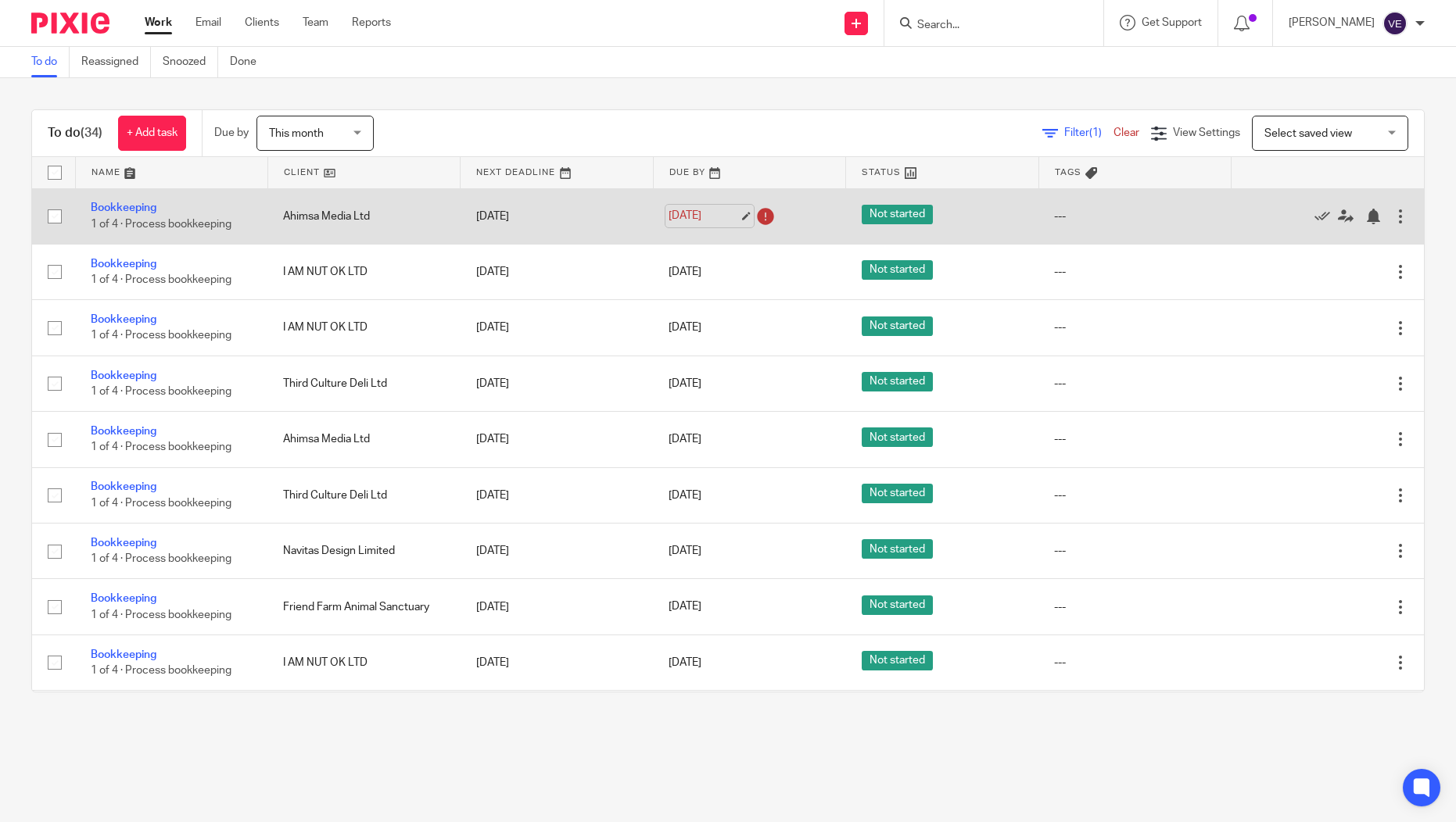
click at [688, 217] on link "[DATE]" at bounding box center [704, 216] width 71 height 17
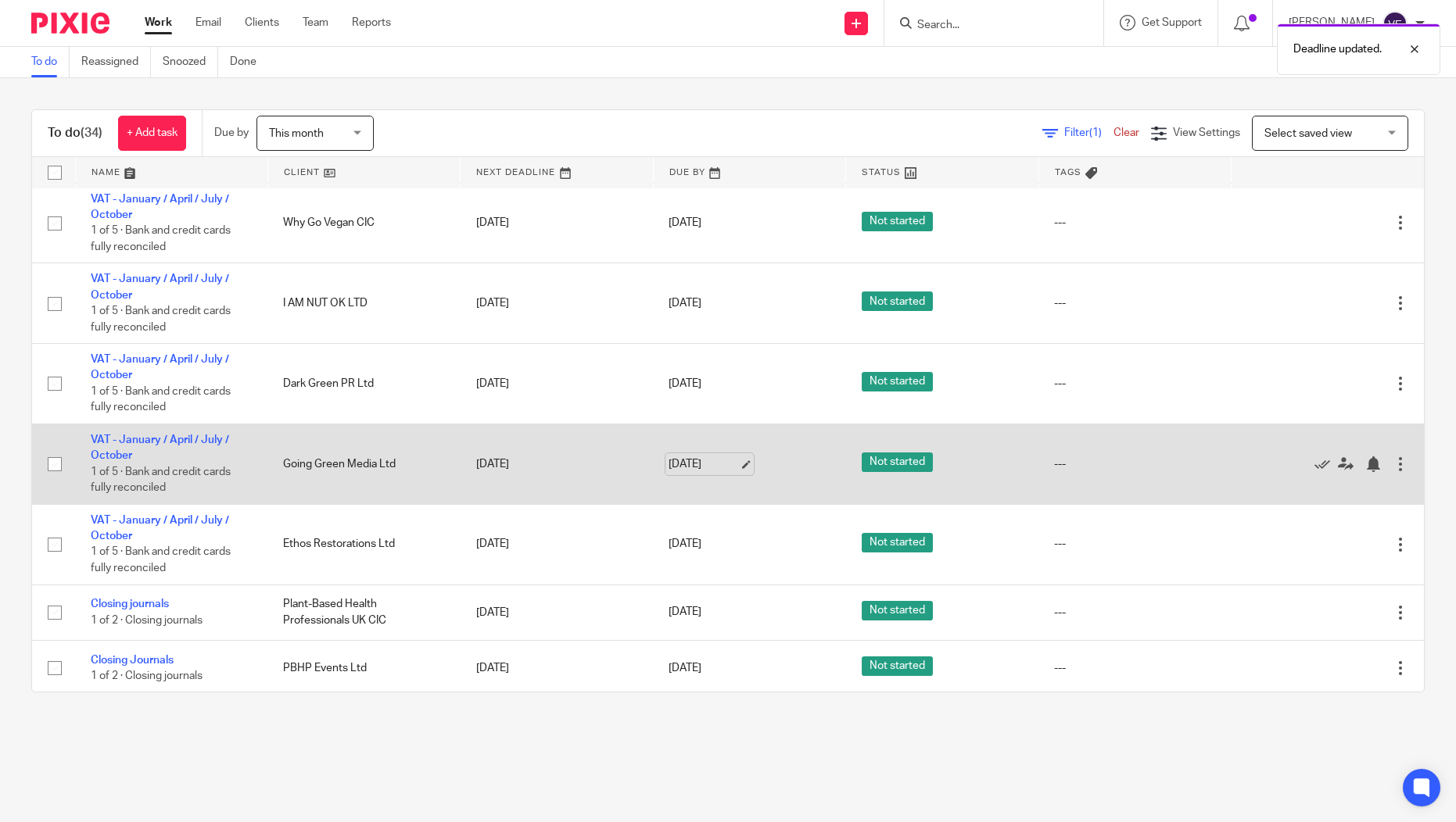
scroll to position [1075, 0]
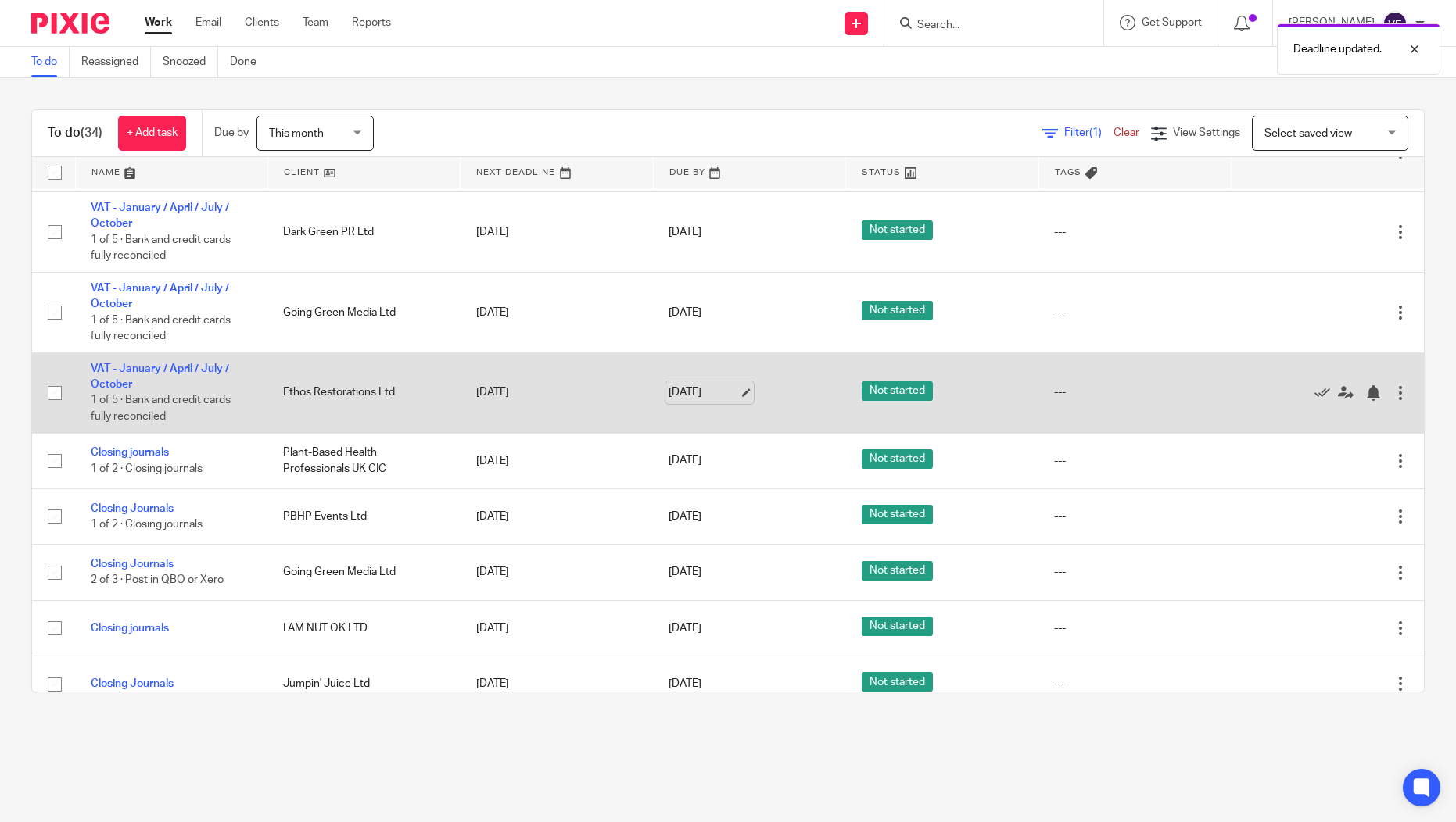
click at [684, 401] on link "[DATE]" at bounding box center [704, 393] width 71 height 17
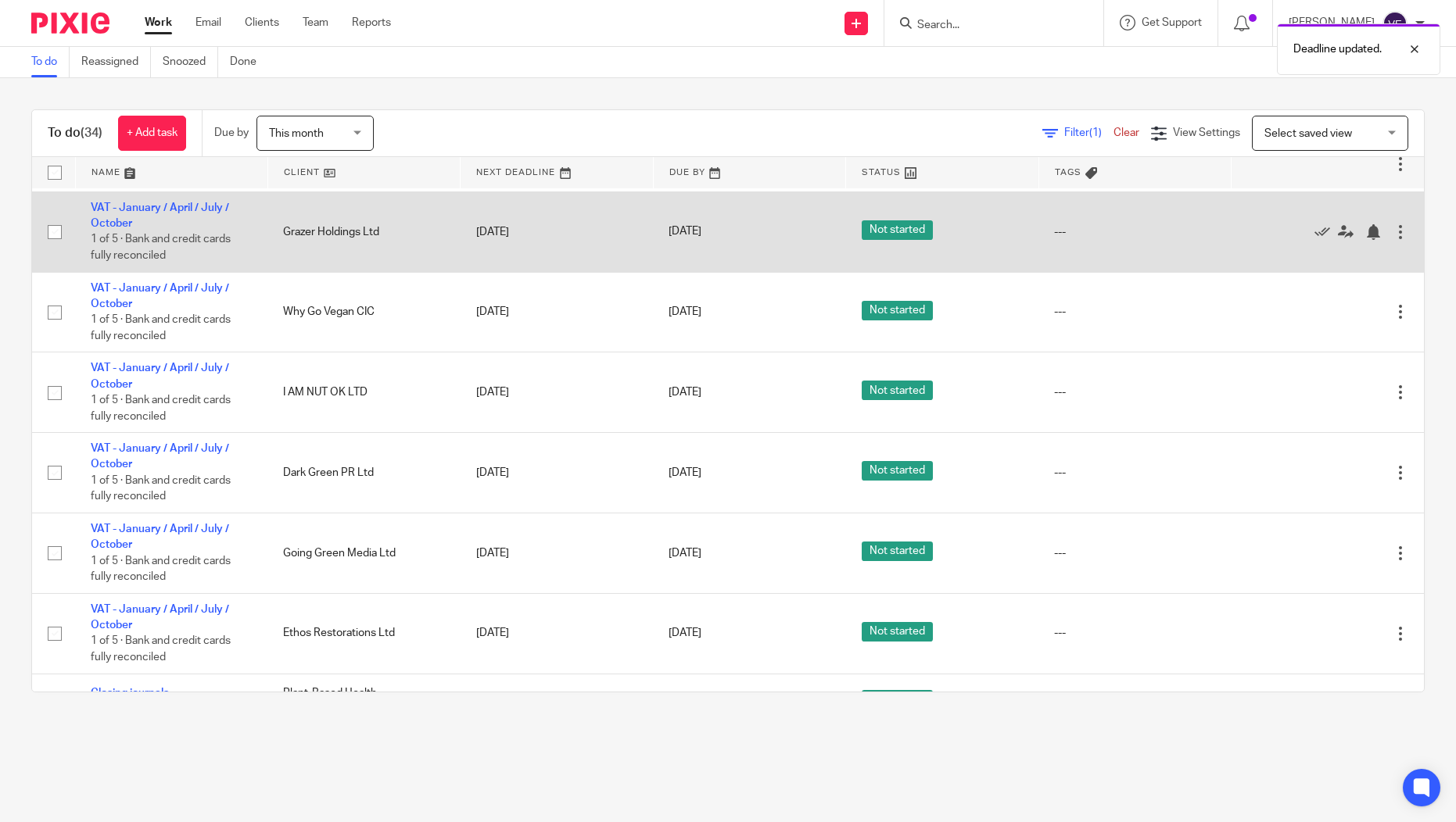
scroll to position [0, 0]
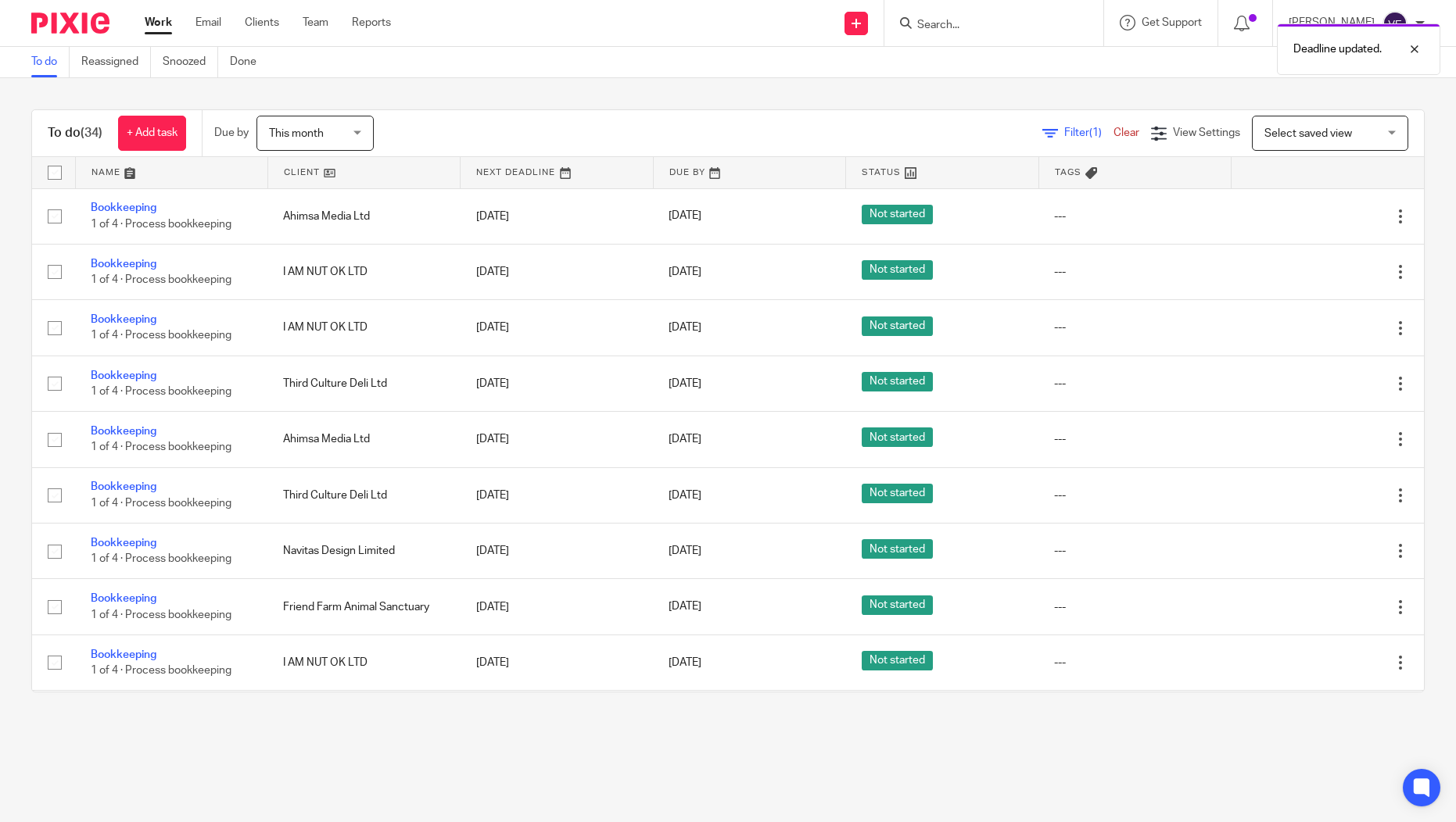
click at [657, 757] on main "To do Reassigned Snoozed Done To do (34) + Add task Due by This month This mont…" at bounding box center [728, 411] width 1456 height 822
